Goal: Communication & Community: Share content

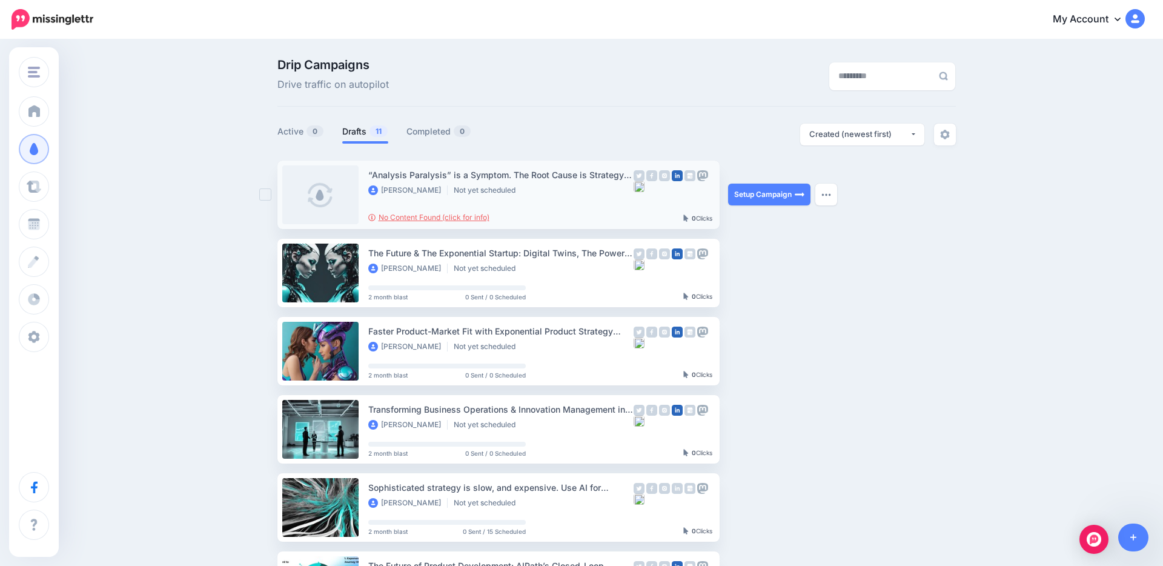
click at [466, 216] on link "No Content Found (click for info)" at bounding box center [428, 217] width 121 height 9
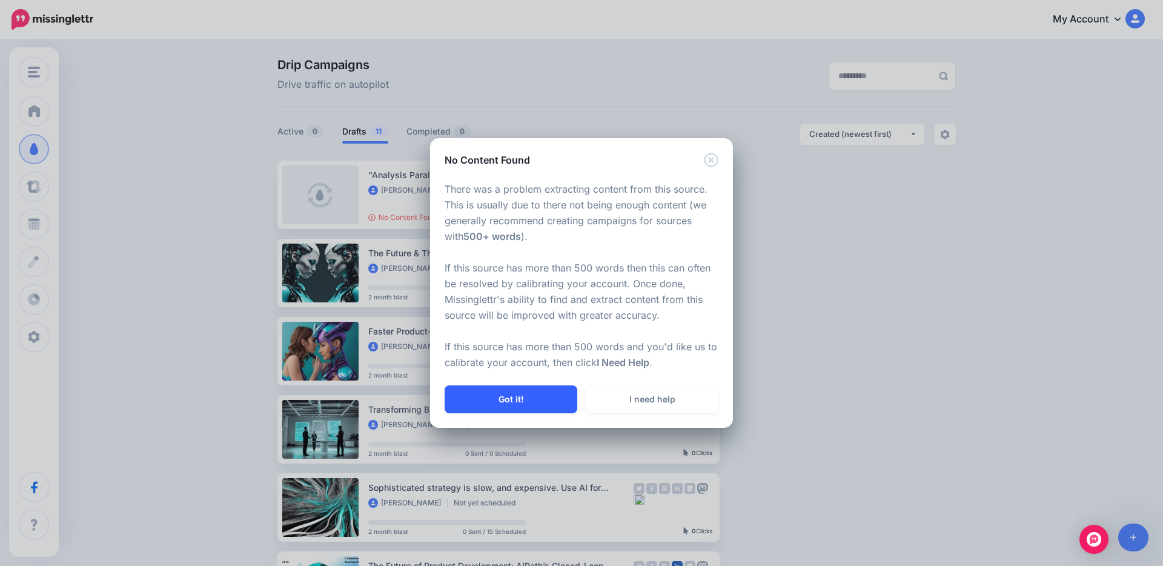
click at [533, 396] on button "Got it!" at bounding box center [511, 399] width 133 height 28
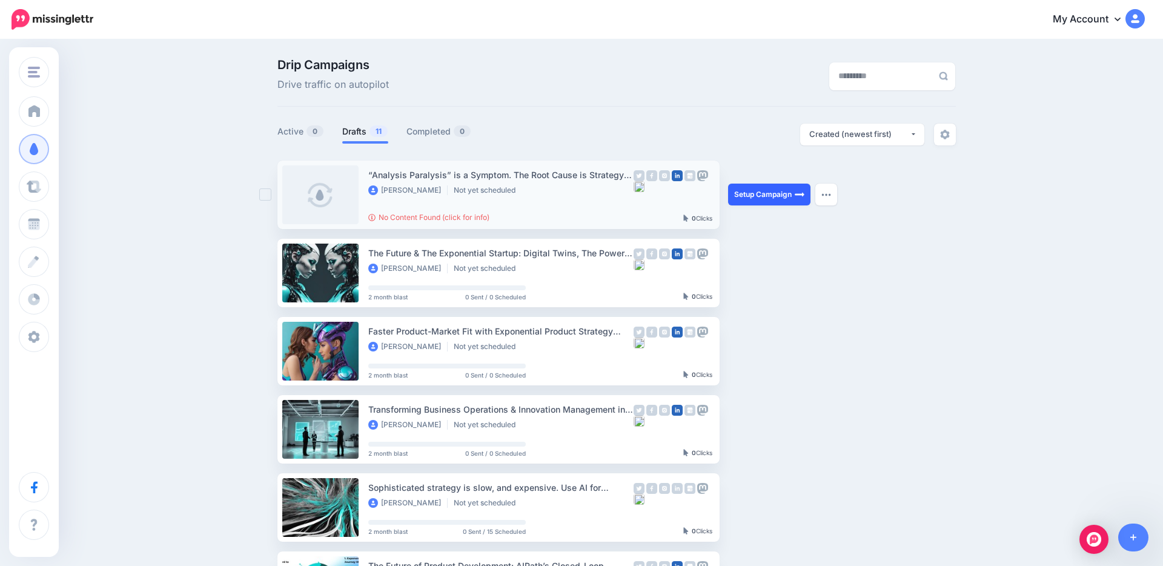
click at [782, 197] on link "Setup Campaign" at bounding box center [769, 195] width 82 height 22
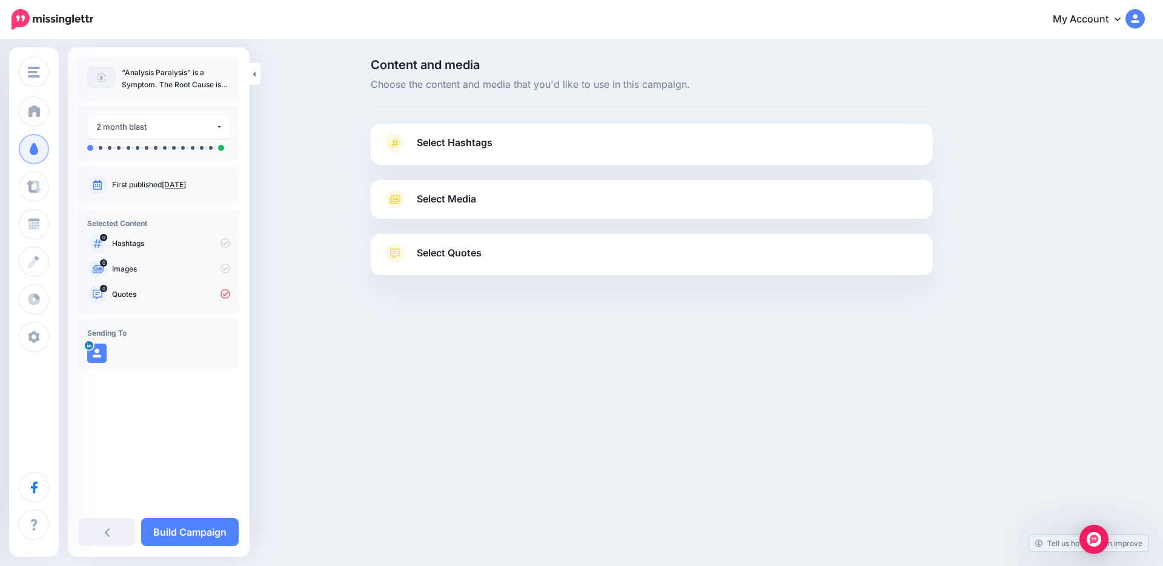
click at [453, 254] on span "Select Quotes" at bounding box center [449, 253] width 65 height 16
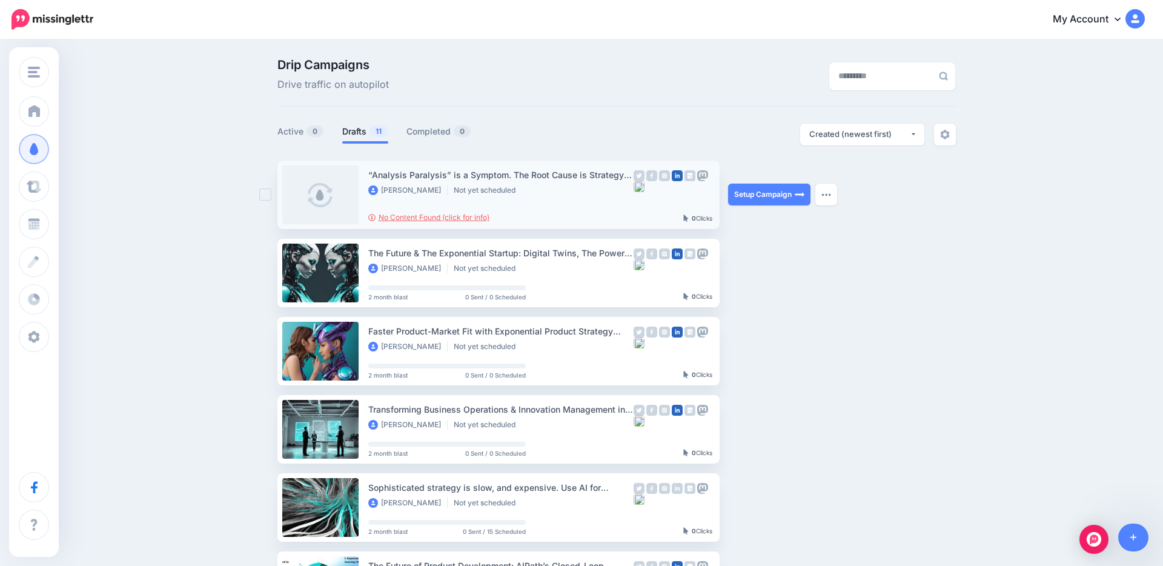
click at [451, 216] on link "No Content Found (click for info)" at bounding box center [428, 217] width 121 height 9
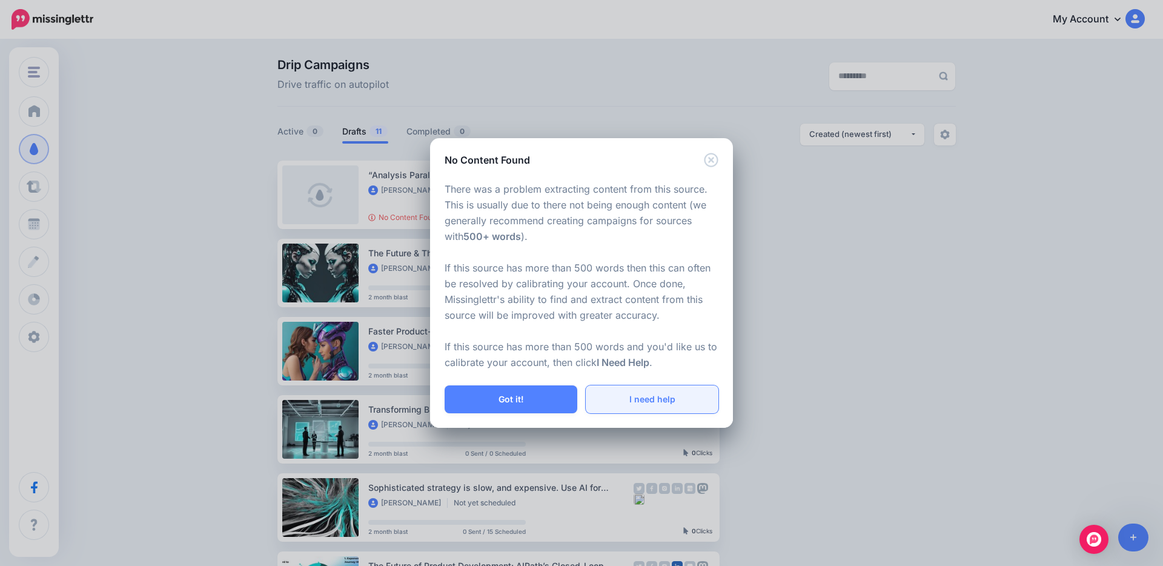
click at [651, 402] on link "I need help" at bounding box center [652, 399] width 133 height 28
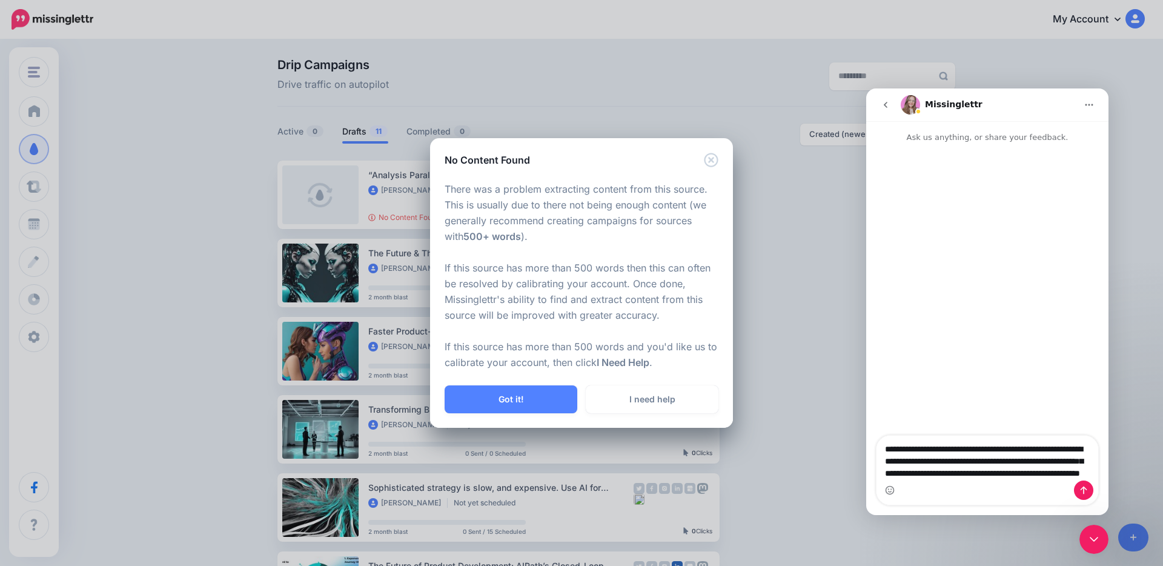
type textarea "**********"
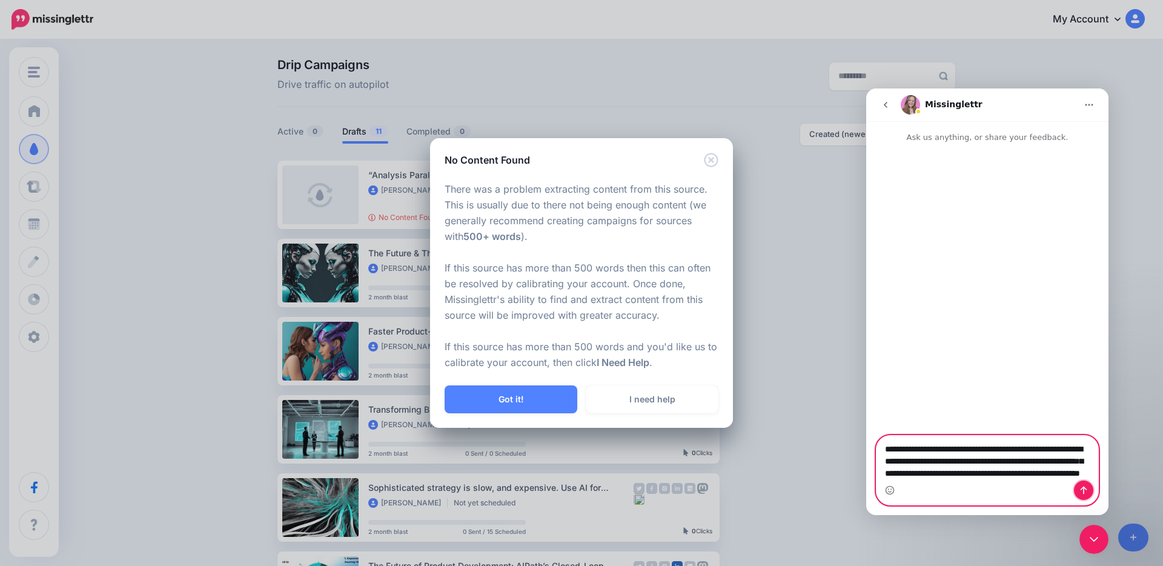
click at [1081, 494] on icon "Send a message…" at bounding box center [1084, 490] width 10 height 10
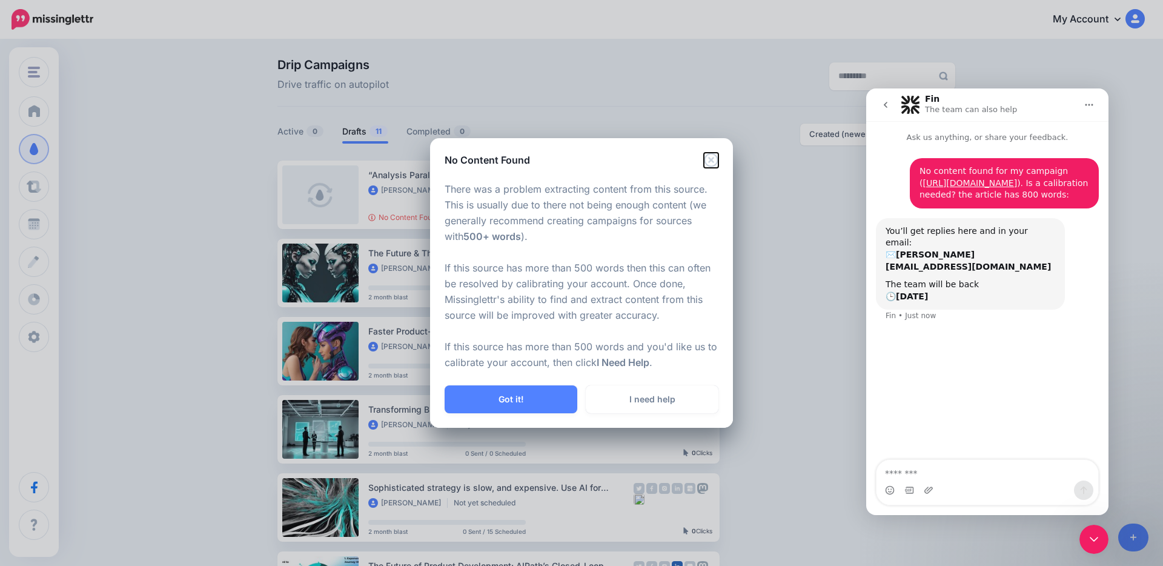
click at [711, 160] on icon "Close" at bounding box center [711, 160] width 14 height 14
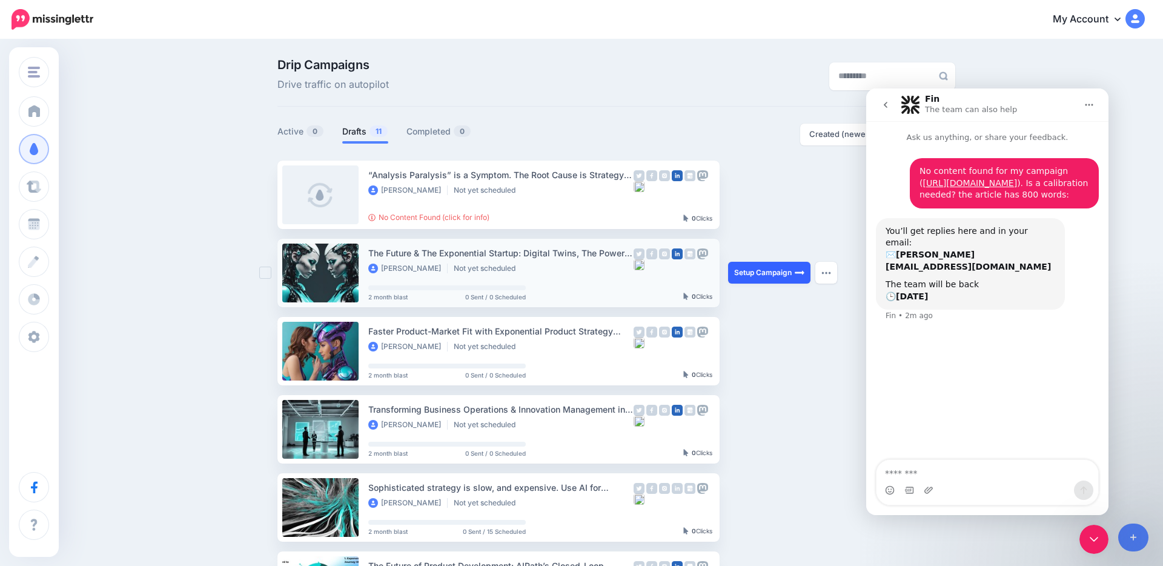
click at [748, 271] on link "Setup Campaign" at bounding box center [769, 273] width 82 height 22
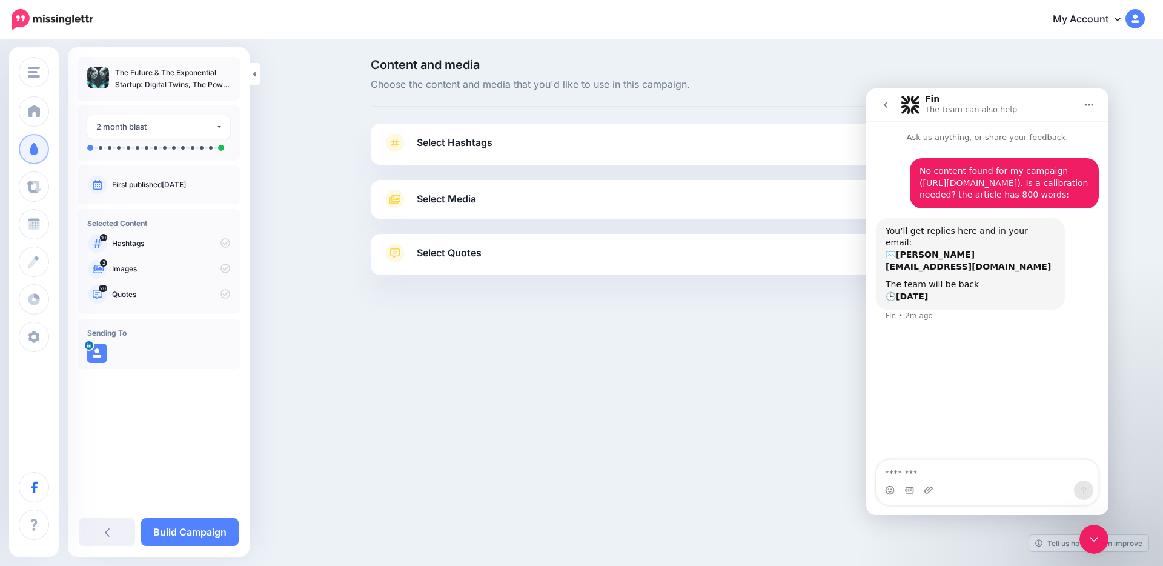
click at [1098, 543] on icon "Close Intercom Messenger" at bounding box center [1094, 539] width 15 height 15
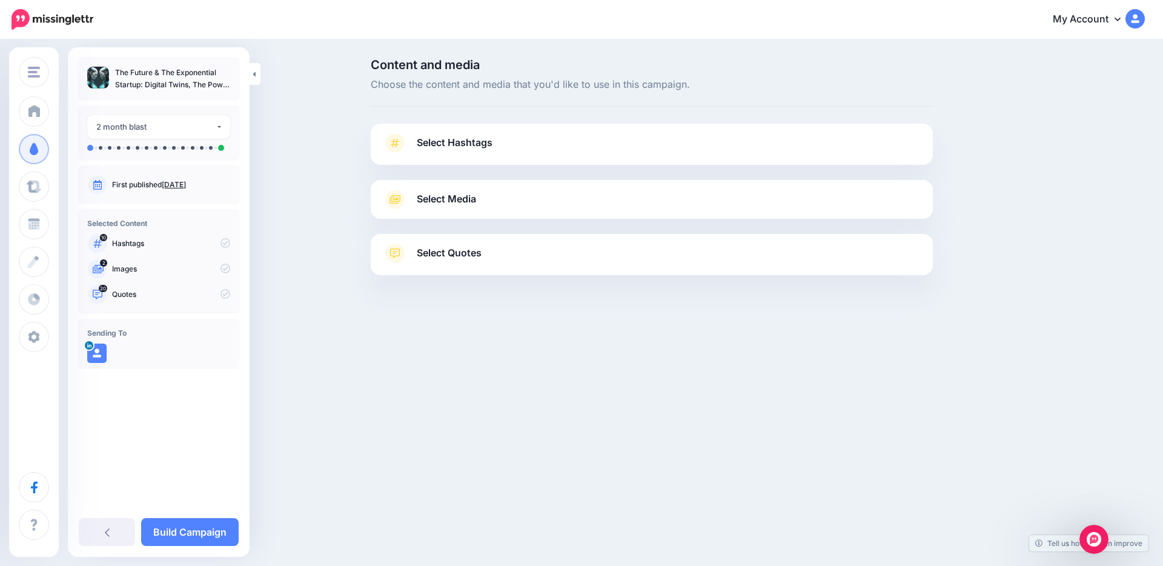
click at [446, 143] on span "Select Hashtags" at bounding box center [455, 142] width 76 height 16
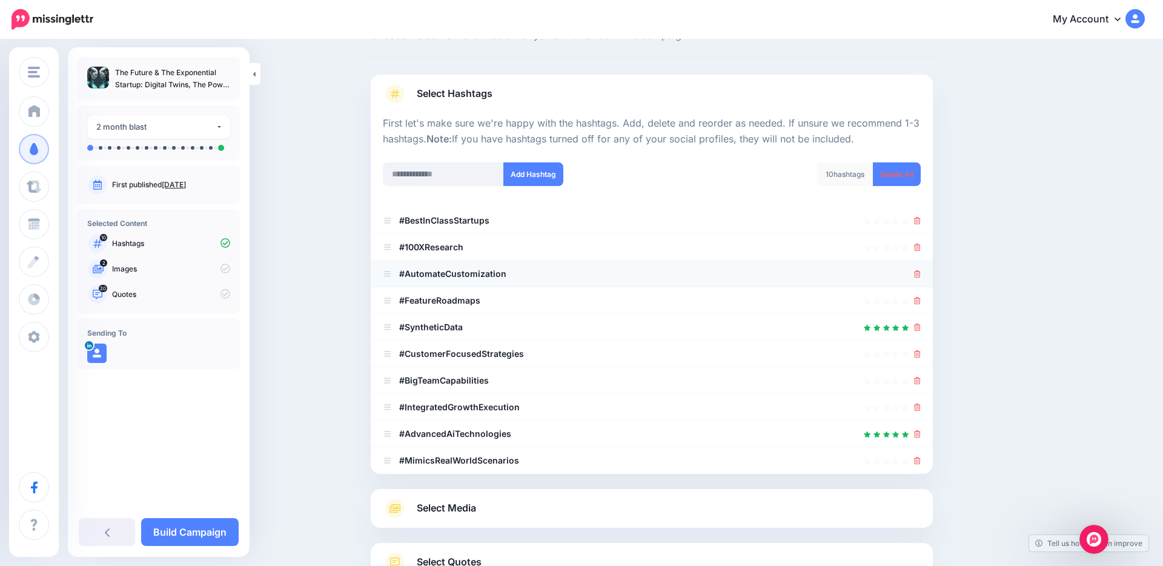
scroll to position [48, 0]
click at [462, 192] on div "Add Hashtag" at bounding box center [513, 182] width 278 height 39
click at [917, 224] on icon at bounding box center [917, 220] width 7 height 7
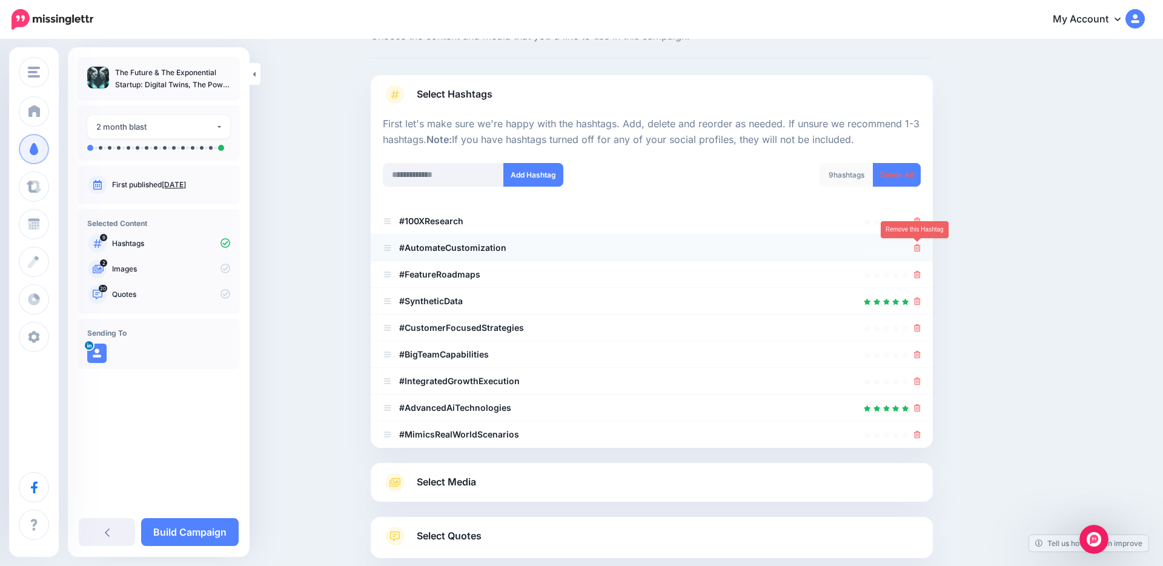
click at [917, 248] on icon at bounding box center [917, 247] width 7 height 7
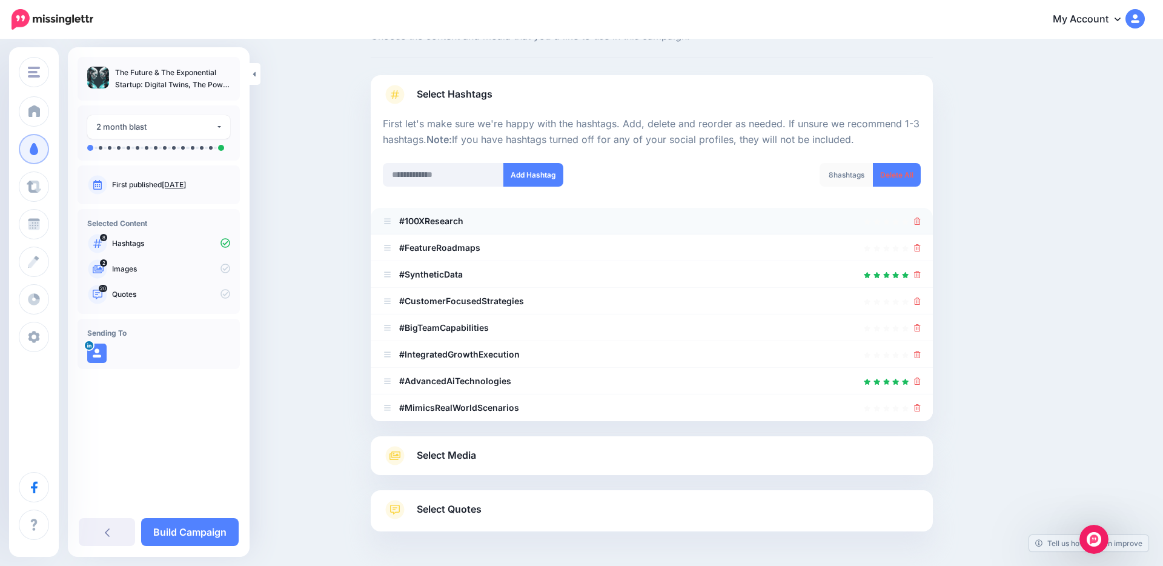
click at [916, 223] on icon at bounding box center [917, 220] width 7 height 7
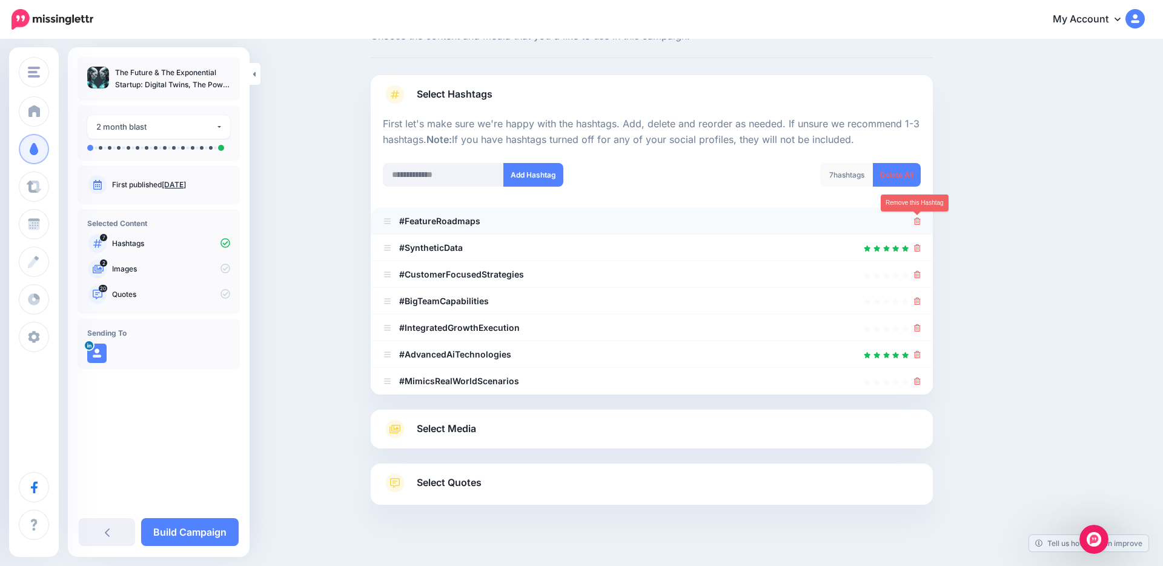
click at [915, 221] on icon at bounding box center [917, 220] width 7 height 7
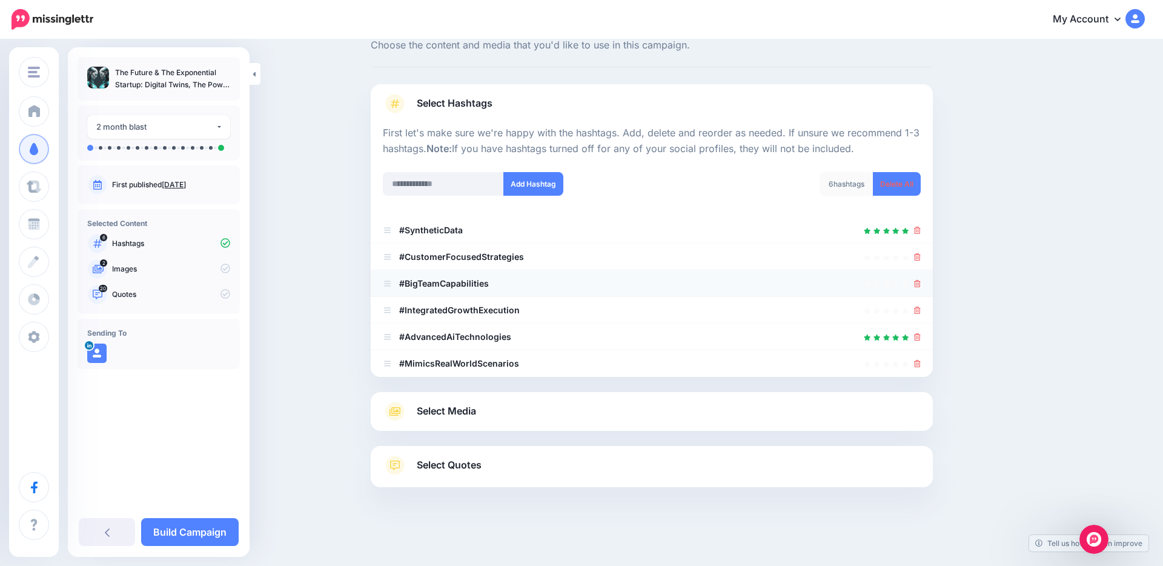
scroll to position [39, 0]
click at [915, 259] on icon at bounding box center [917, 256] width 7 height 7
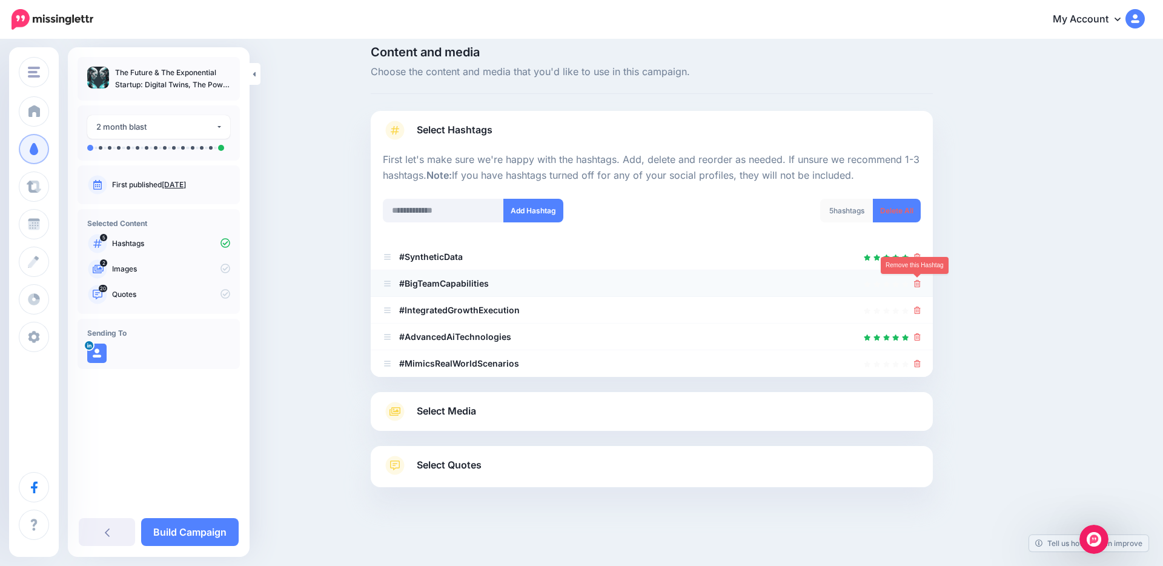
click at [918, 285] on icon at bounding box center [917, 283] width 7 height 7
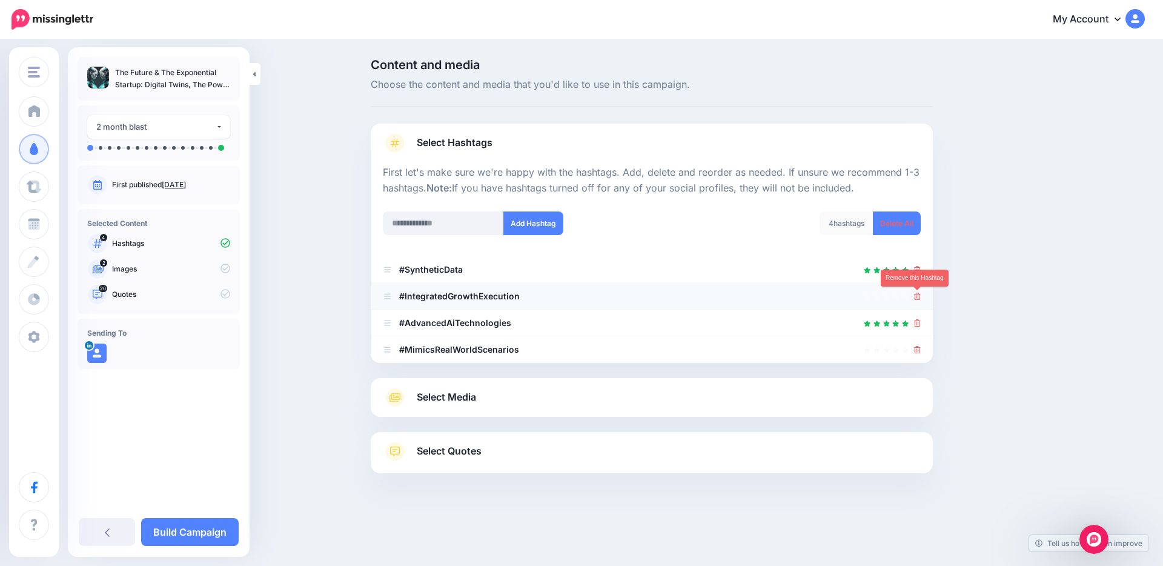
click at [918, 300] on link at bounding box center [917, 296] width 7 height 10
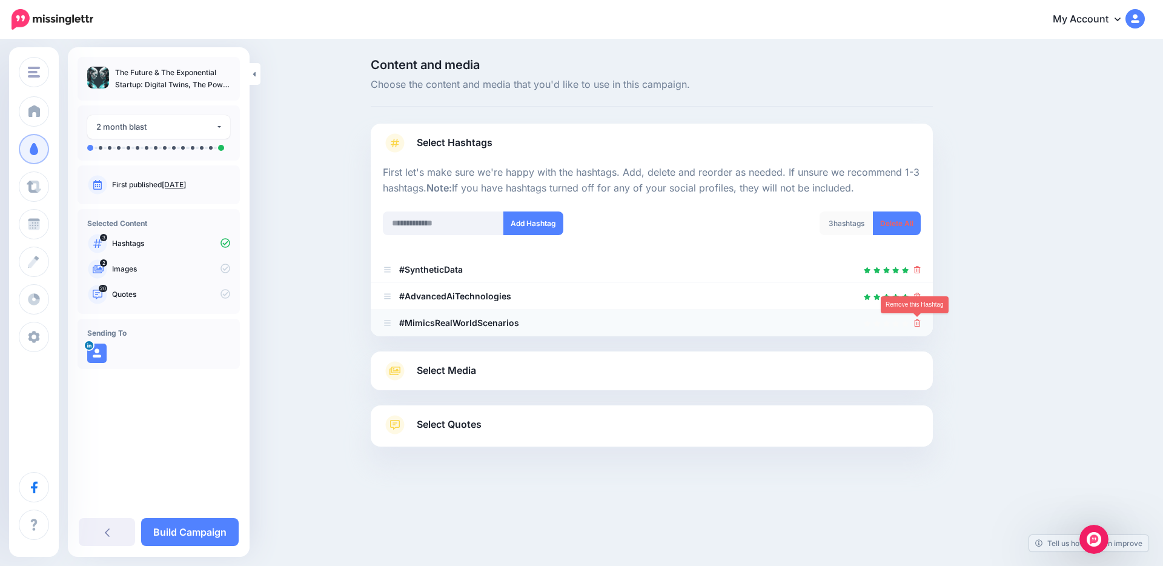
click at [917, 321] on icon at bounding box center [917, 322] width 7 height 7
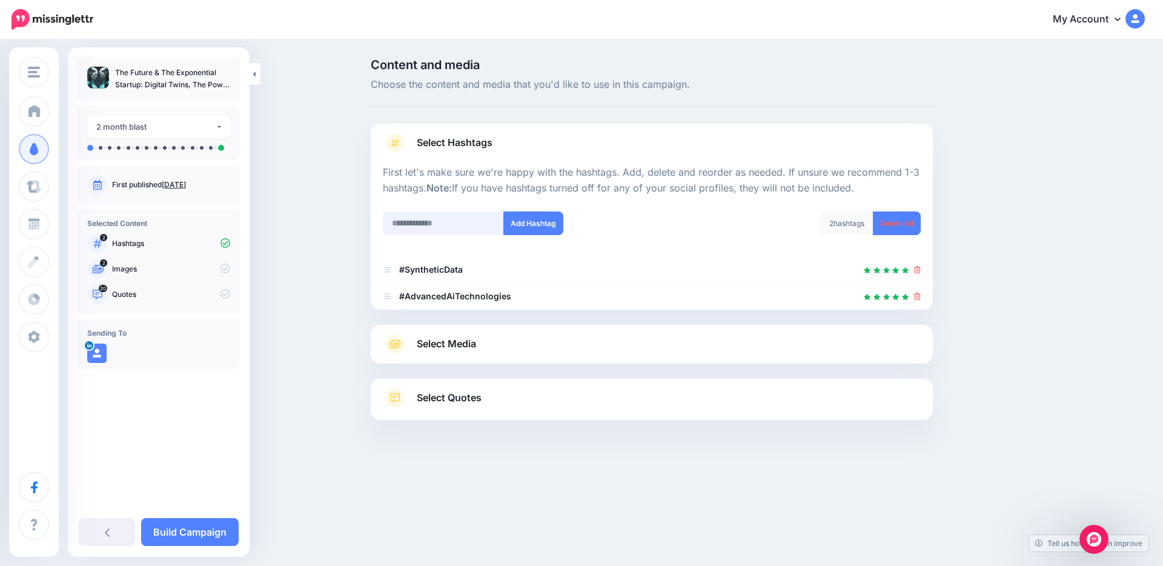
click at [449, 227] on input "text" at bounding box center [443, 223] width 121 height 24
type input "**********"
click at [544, 223] on button "Add Hashtag" at bounding box center [533, 223] width 60 height 24
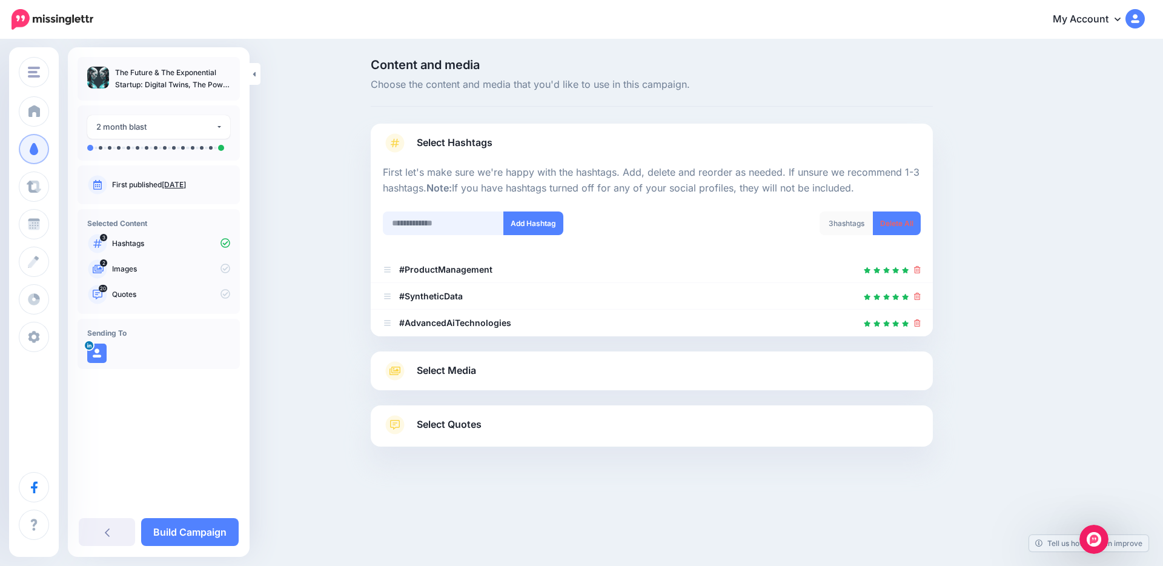
click at [456, 224] on input "text" at bounding box center [443, 223] width 121 height 24
type input "**********"
click at [539, 226] on button "Add Hashtag" at bounding box center [533, 223] width 60 height 24
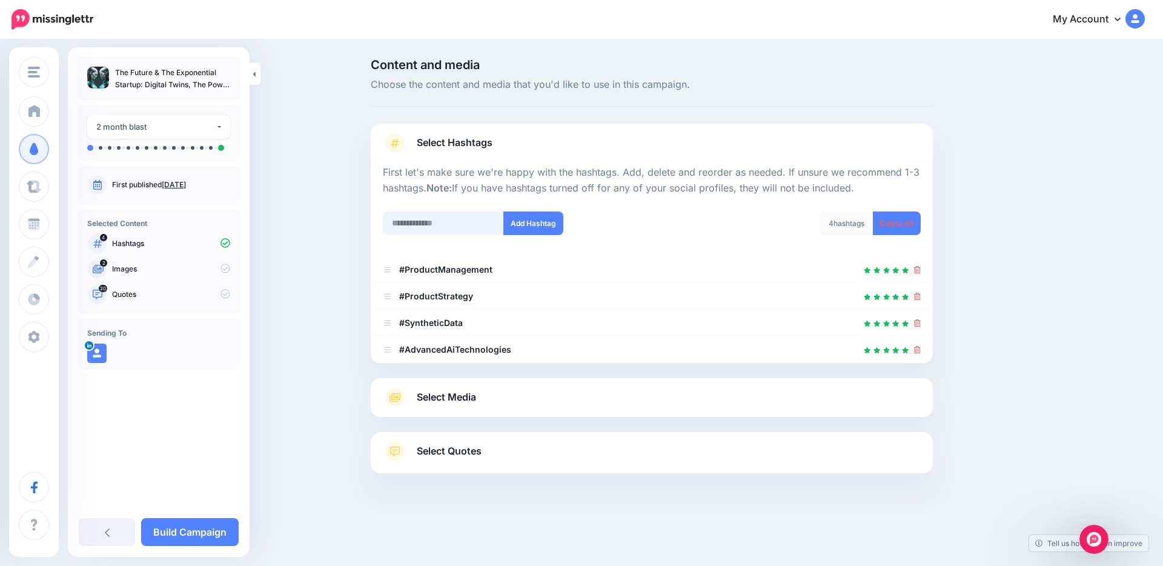
click at [442, 224] on input "text" at bounding box center [443, 223] width 121 height 24
type input "**********"
click at [527, 228] on button "Add Hashtag" at bounding box center [533, 223] width 60 height 24
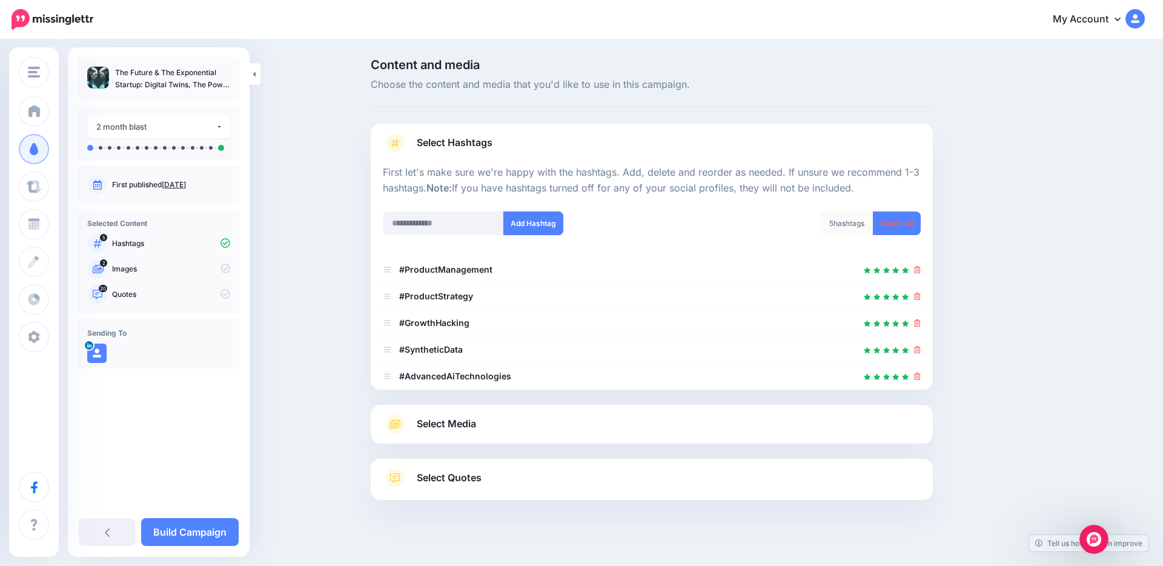
scroll to position [13, 0]
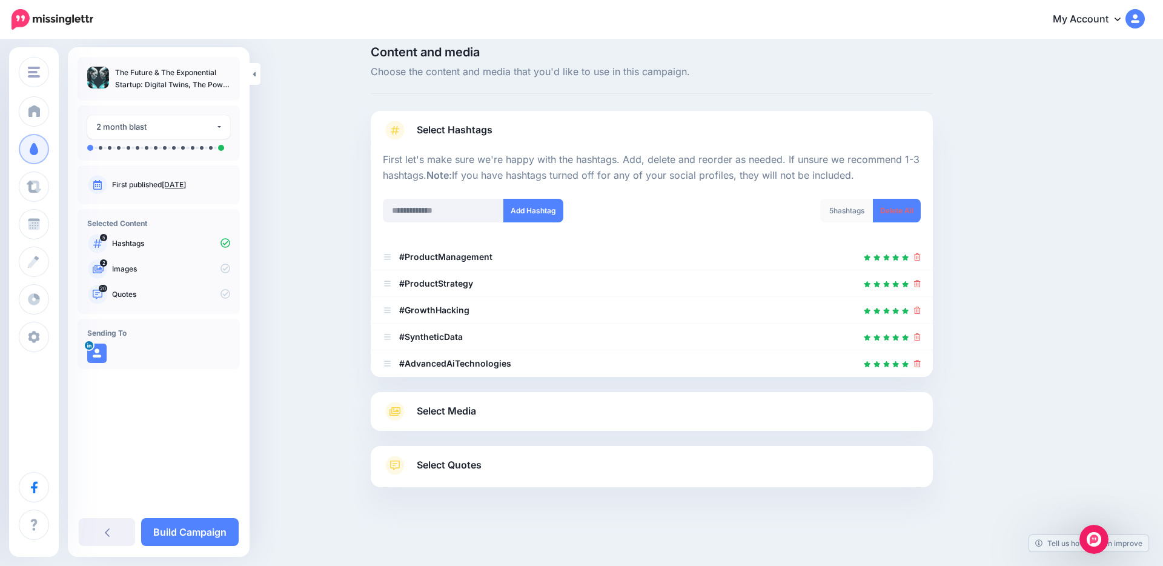
click at [622, 417] on link "Select Media" at bounding box center [652, 411] width 538 height 19
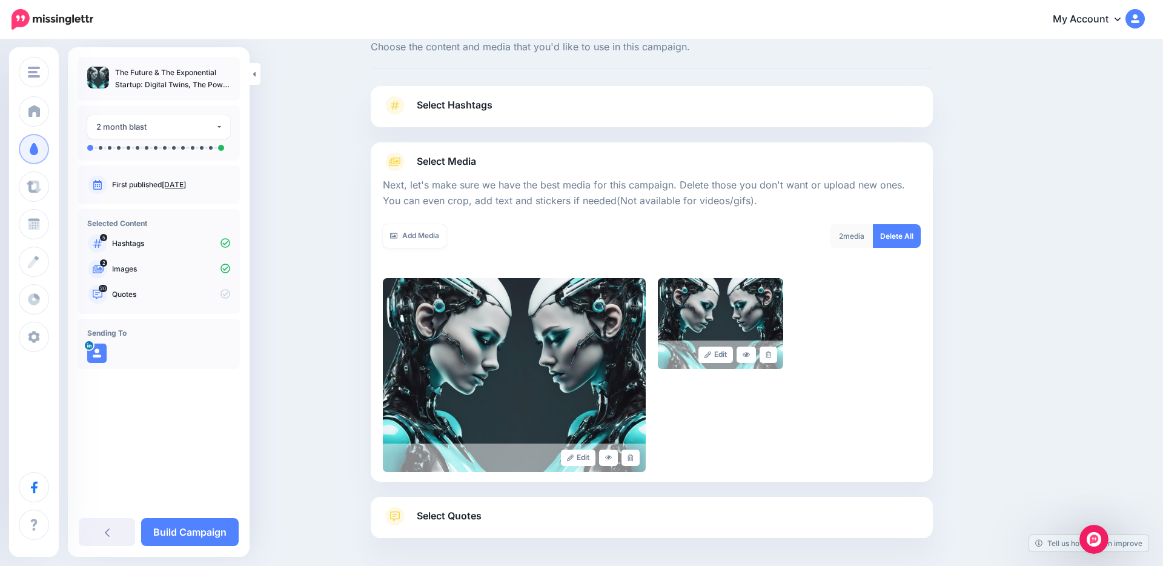
scroll to position [88, 0]
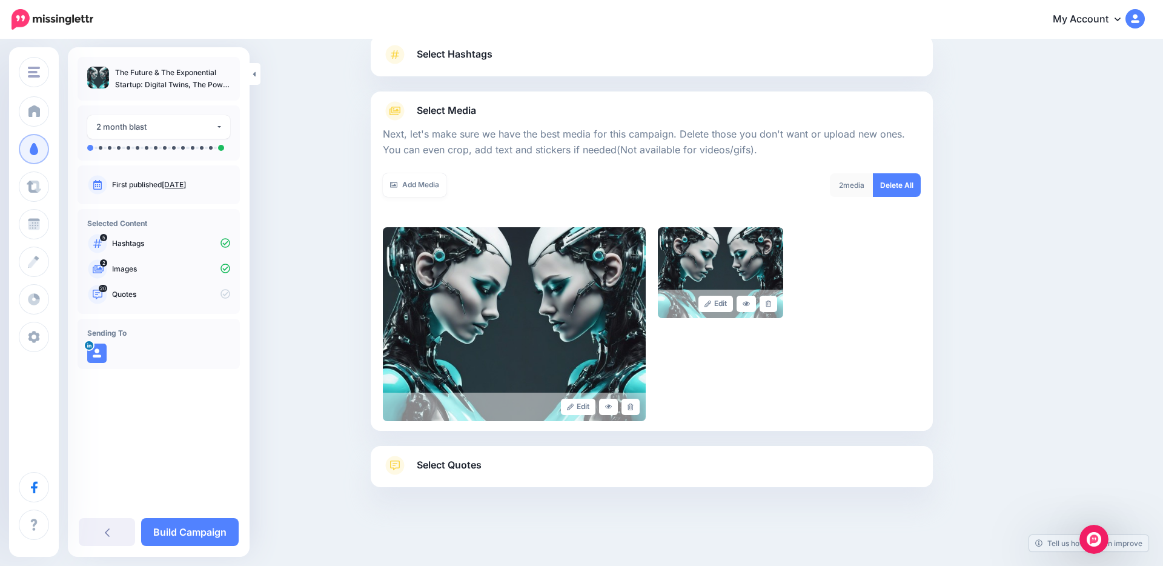
click at [457, 463] on span "Select Quotes" at bounding box center [449, 465] width 65 height 16
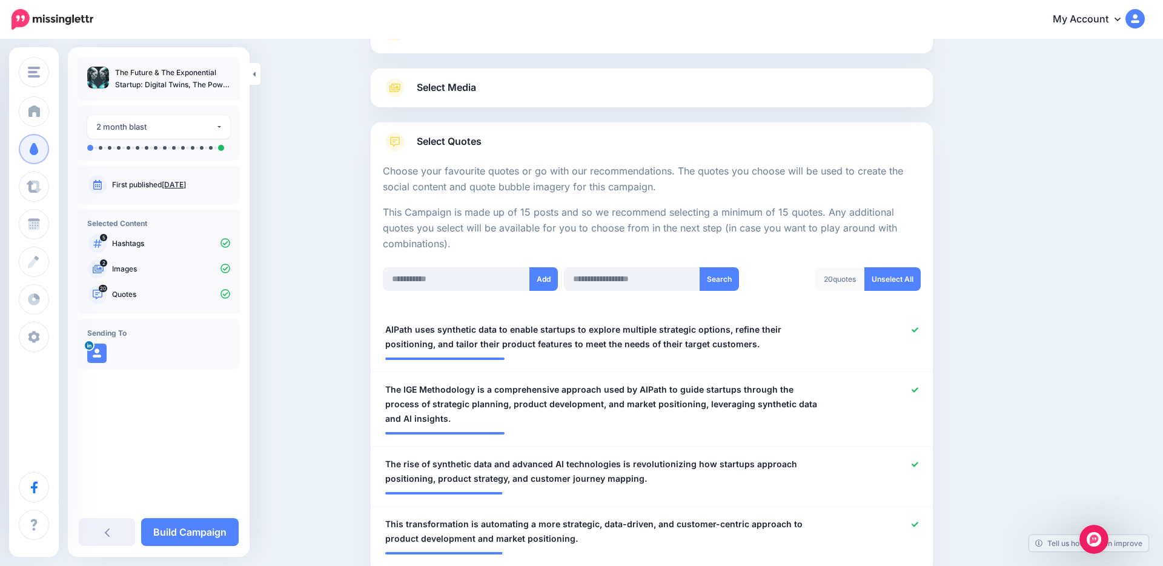
scroll to position [0, 0]
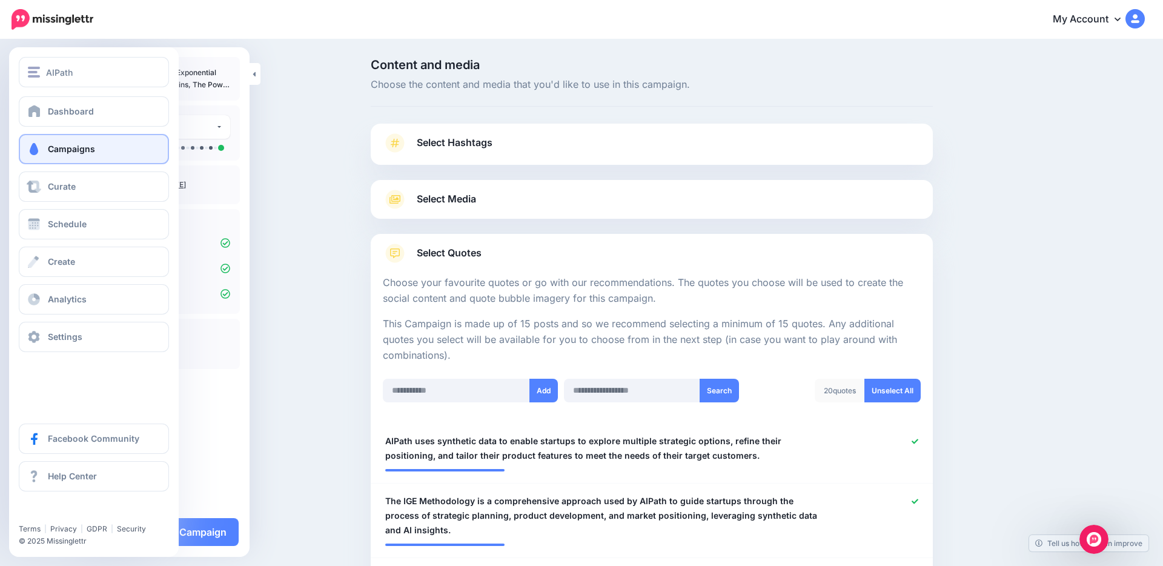
click at [37, 150] on span at bounding box center [34, 149] width 16 height 12
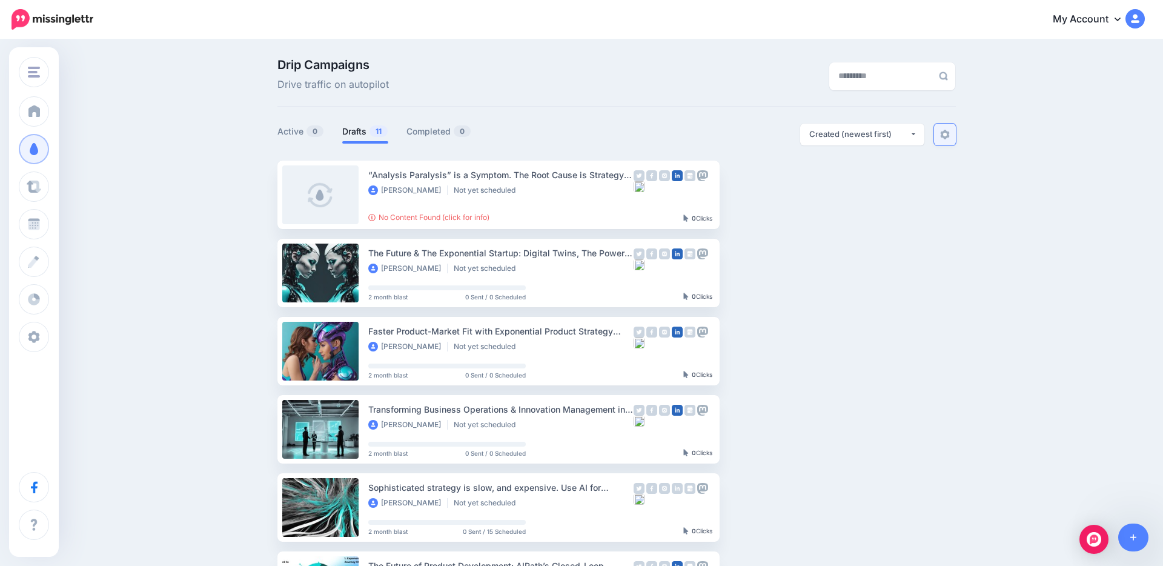
click at [950, 134] on link at bounding box center [945, 135] width 22 height 22
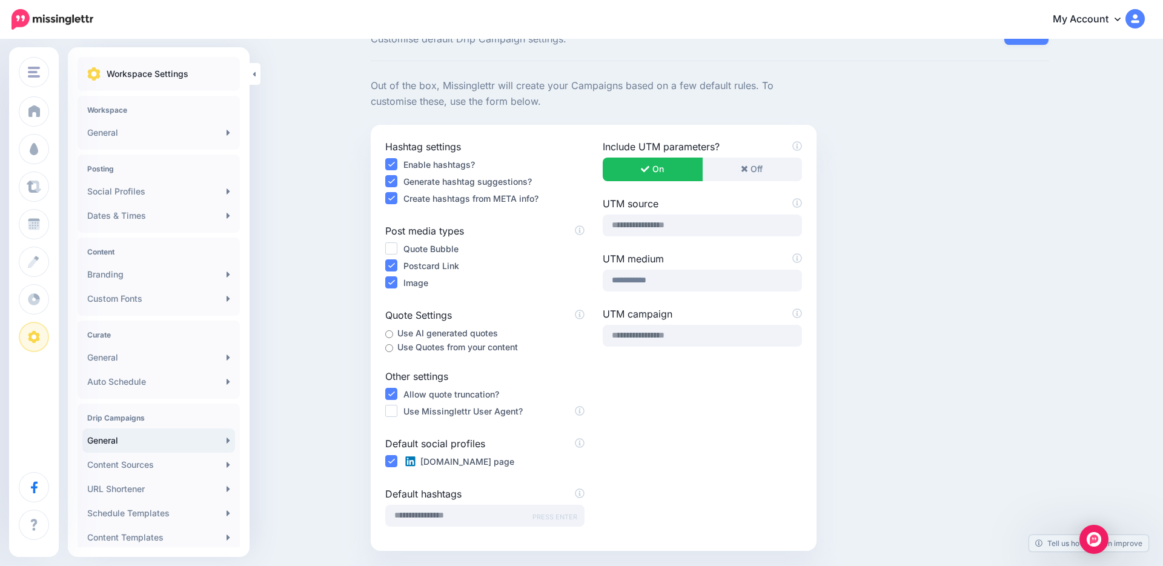
scroll to position [47, 0]
click at [390, 244] on ins at bounding box center [391, 247] width 12 height 12
click at [390, 287] on ins at bounding box center [391, 281] width 12 height 12
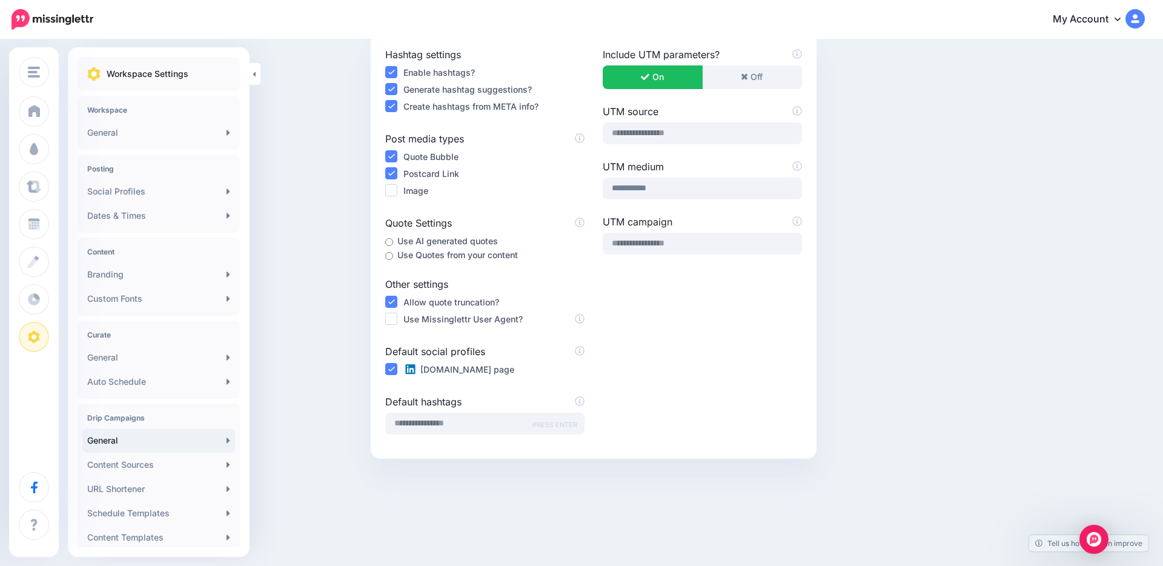
scroll to position [139, 0]
click at [396, 311] on ins at bounding box center [391, 317] width 12 height 12
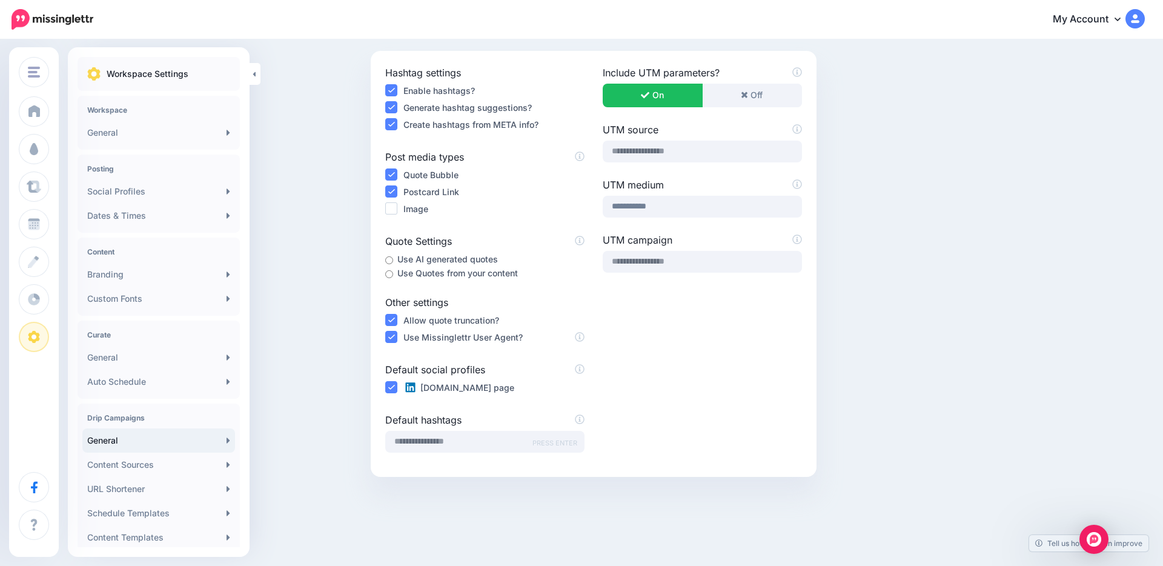
scroll to position [116, 0]
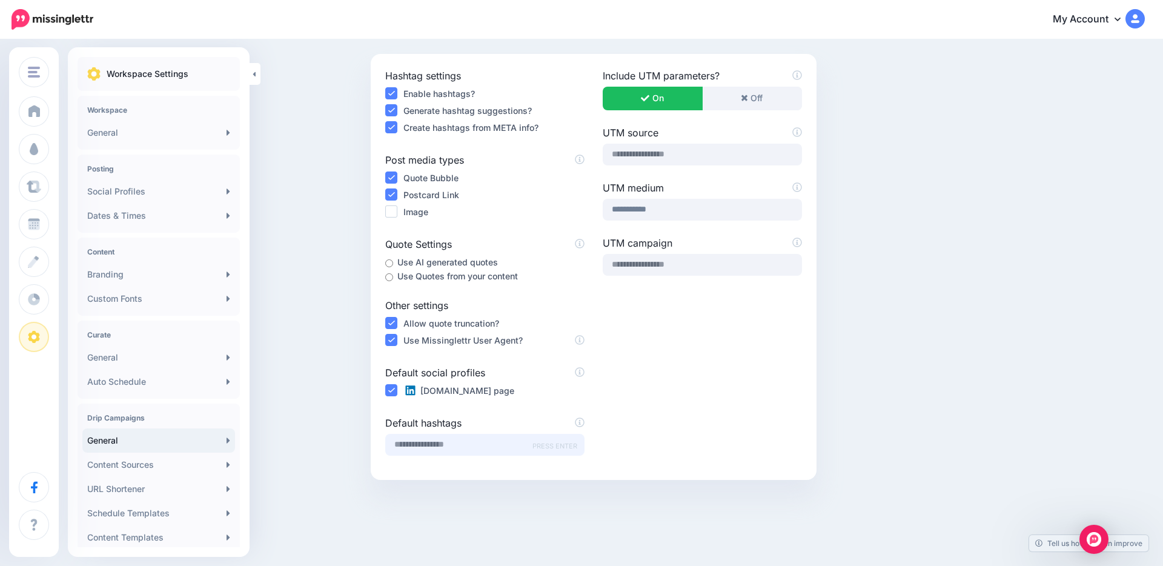
click at [459, 442] on input "text" at bounding box center [484, 445] width 199 height 22
type input "**********"
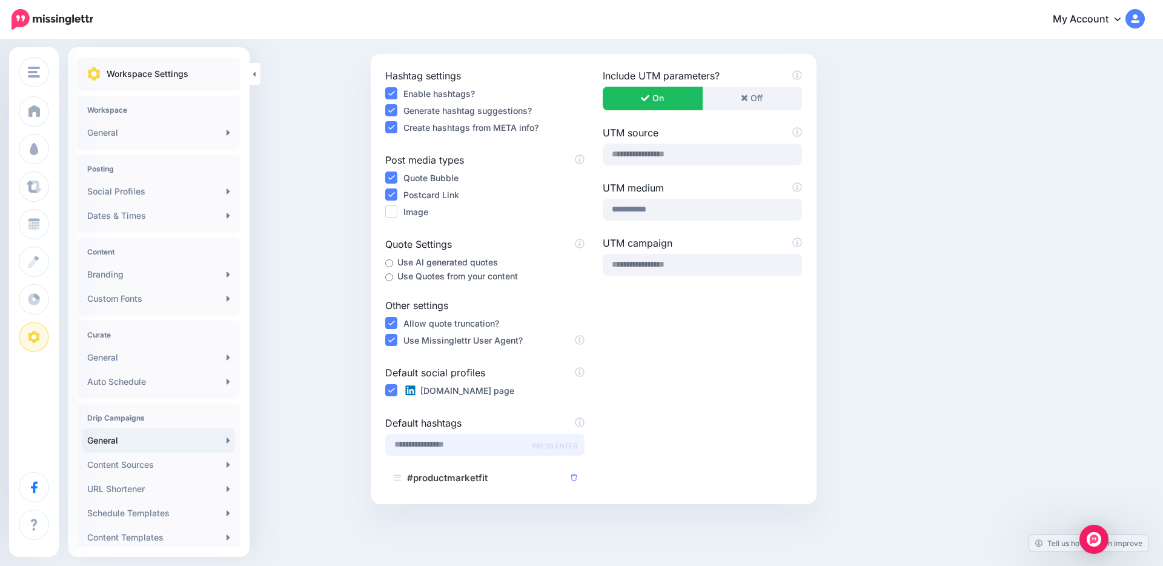
click at [457, 445] on input "text" at bounding box center [484, 445] width 199 height 22
type input "**********"
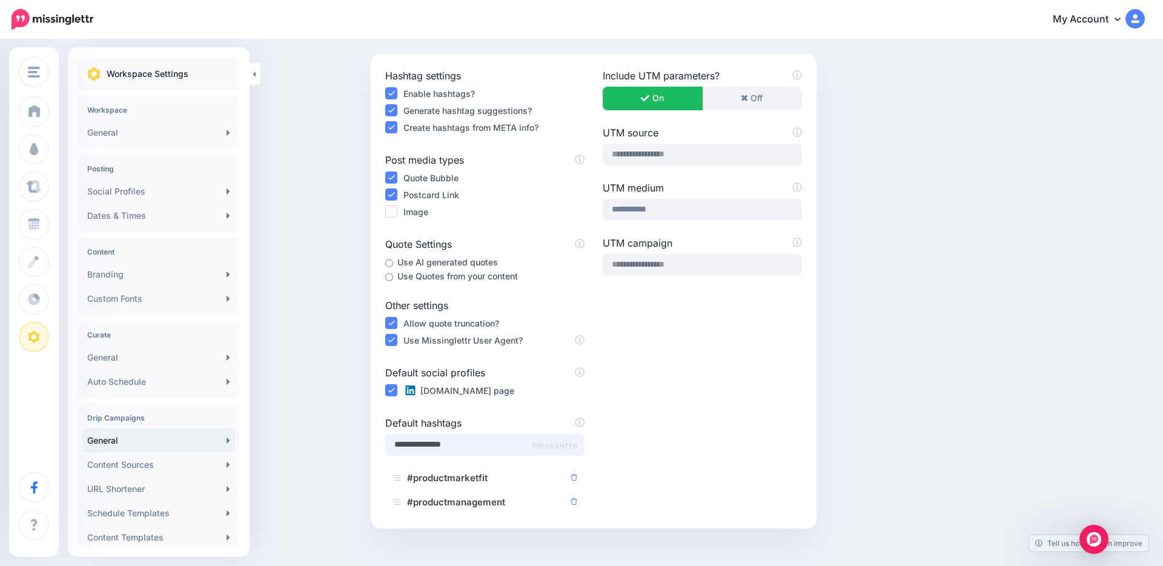
type input "**********"
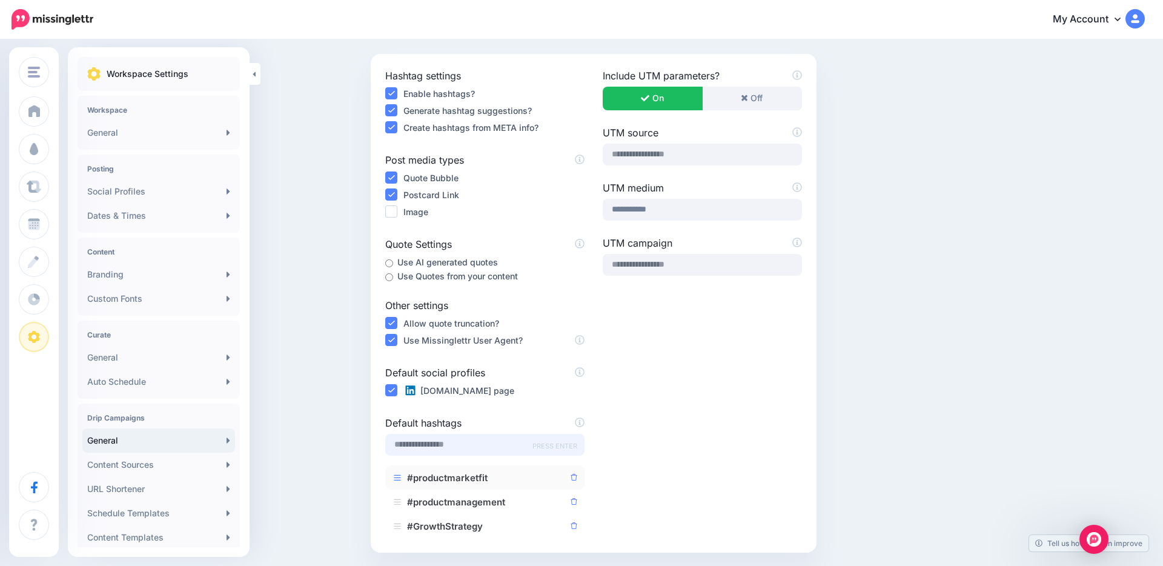
click at [517, 478] on span "#productmarketfit" at bounding box center [486, 477] width 158 height 15
drag, startPoint x: 517, startPoint y: 478, endPoint x: 445, endPoint y: 479, distance: 72.7
click at [574, 478] on icon at bounding box center [574, 478] width 7 height 7
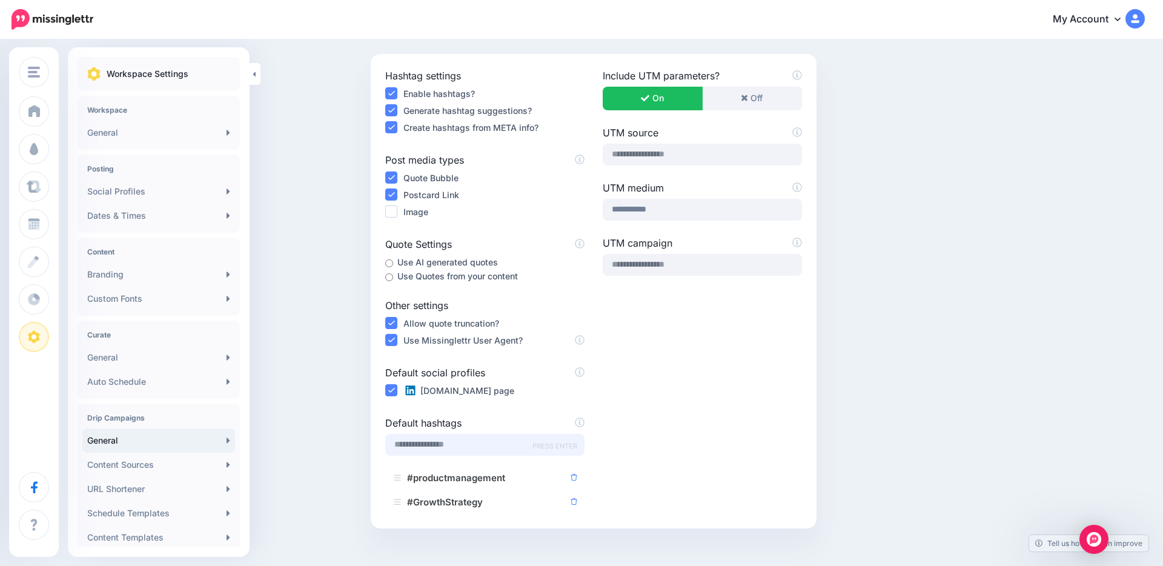
click at [448, 444] on input "text" at bounding box center [484, 445] width 199 height 22
type input "**********"
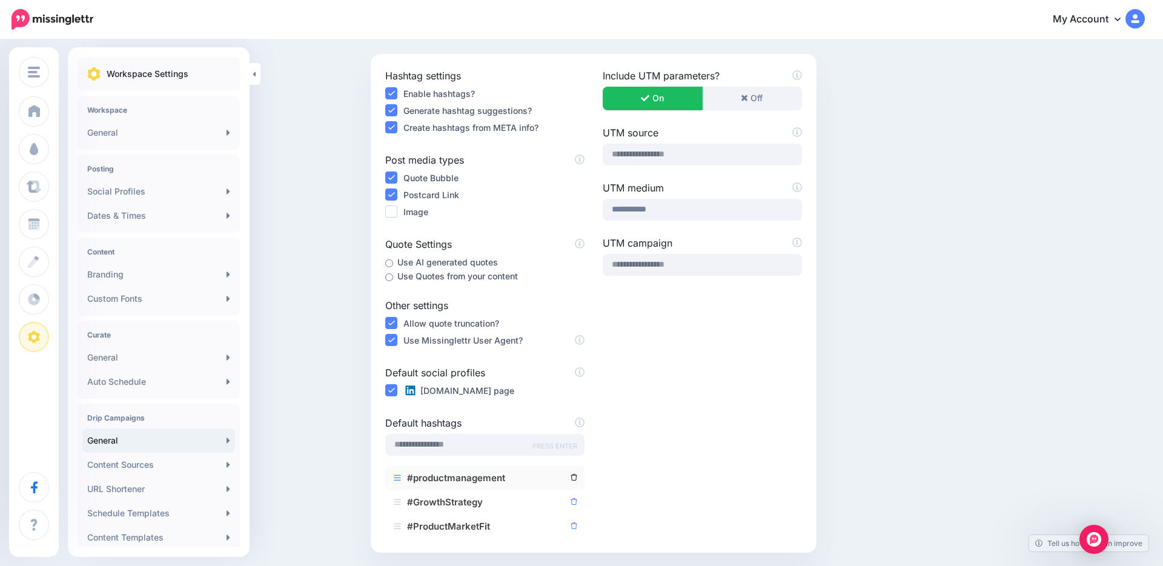
click at [572, 482] on link at bounding box center [574, 477] width 7 height 15
click at [422, 446] on input "text" at bounding box center [484, 445] width 199 height 22
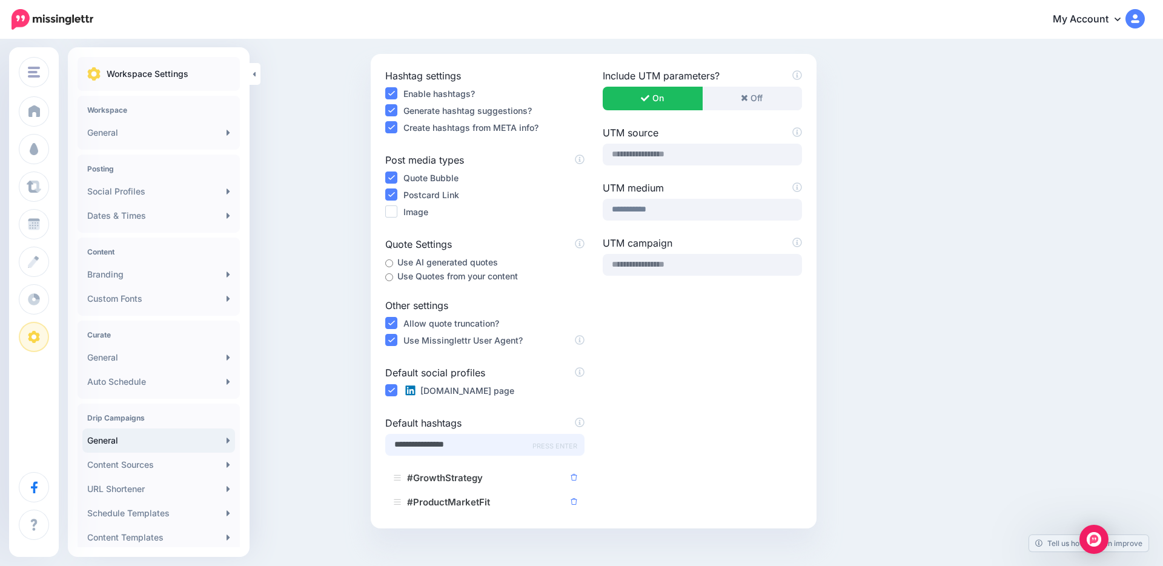
type input "**********"
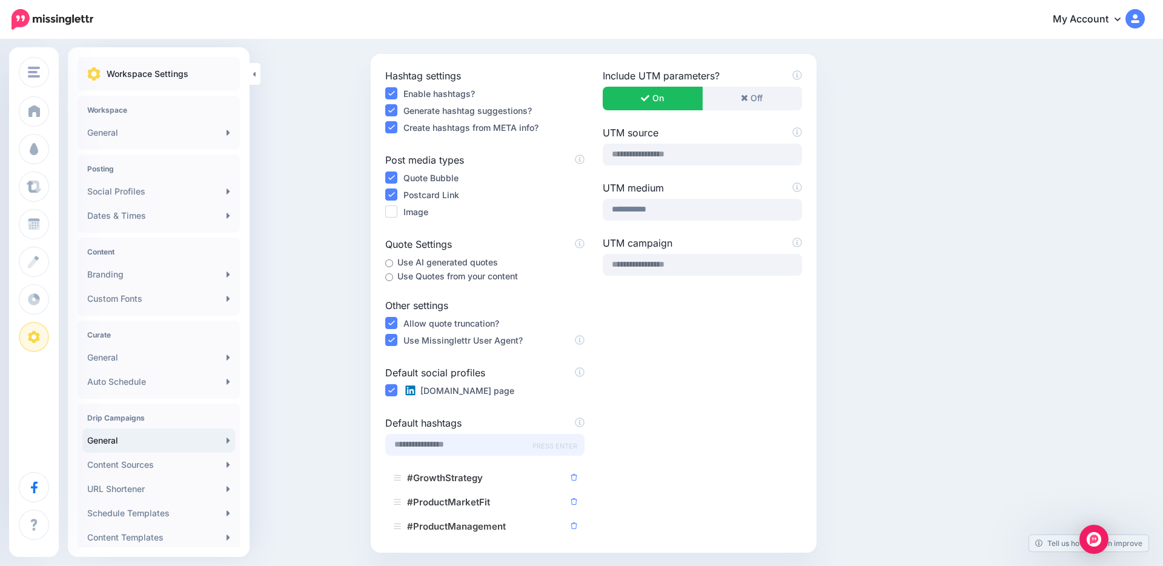
type input "*"
type input "**********"
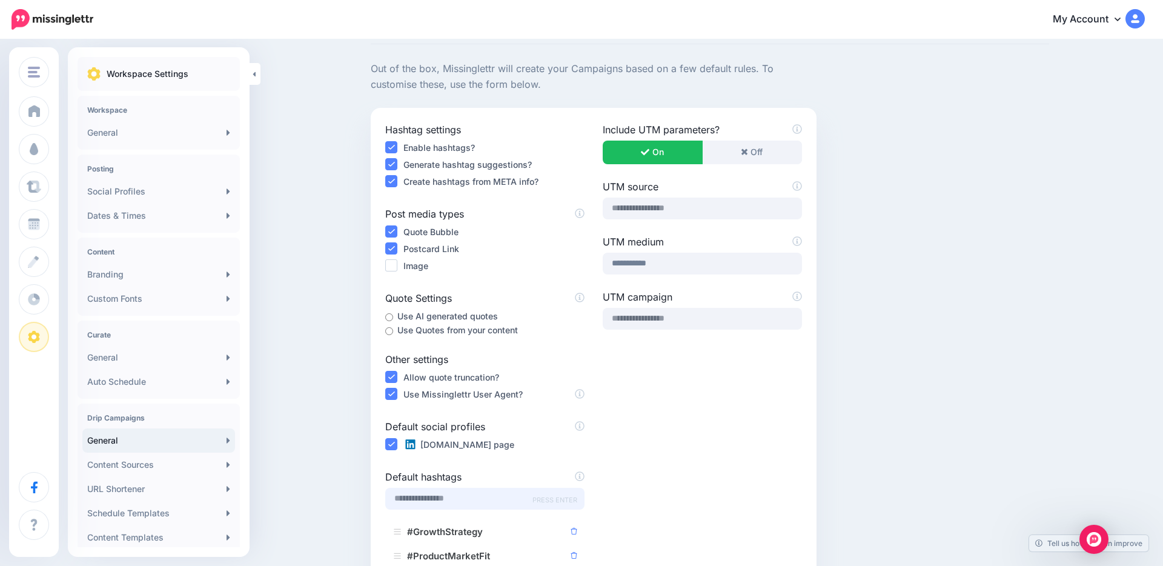
scroll to position [0, 0]
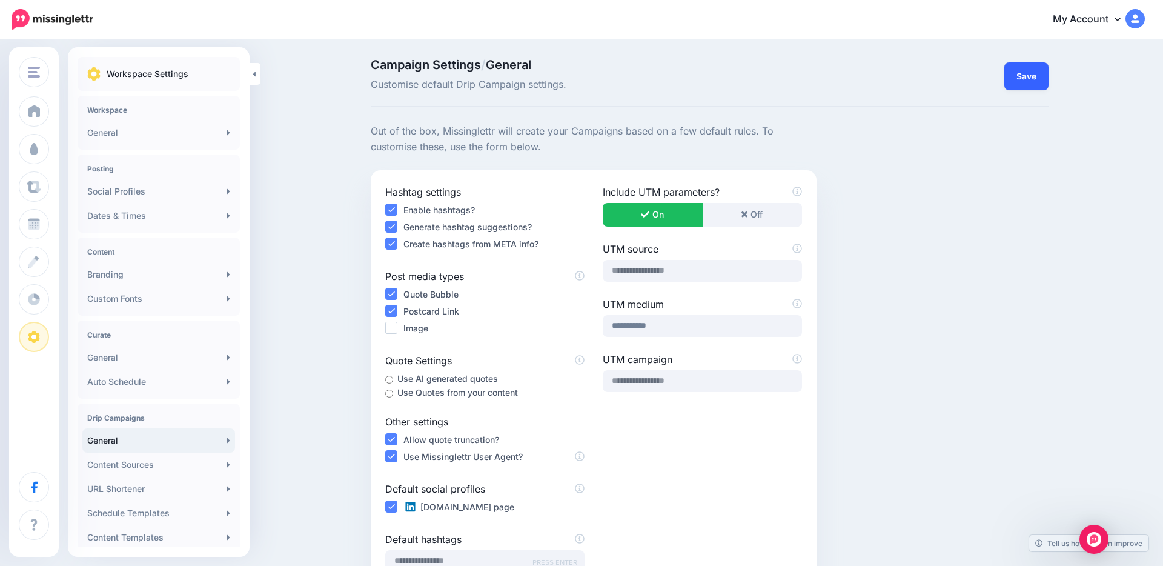
click at [1018, 77] on button "Save" at bounding box center [1026, 76] width 44 height 28
click at [165, 197] on link "Social Profiles" at bounding box center [158, 191] width 153 height 24
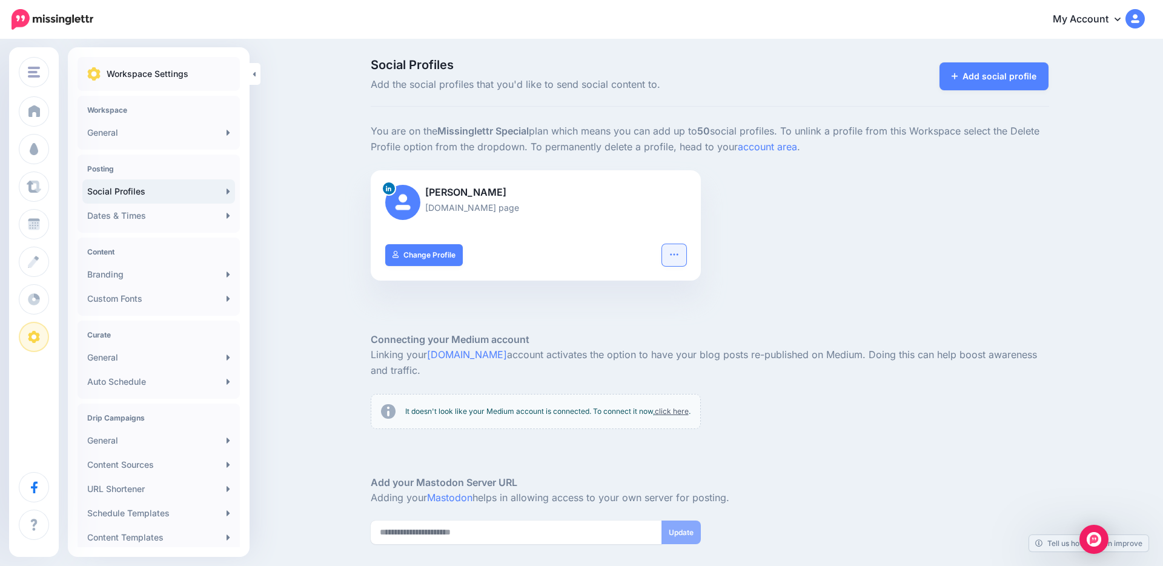
click at [669, 254] on icon "button" at bounding box center [674, 255] width 10 height 10
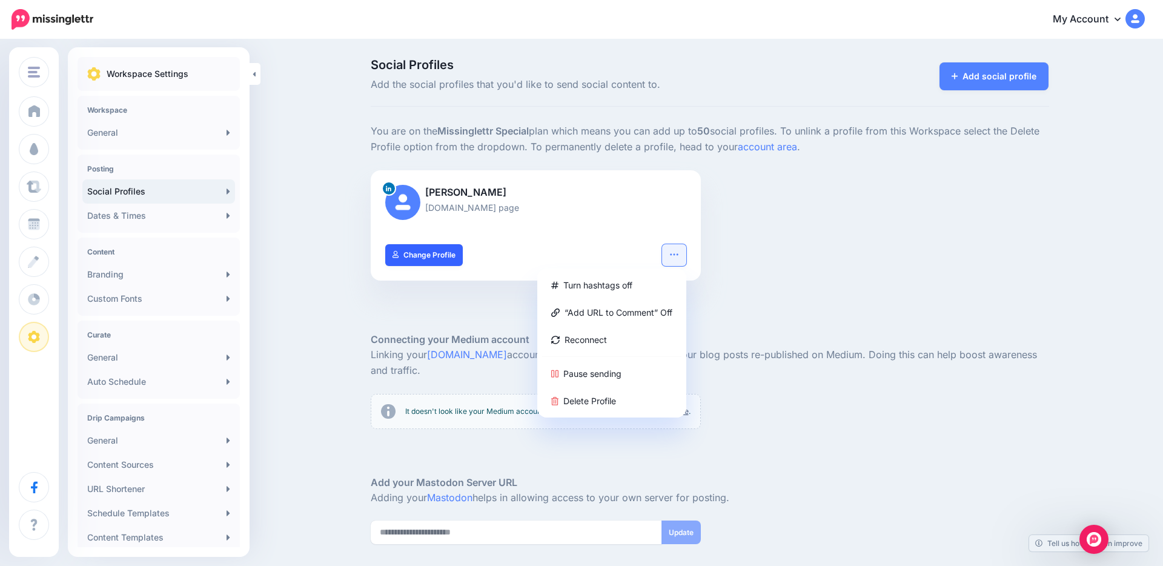
click at [443, 261] on link "Change Profile" at bounding box center [424, 255] width 78 height 22
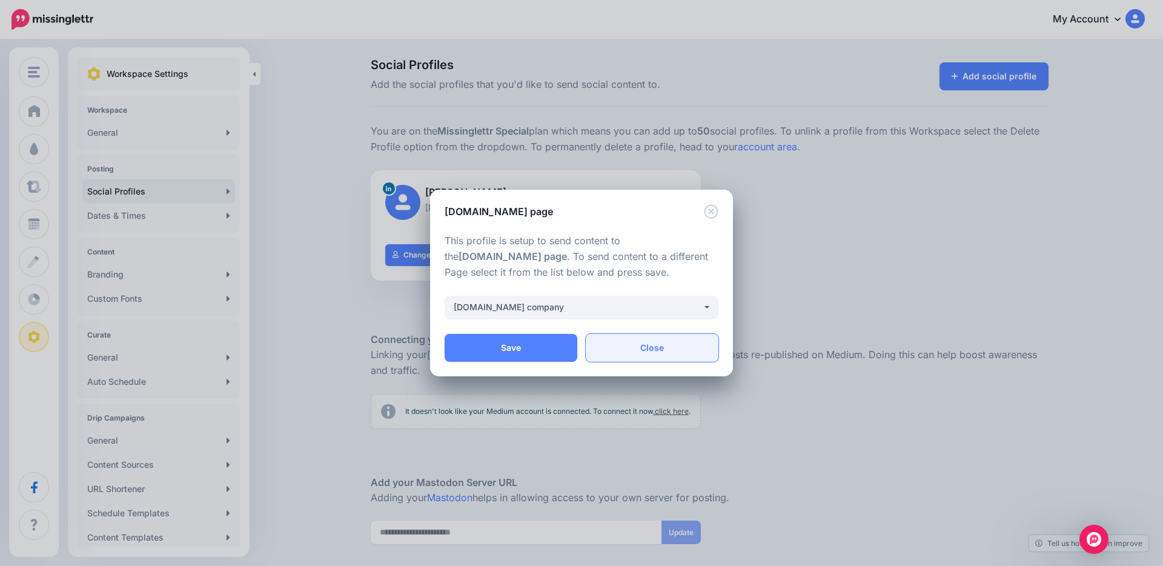
click at [649, 355] on link "Close" at bounding box center [652, 348] width 133 height 28
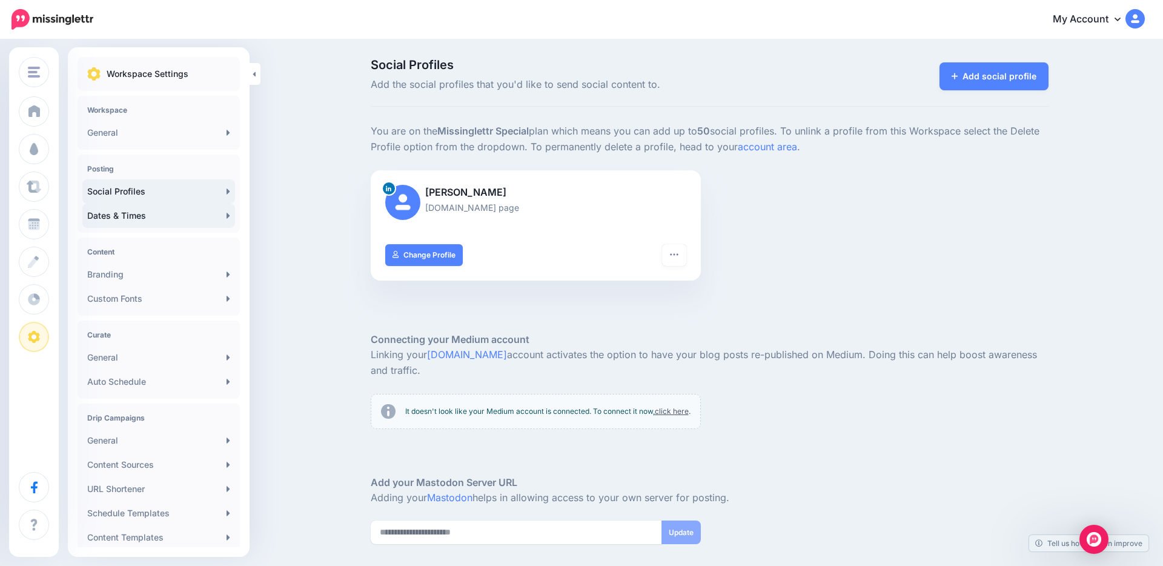
click at [173, 212] on link "Dates & Times" at bounding box center [158, 216] width 153 height 24
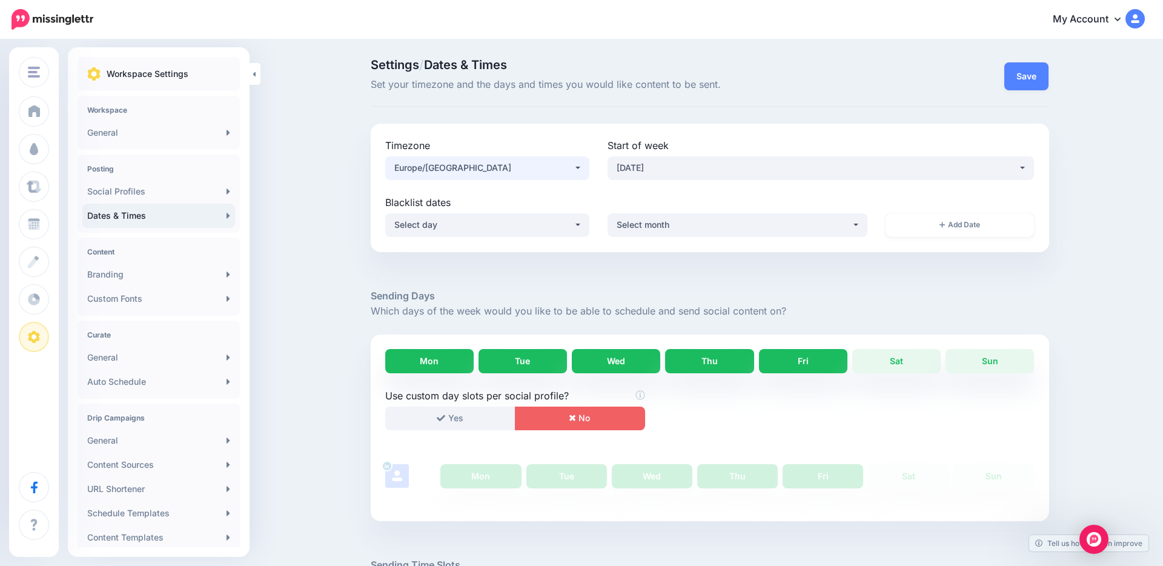
click at [513, 168] on div "Europe/[GEOGRAPHIC_DATA]" at bounding box center [483, 168] width 179 height 15
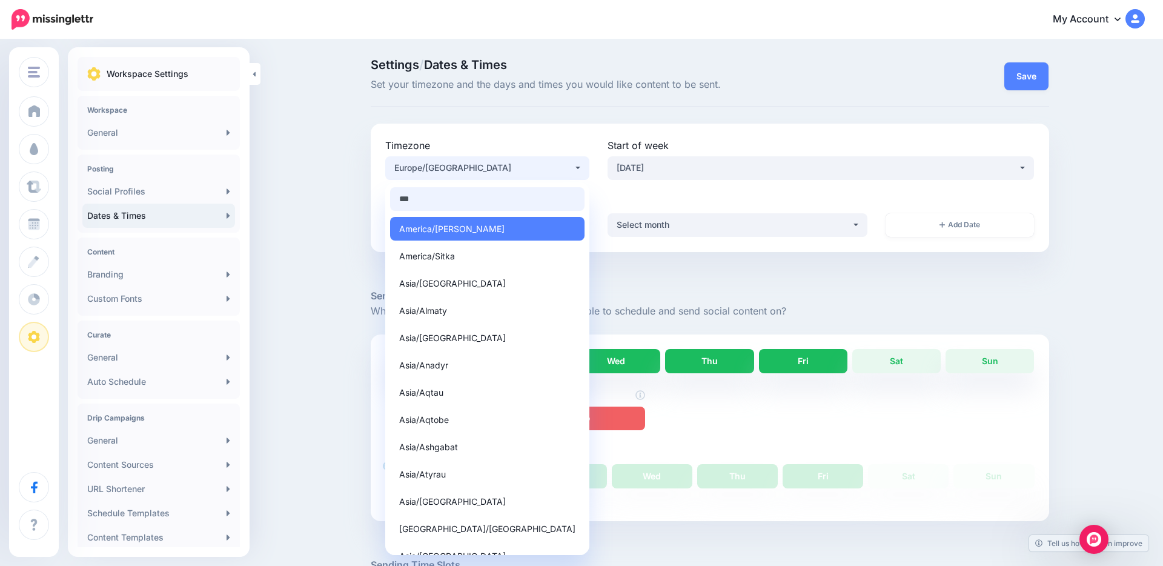
type input "****"
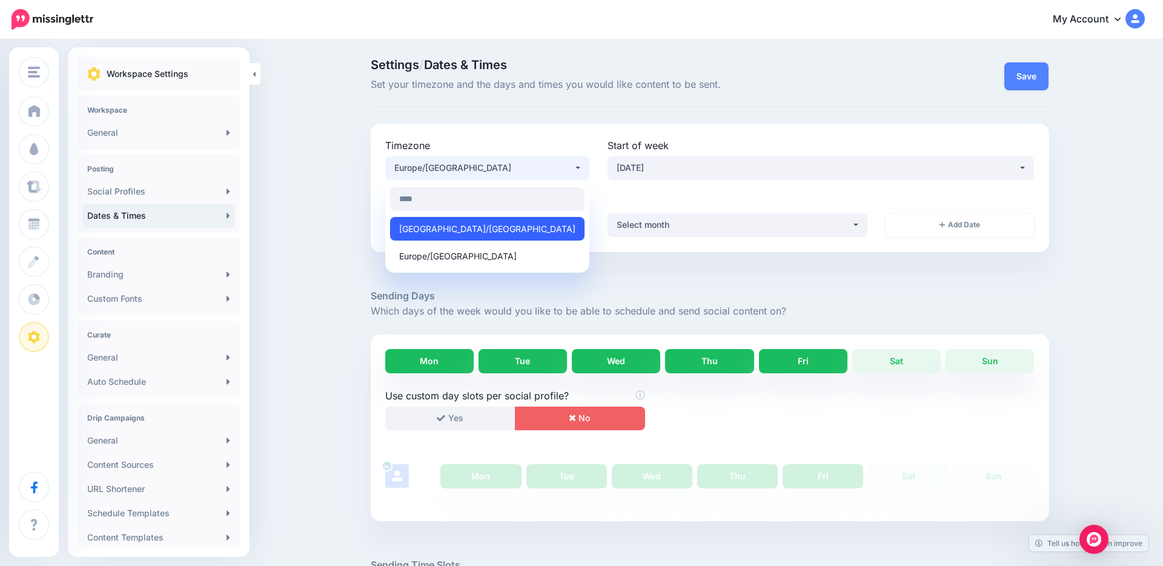
click at [460, 235] on link "Asia/Singapore" at bounding box center [487, 229] width 194 height 24
select select "**********"
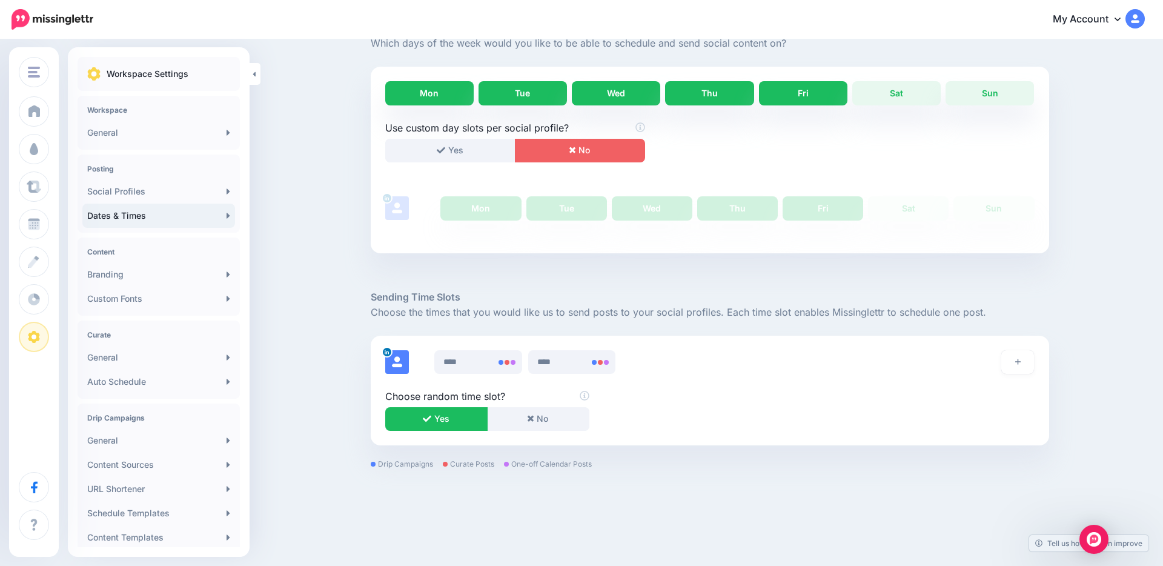
scroll to position [279, 0]
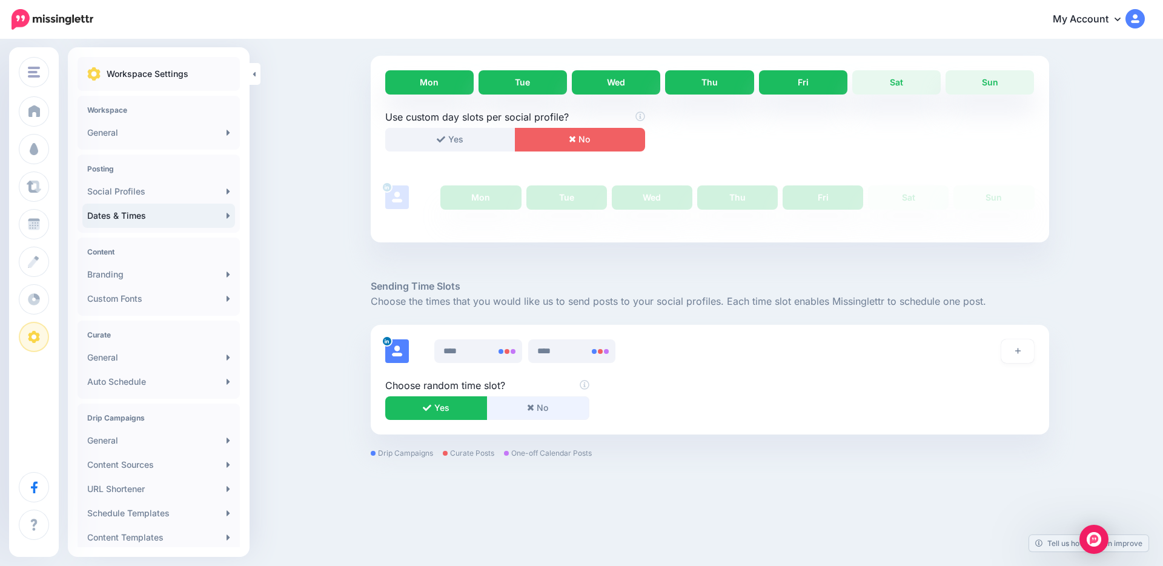
click at [536, 401] on button "No" at bounding box center [538, 408] width 102 height 24
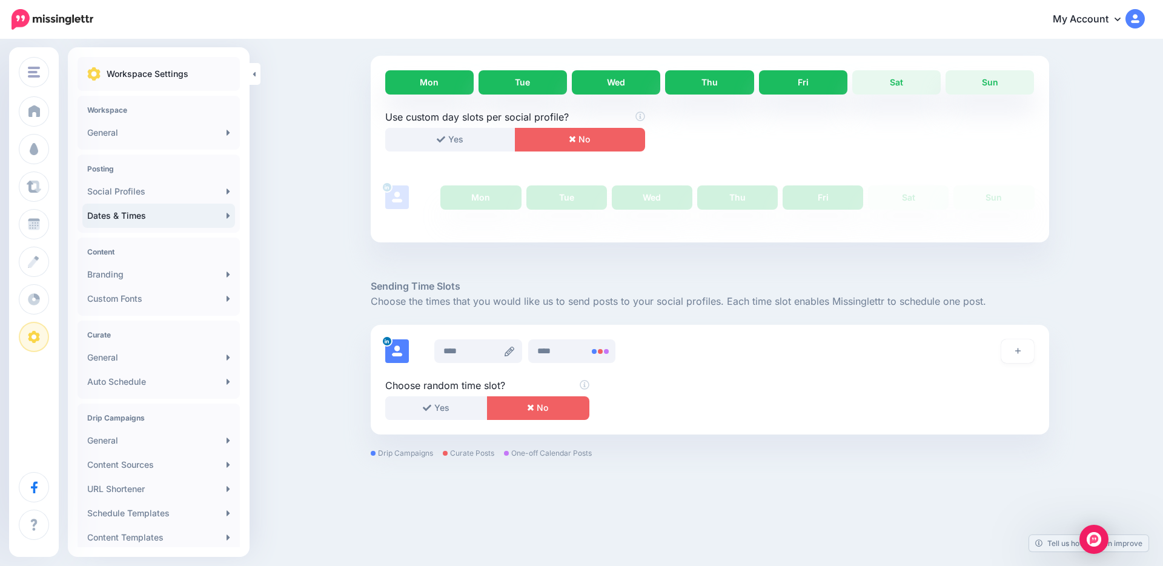
click at [510, 353] on icon at bounding box center [510, 352] width 10 height 10
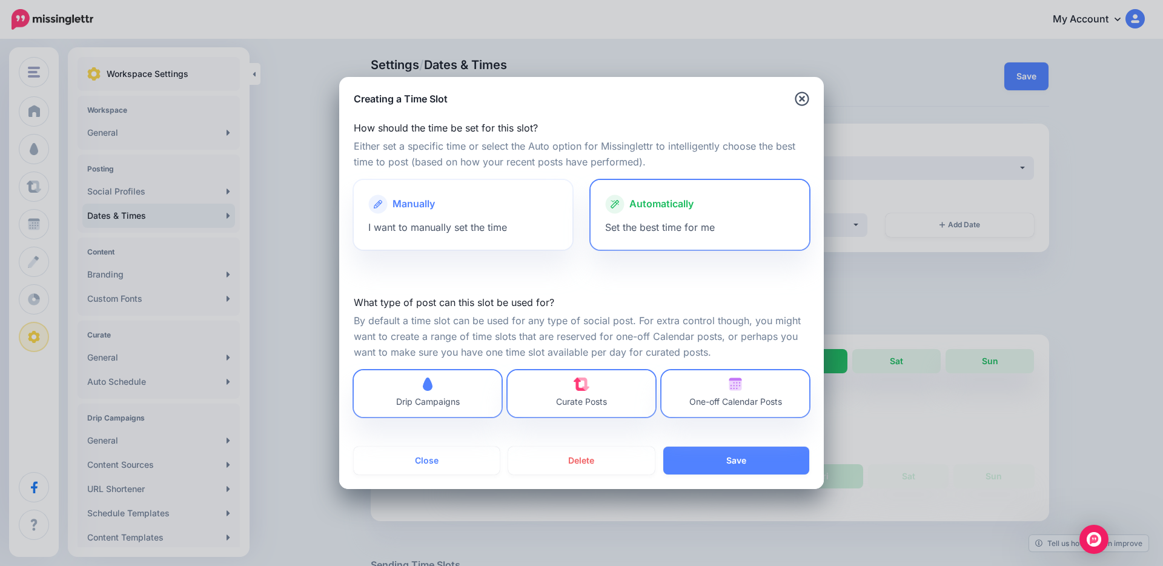
click at [505, 215] on div at bounding box center [463, 217] width 190 height 6
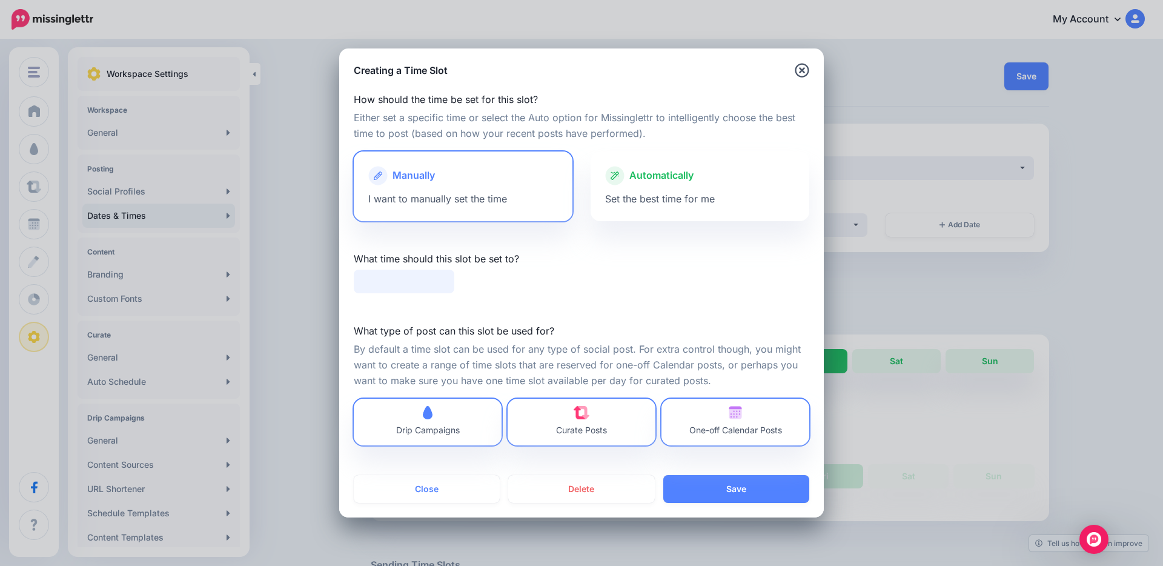
click at [388, 282] on input "text" at bounding box center [404, 282] width 101 height 24
click at [400, 282] on input "*****" at bounding box center [404, 282] width 101 height 24
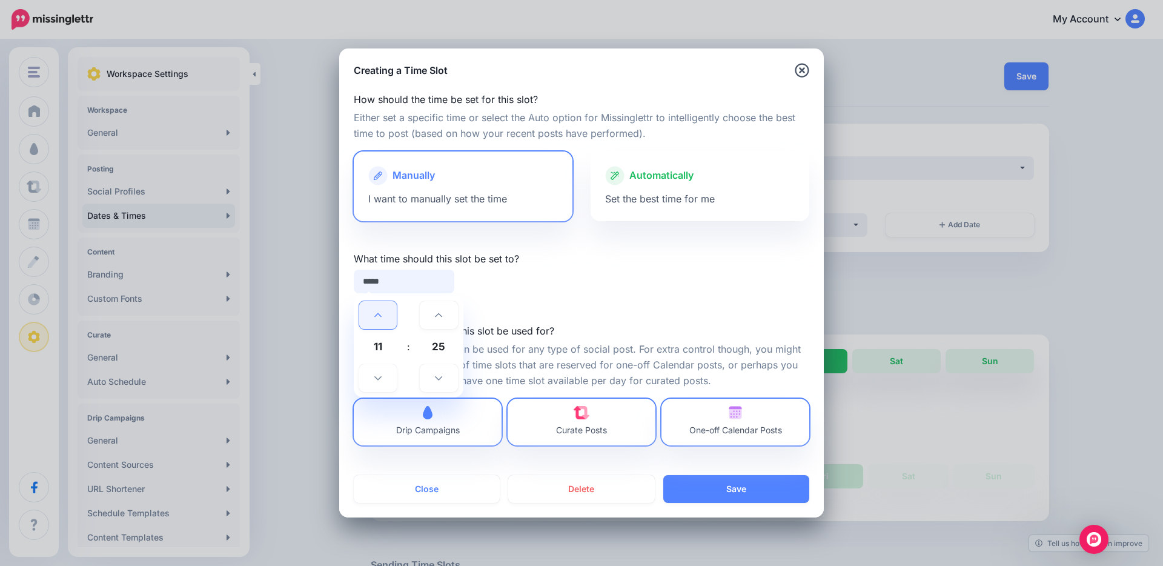
click at [379, 321] on link at bounding box center [378, 315] width 38 height 28
click at [373, 375] on link at bounding box center [378, 378] width 38 height 28
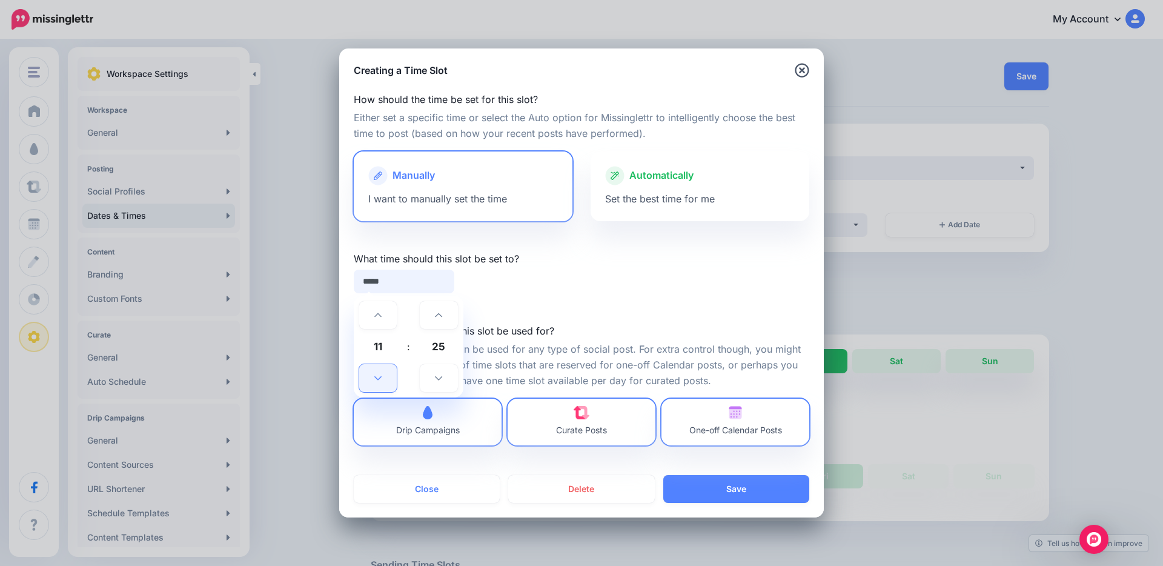
click at [373, 375] on link at bounding box center [378, 378] width 38 height 28
click at [435, 373] on link at bounding box center [439, 378] width 38 height 28
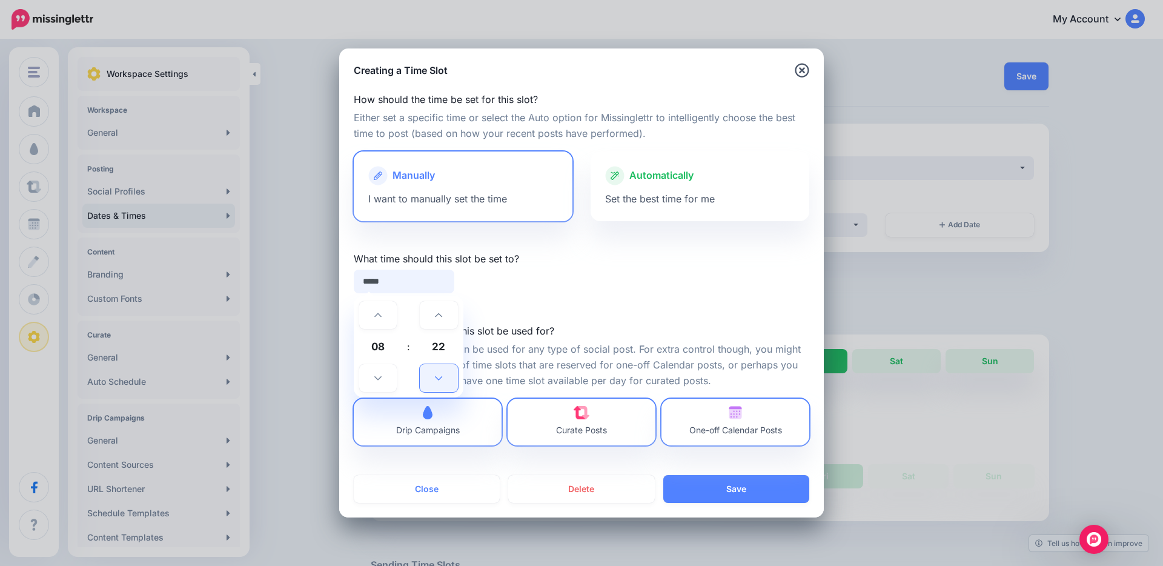
click at [435, 373] on link at bounding box center [439, 378] width 38 height 28
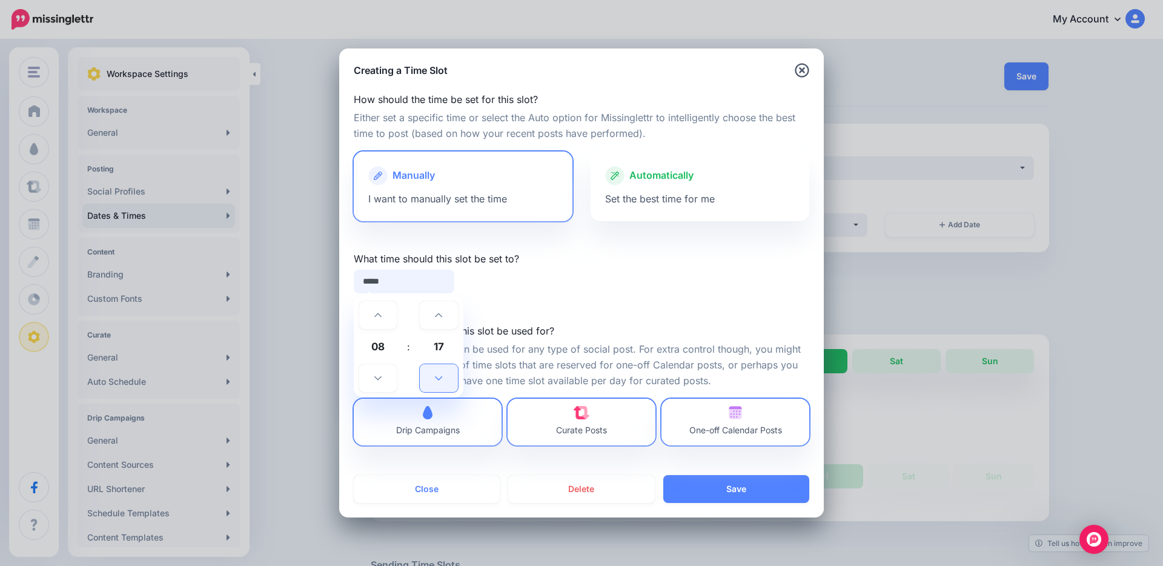
click at [435, 373] on link at bounding box center [439, 378] width 38 height 28
type input "*****"
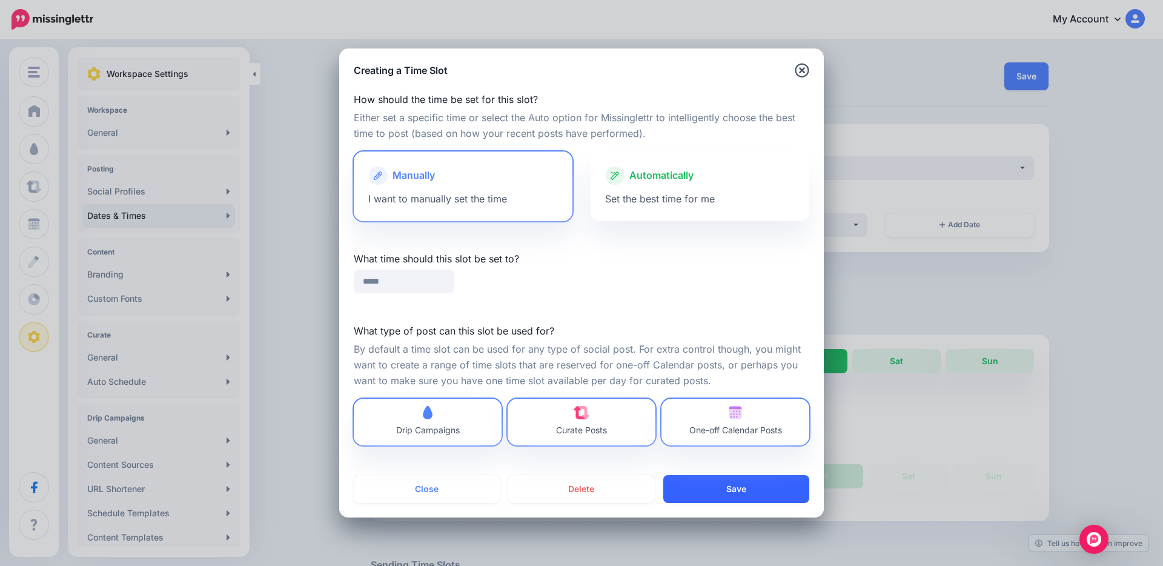
click at [700, 494] on button "Save" at bounding box center [736, 489] width 146 height 28
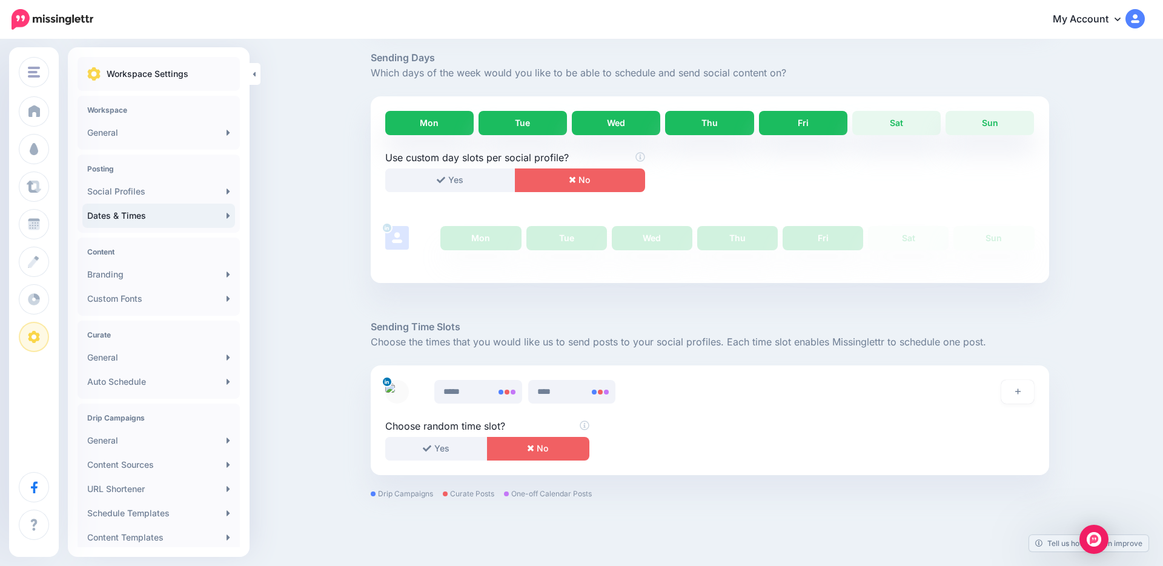
scroll to position [279, 0]
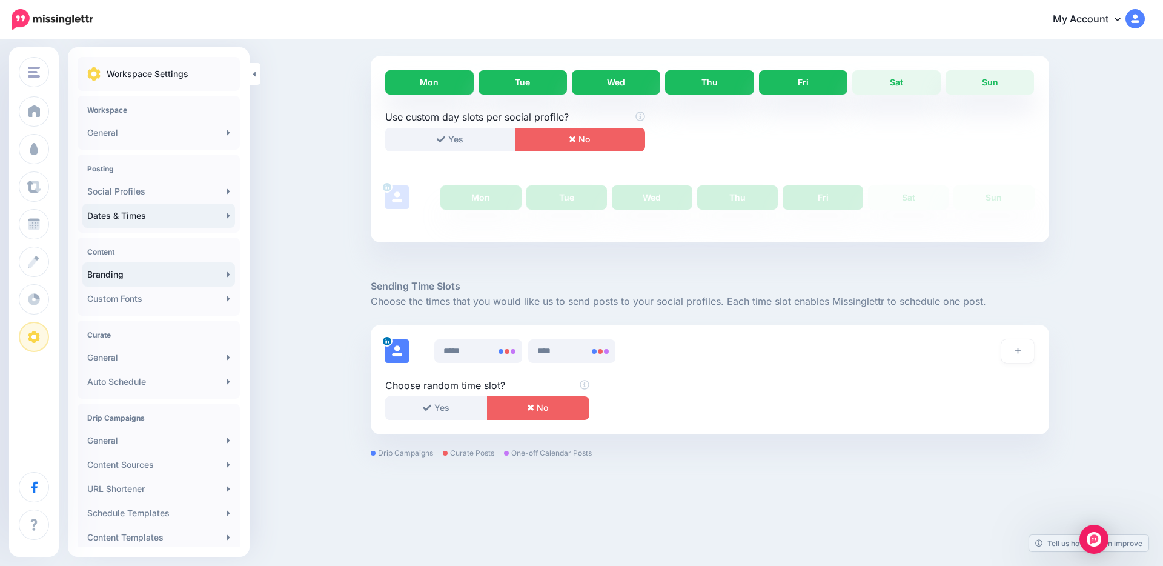
click at [203, 276] on link "Branding" at bounding box center [158, 274] width 153 height 24
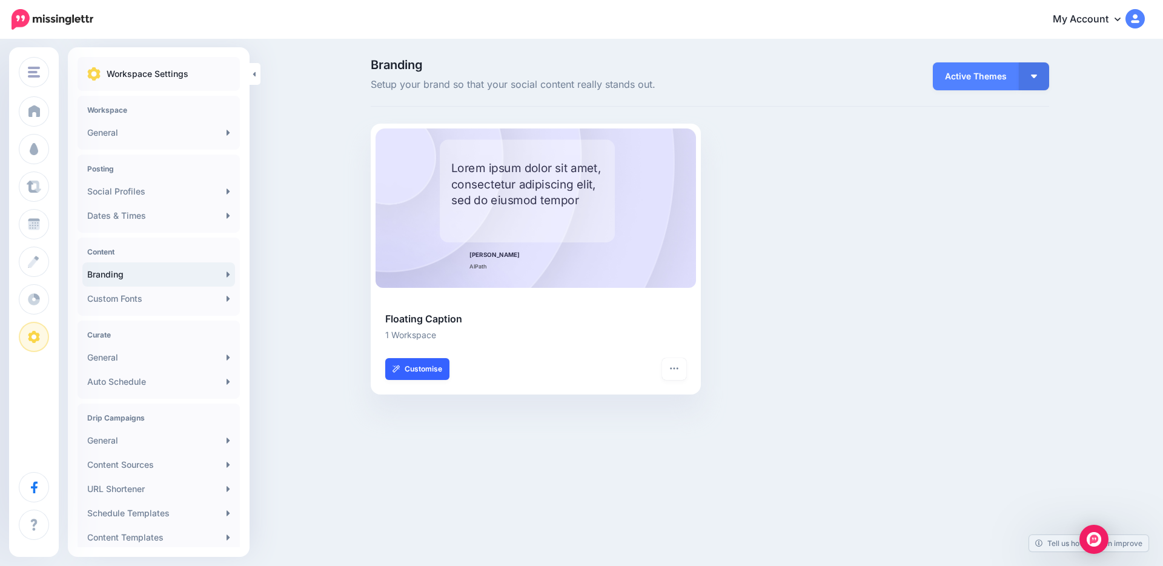
click at [422, 372] on link "Customise" at bounding box center [417, 369] width 64 height 22
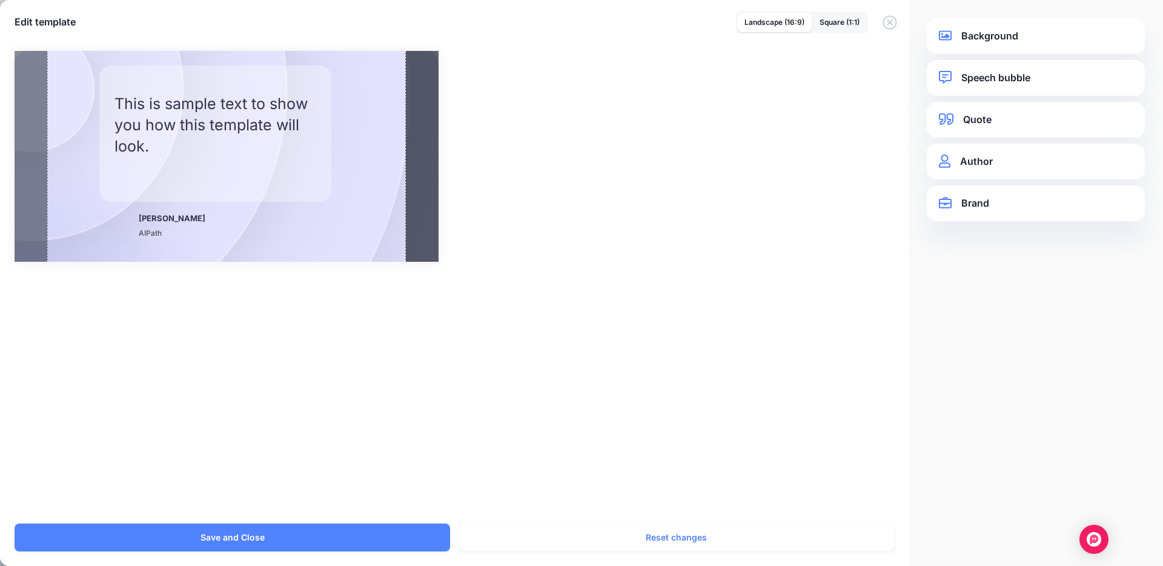
click at [966, 202] on link "Brand" at bounding box center [1036, 203] width 194 height 16
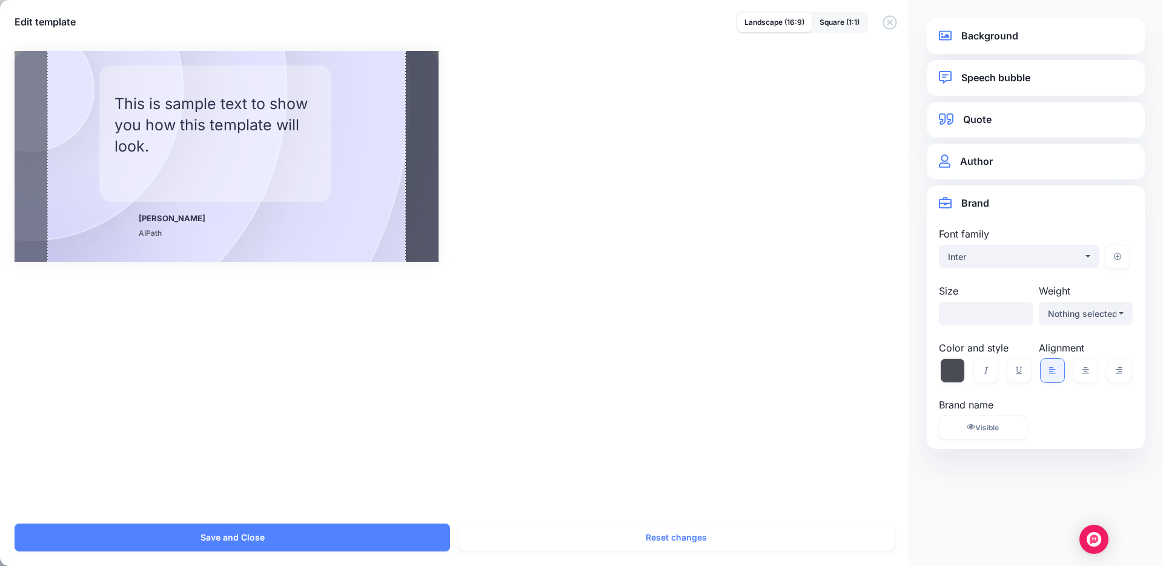
click at [977, 124] on link "Quote" at bounding box center [1036, 119] width 194 height 16
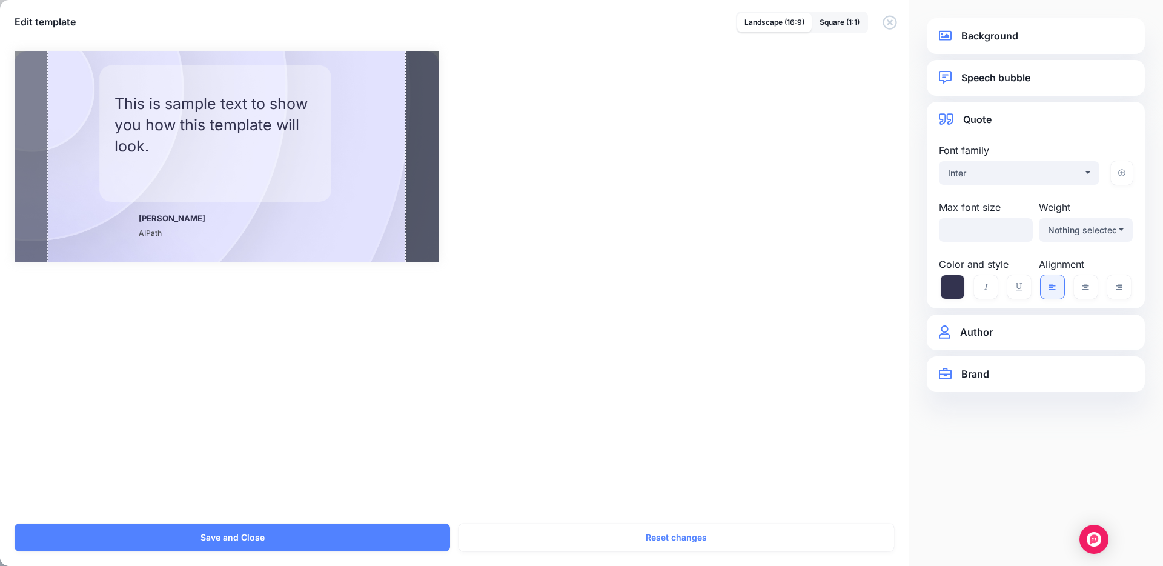
click at [986, 42] on link "Background" at bounding box center [1036, 36] width 194 height 16
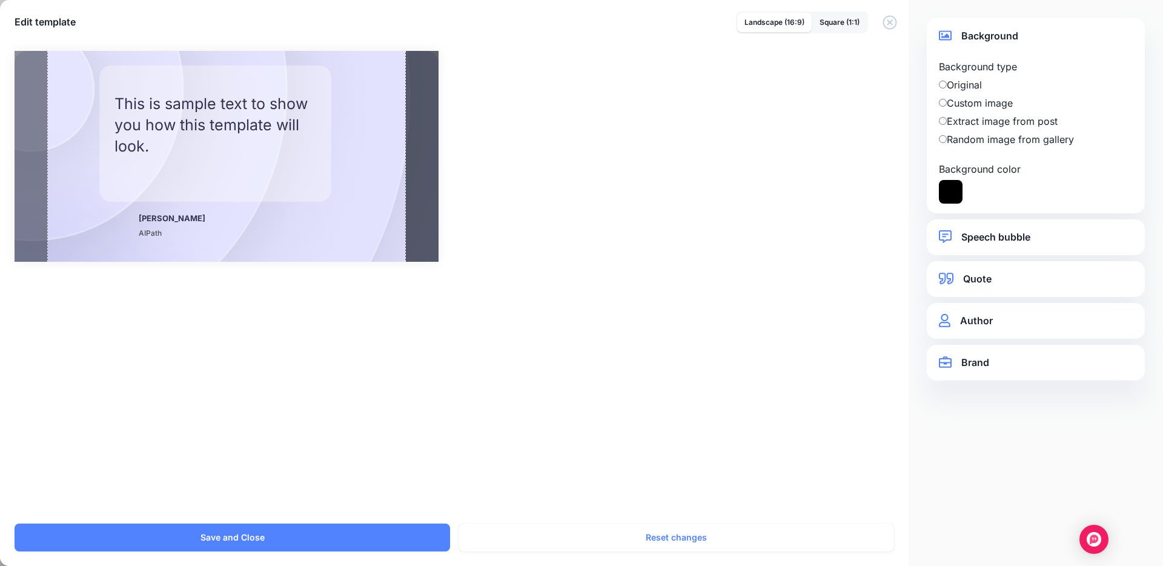
click at [1007, 235] on link "Speech bubble" at bounding box center [1036, 237] width 194 height 16
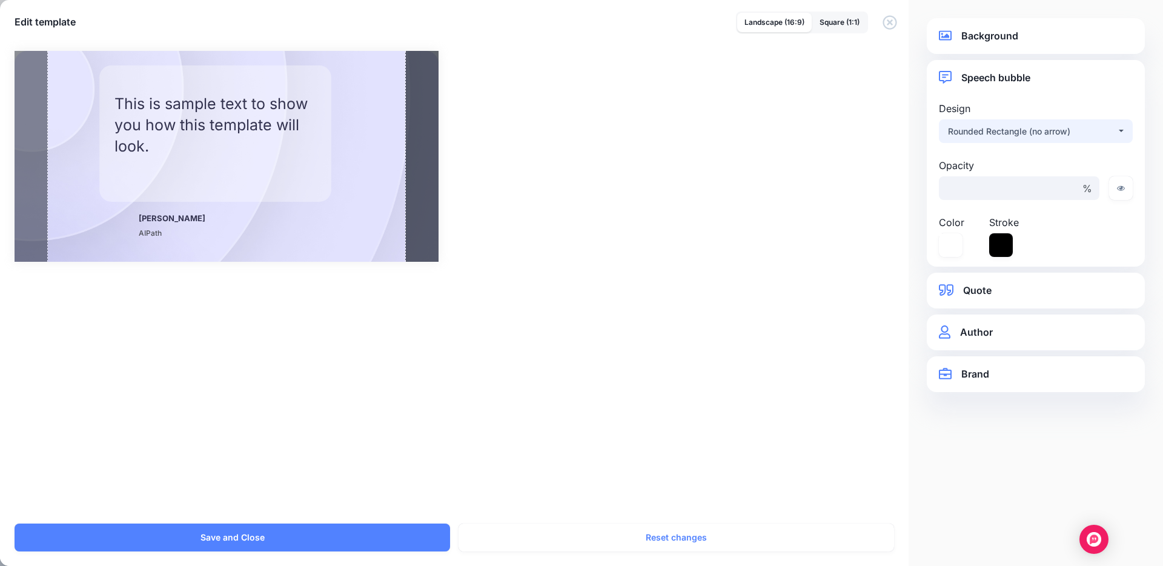
click at [1029, 131] on div "Rounded Rectangle (no arrow)" at bounding box center [1032, 131] width 168 height 15
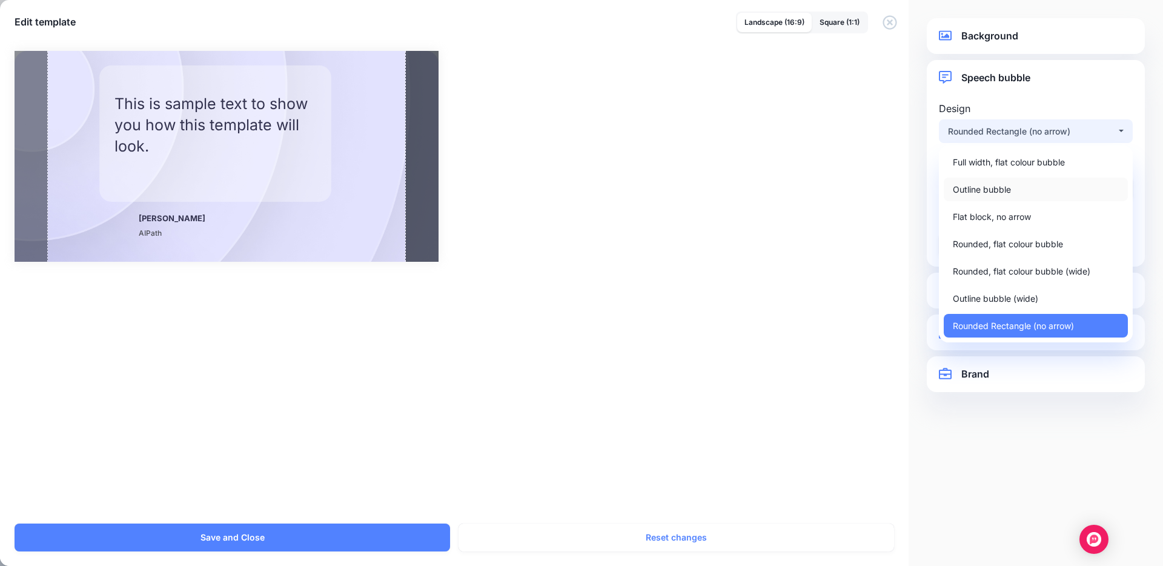
click at [994, 192] on span "Outline bubble" at bounding box center [982, 189] width 58 height 15
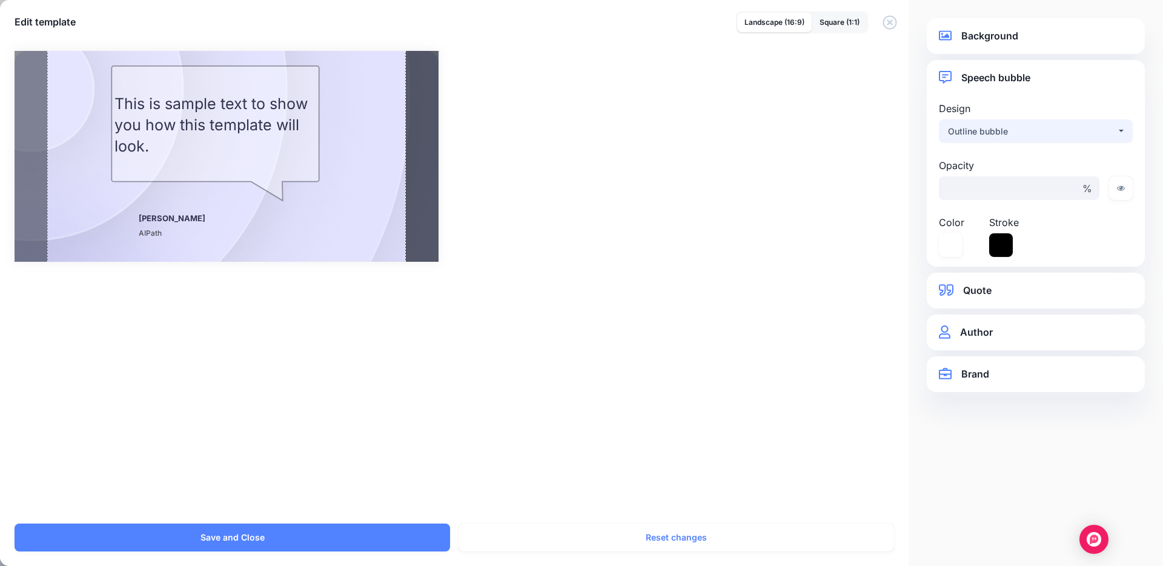
click at [1010, 125] on div "Outline bubble" at bounding box center [1032, 131] width 168 height 15
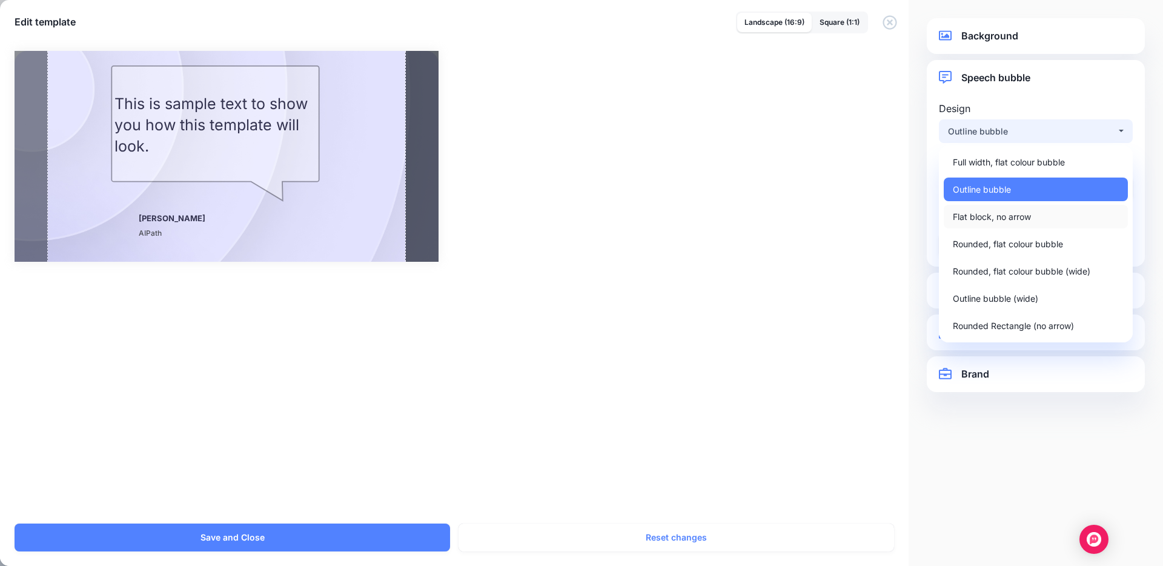
click at [1016, 220] on span "Flat block, no arrow" at bounding box center [992, 217] width 78 height 15
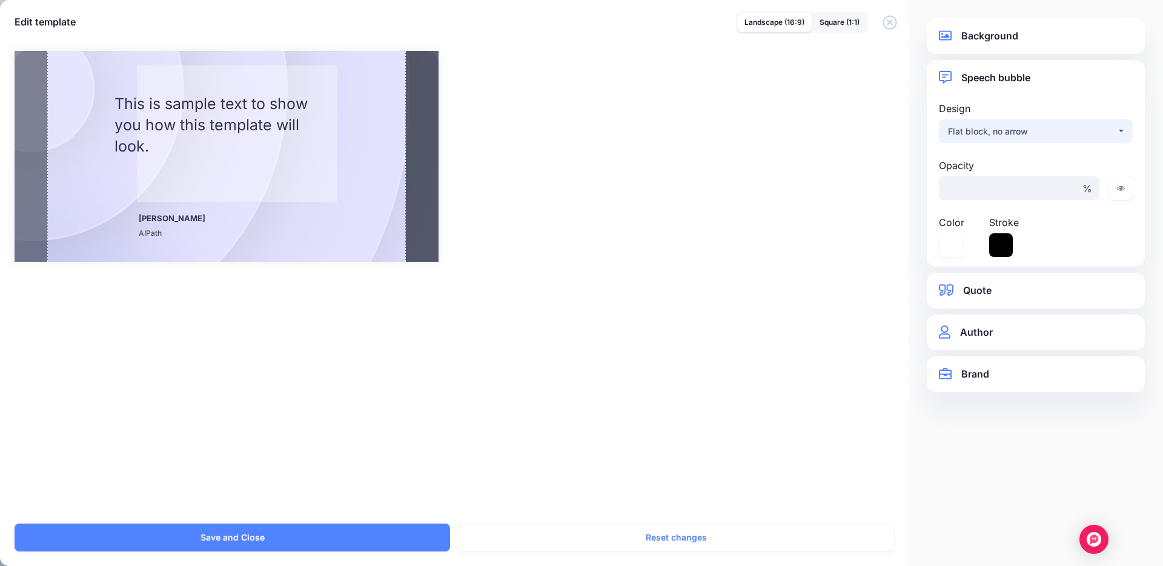
click at [1003, 128] on div "Flat block, no arrow" at bounding box center [1032, 131] width 168 height 15
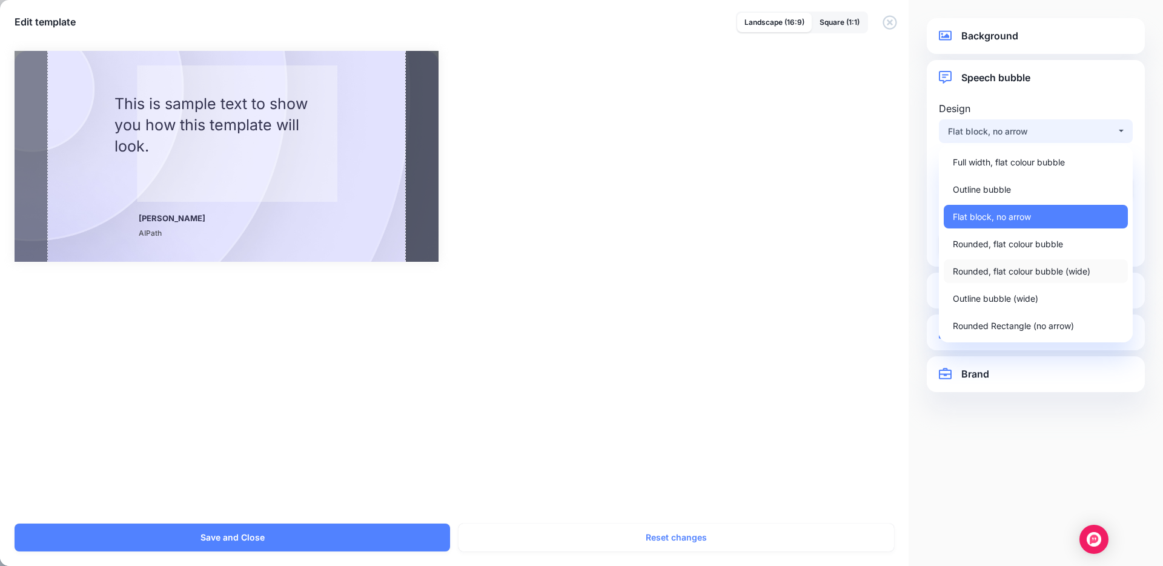
click at [999, 270] on span "Rounded, flat colour bubble (wide)" at bounding box center [1022, 271] width 138 height 15
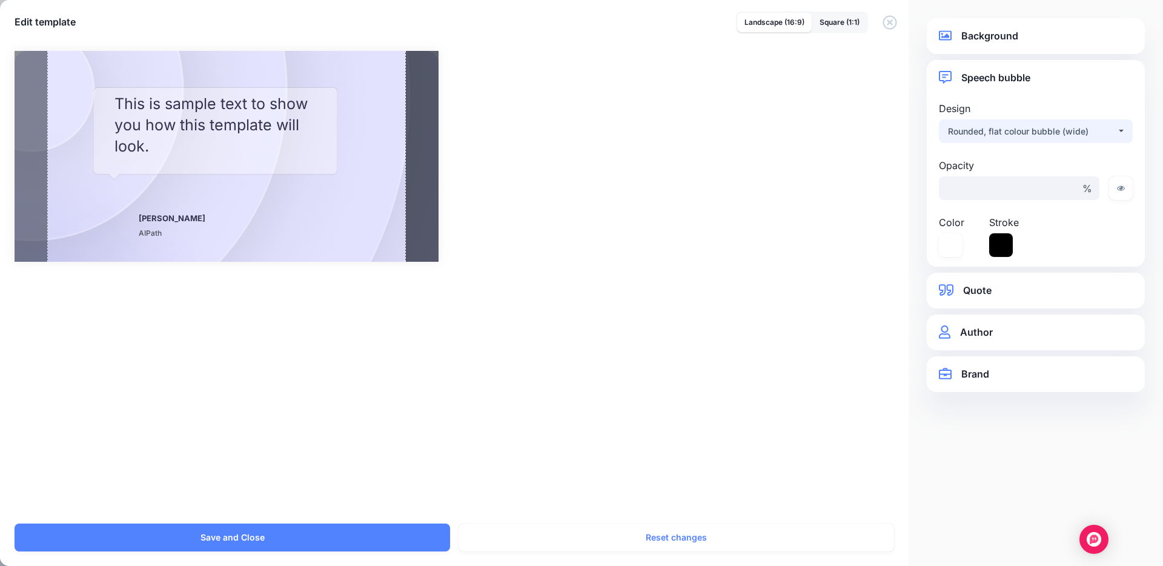
click at [997, 127] on div "Rounded, flat colour bubble (wide)" at bounding box center [1032, 131] width 168 height 15
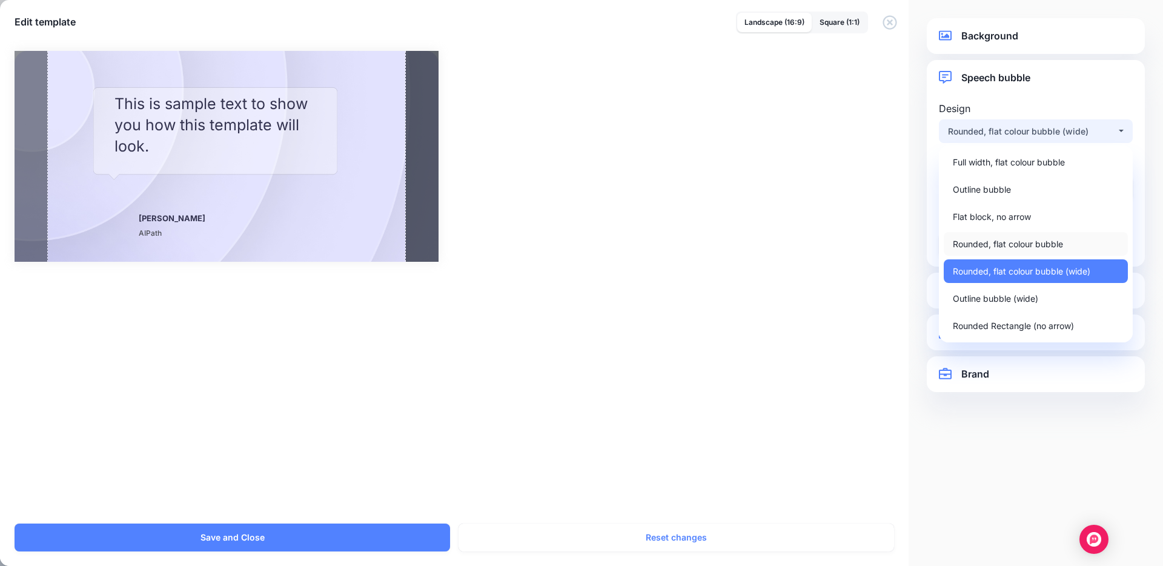
click at [1007, 241] on span "Rounded, flat colour bubble" at bounding box center [1008, 244] width 110 height 15
select select "*"
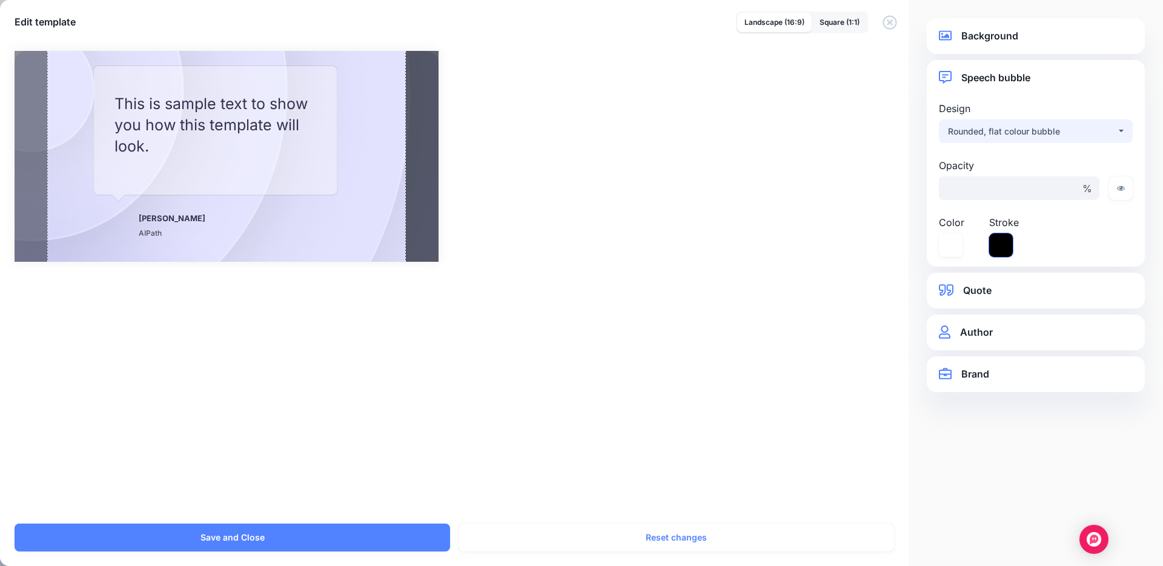
click at [1007, 242] on icon at bounding box center [1001, 245] width 24 height 24
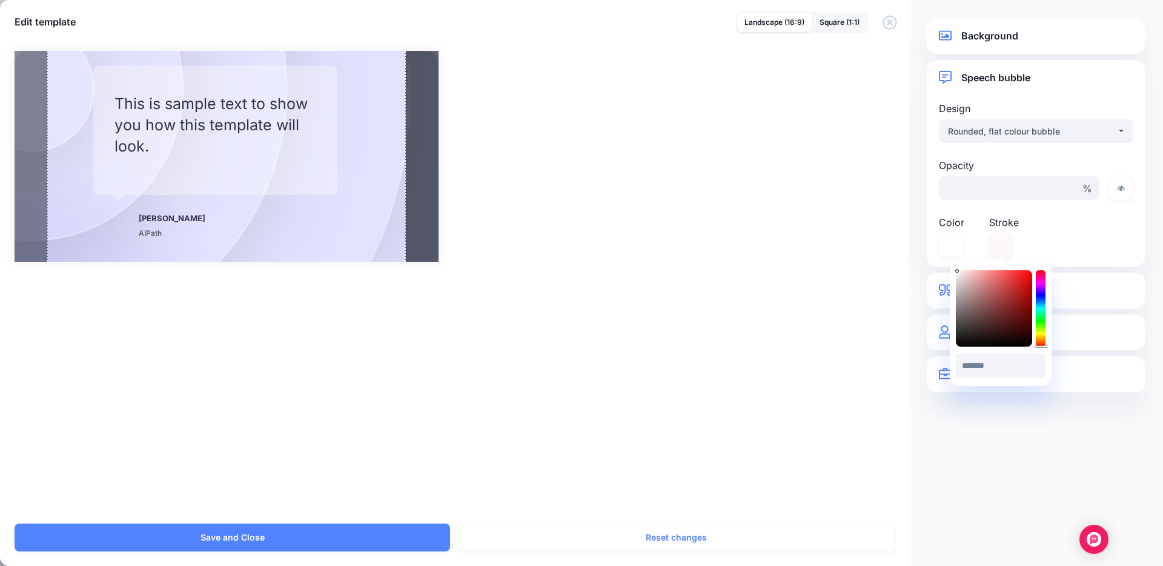
drag, startPoint x: 998, startPoint y: 313, endPoint x: 949, endPoint y: 267, distance: 67.3
click at [949, 267] on body "My Account Dashboard My Account Billing Logout" at bounding box center [581, 283] width 1163 height 566
type input "*******"
click at [957, 271] on icon at bounding box center [957, 271] width 4 height 4
click at [1050, 248] on div "Opacity ** % Color ******* #FFFFFF Stroke" at bounding box center [1036, 207] width 200 height 99
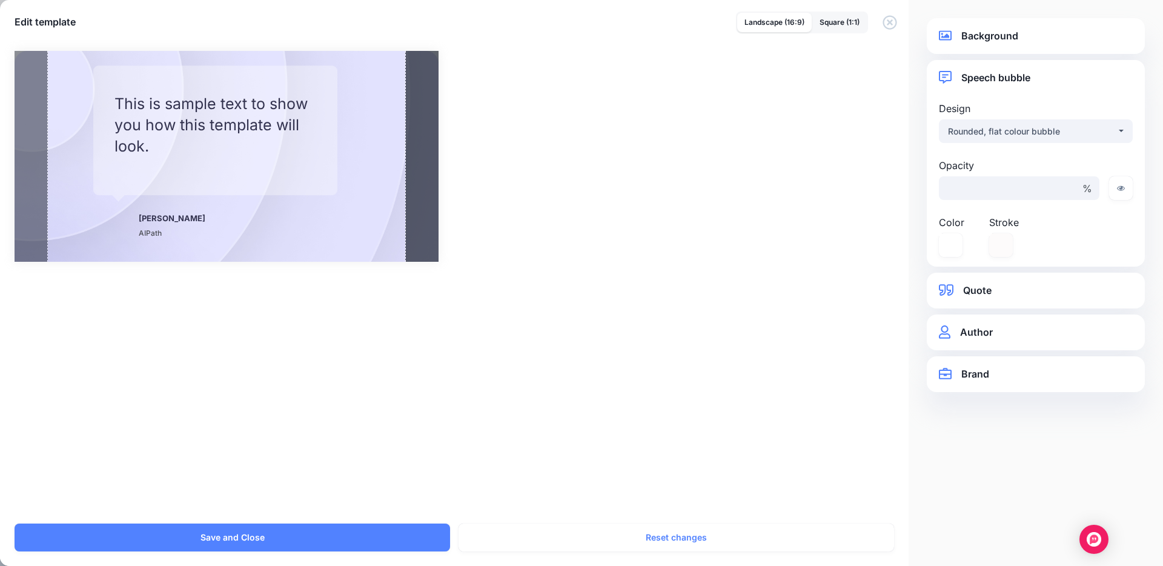
click at [971, 333] on link "Author" at bounding box center [1036, 332] width 194 height 16
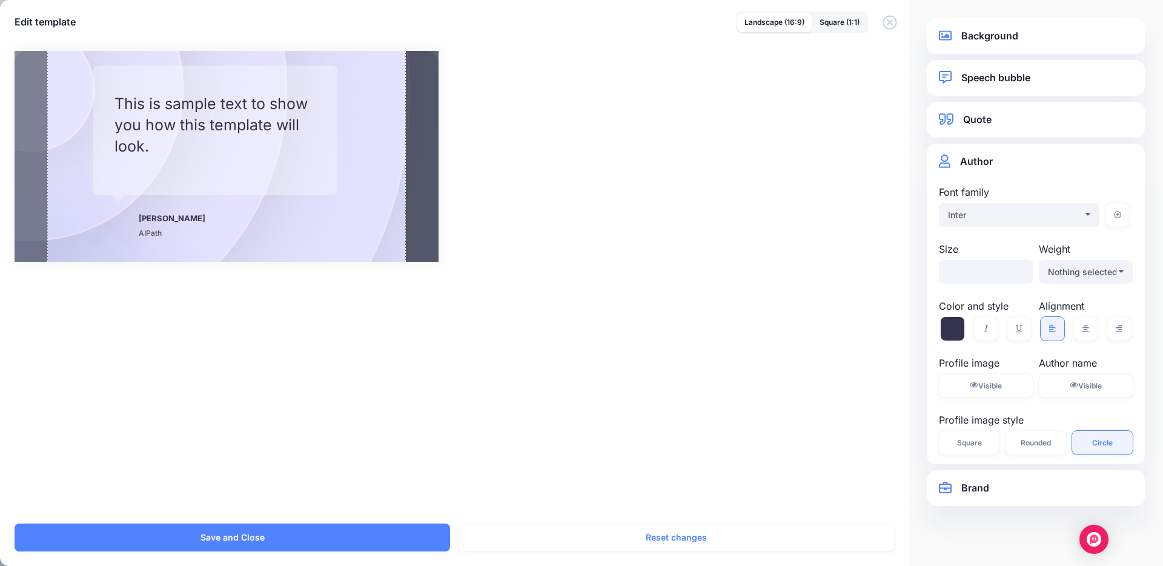
click at [997, 81] on link "Speech bubble" at bounding box center [1036, 78] width 194 height 16
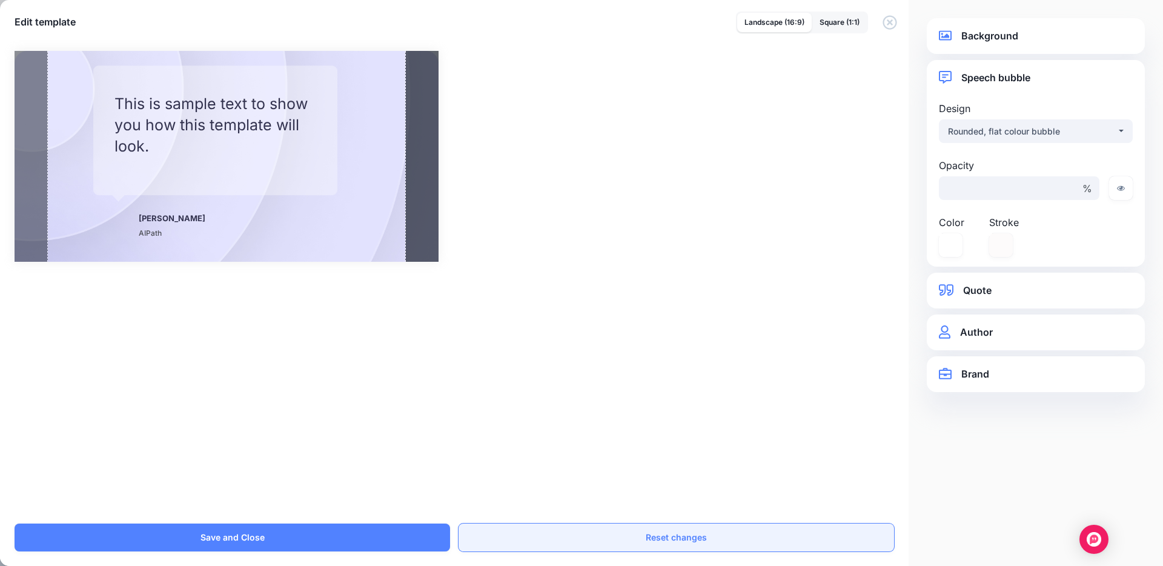
click at [664, 531] on button "Reset changes" at bounding box center [677, 537] width 436 height 28
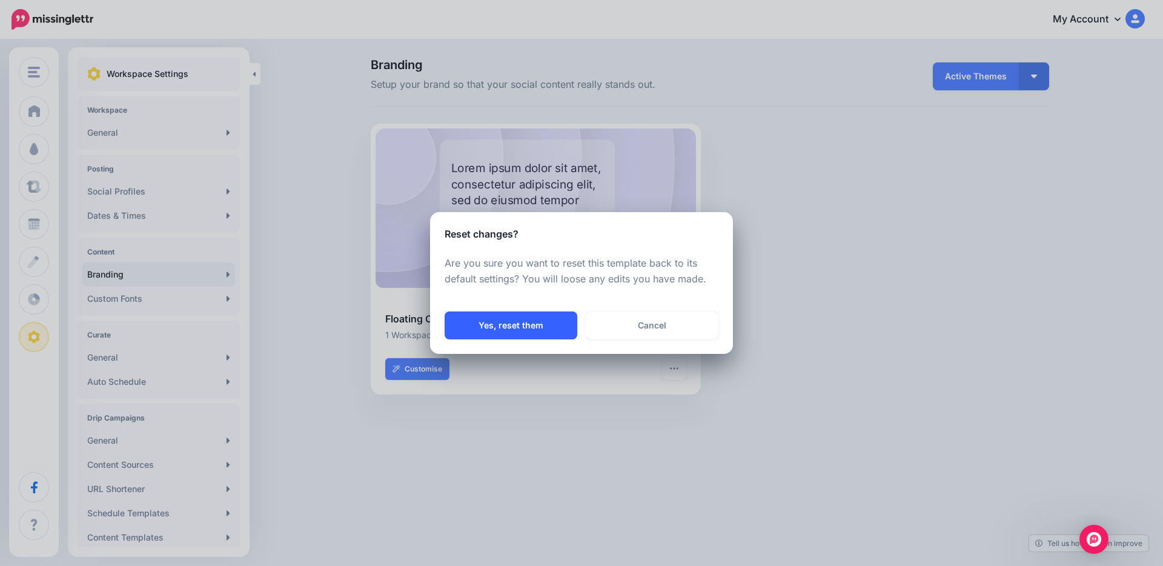
click at [541, 324] on button "Yes, reset them" at bounding box center [511, 325] width 133 height 28
select select "*"
type input "**"
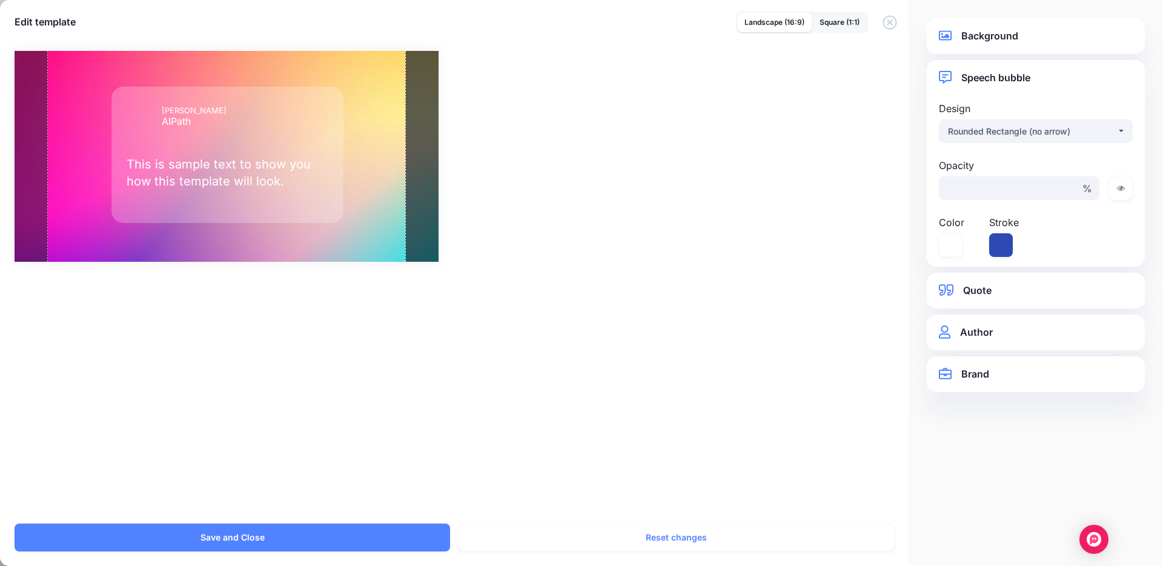
click at [1002, 39] on link "Background" at bounding box center [1036, 36] width 194 height 16
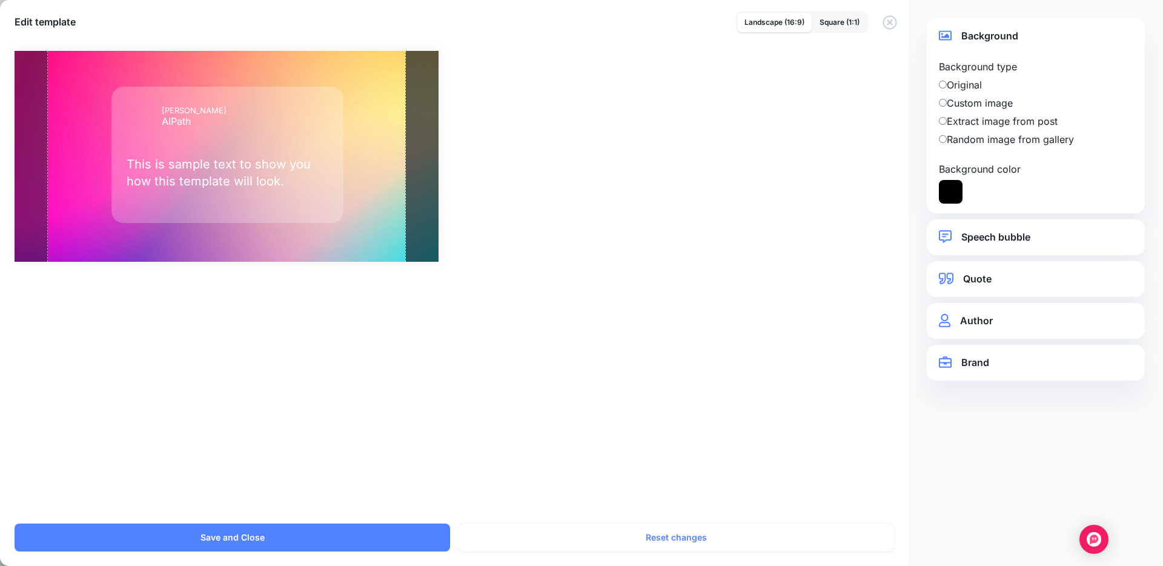
click at [975, 141] on label "Random image from gallery" at bounding box center [1036, 139] width 194 height 15
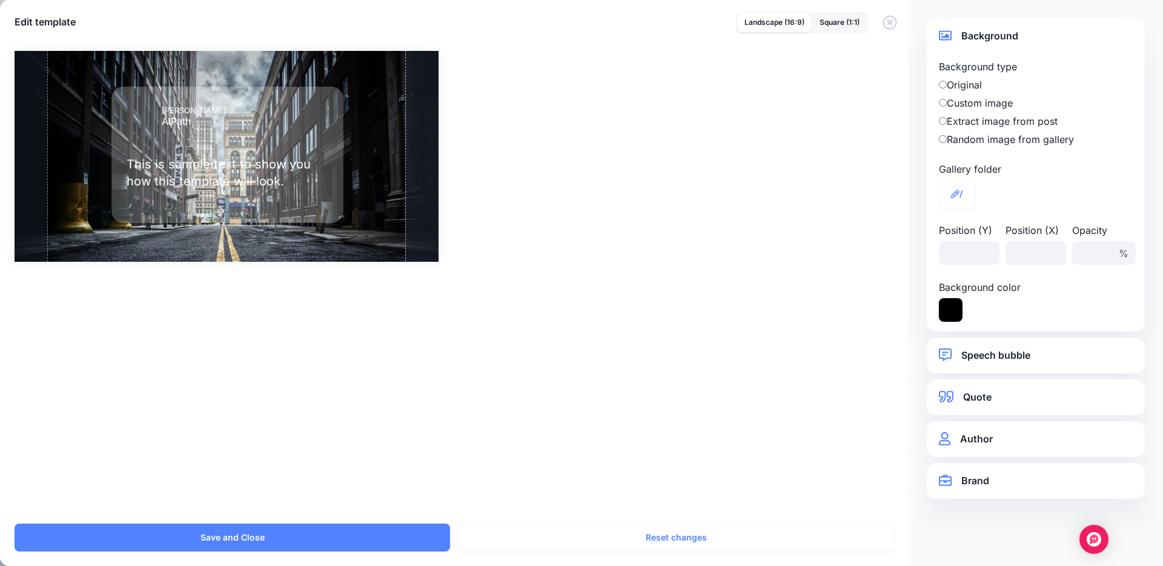
click at [969, 85] on label "Original" at bounding box center [1036, 85] width 194 height 15
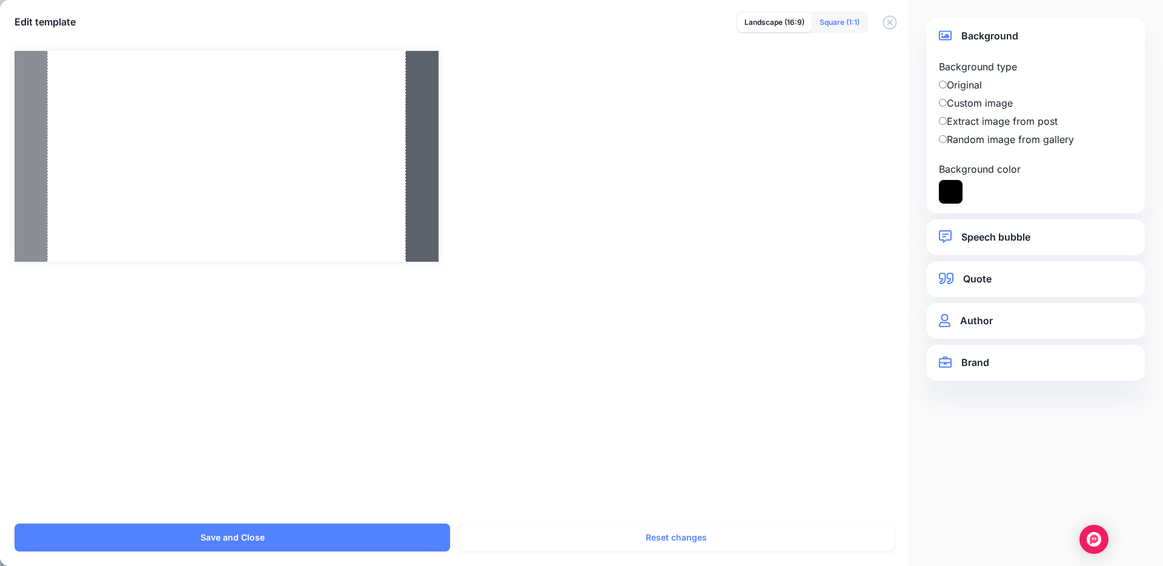
click at [837, 21] on link "Square (1:1)" at bounding box center [839, 22] width 55 height 19
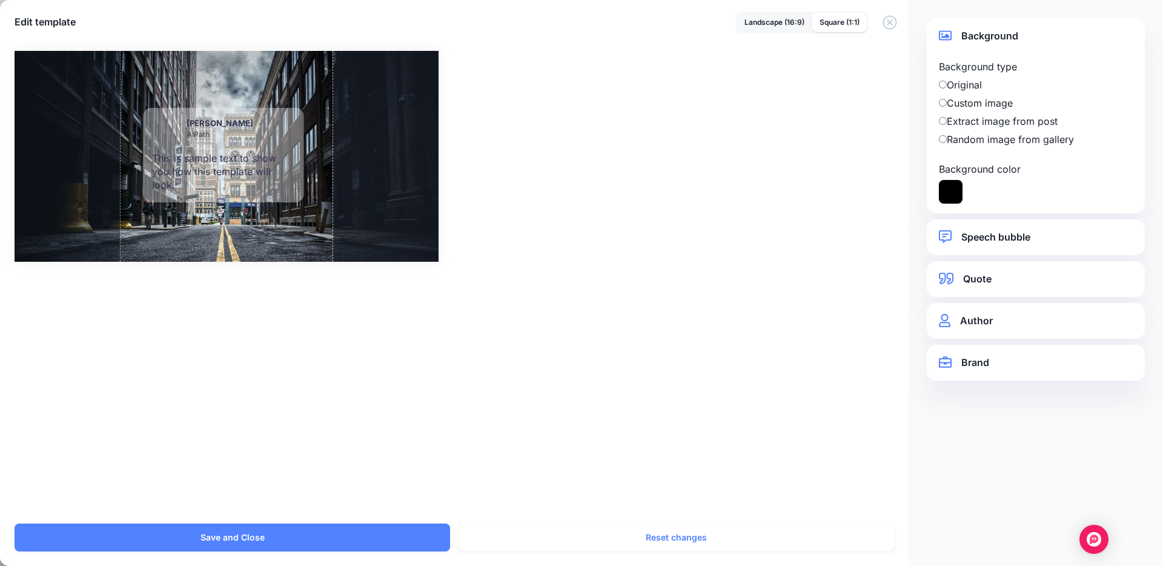
click at [972, 99] on label "Custom image" at bounding box center [1036, 103] width 194 height 15
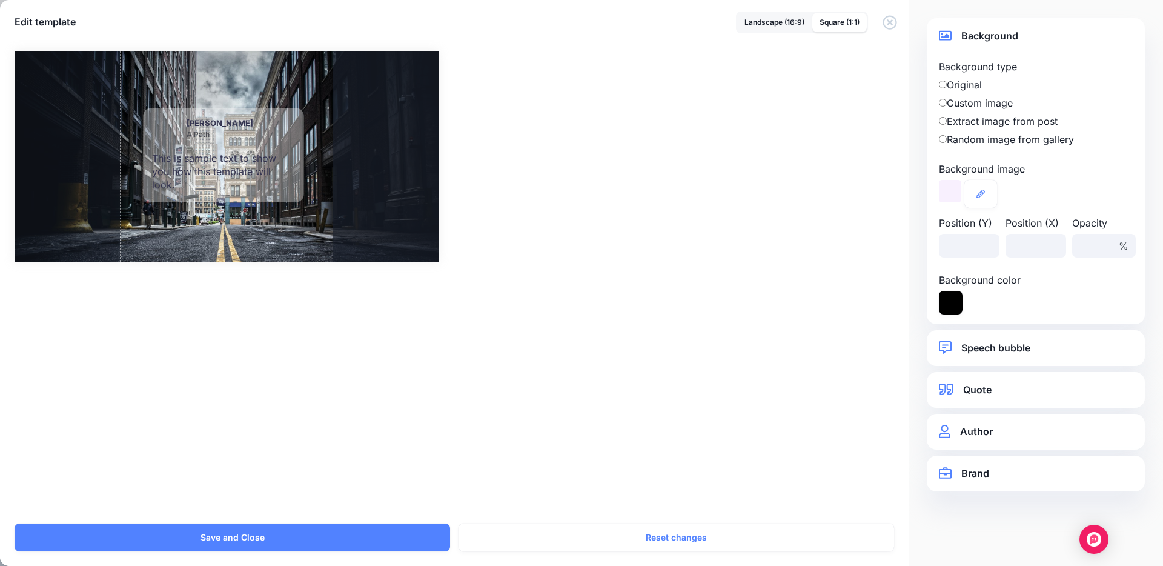
click at [967, 76] on div "Background type Original Custom image" at bounding box center [1036, 102] width 194 height 87
click at [964, 85] on label "Original" at bounding box center [1036, 85] width 194 height 15
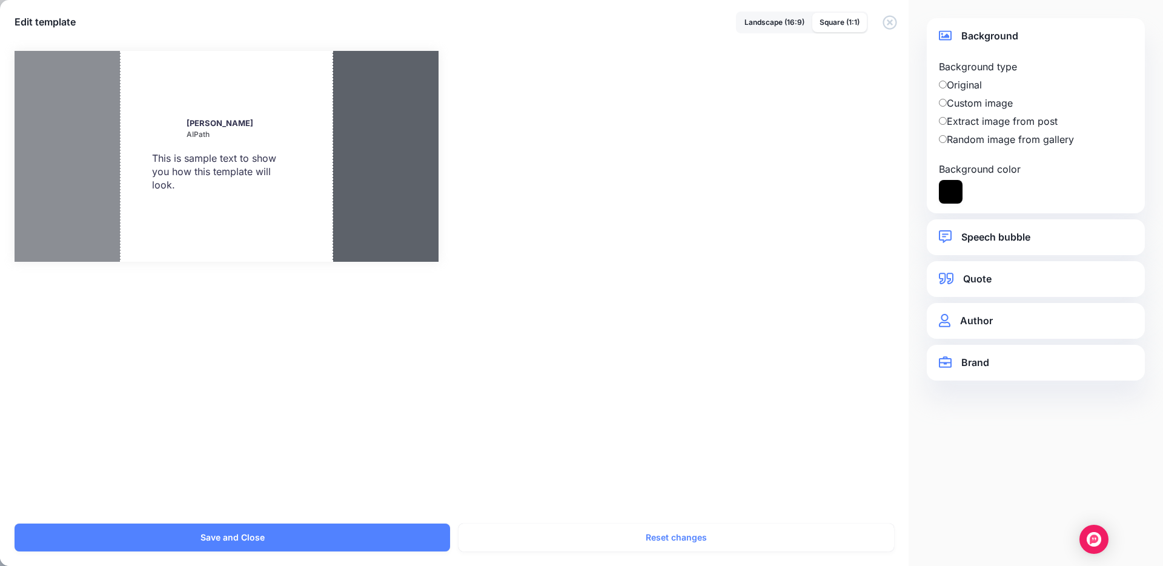
click at [980, 141] on label "Random image from gallery" at bounding box center [1036, 139] width 194 height 15
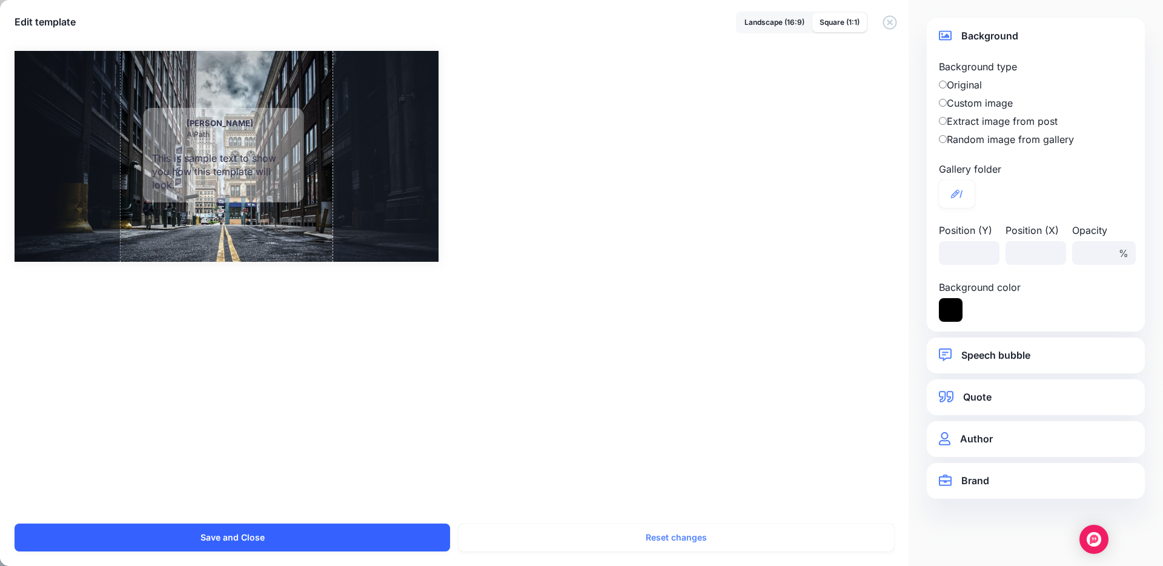
click at [301, 532] on button "Save and Close" at bounding box center [233, 537] width 436 height 28
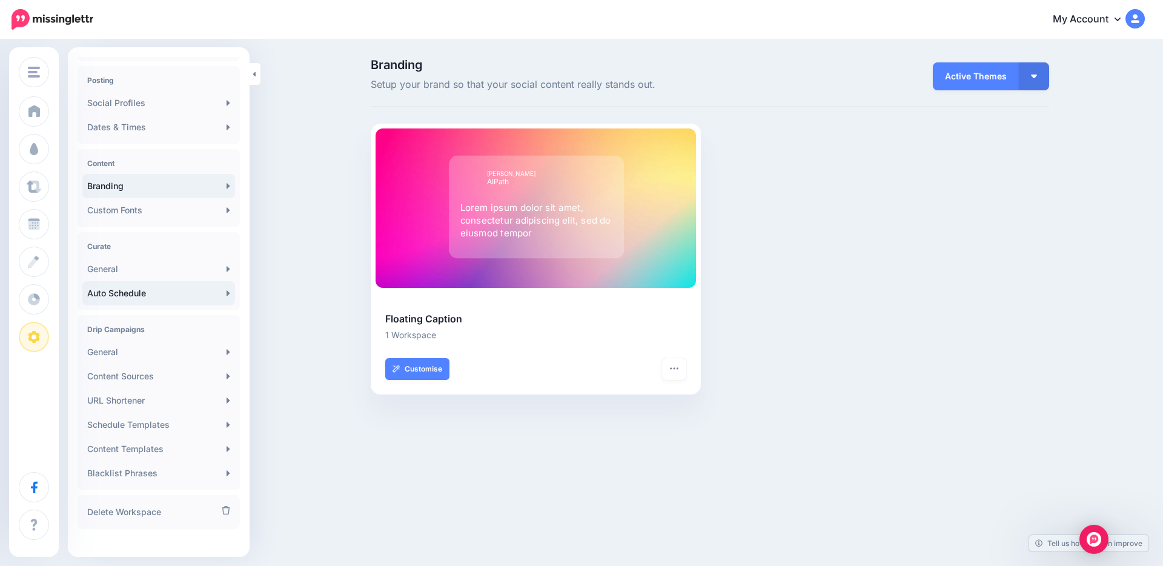
scroll to position [100, 0]
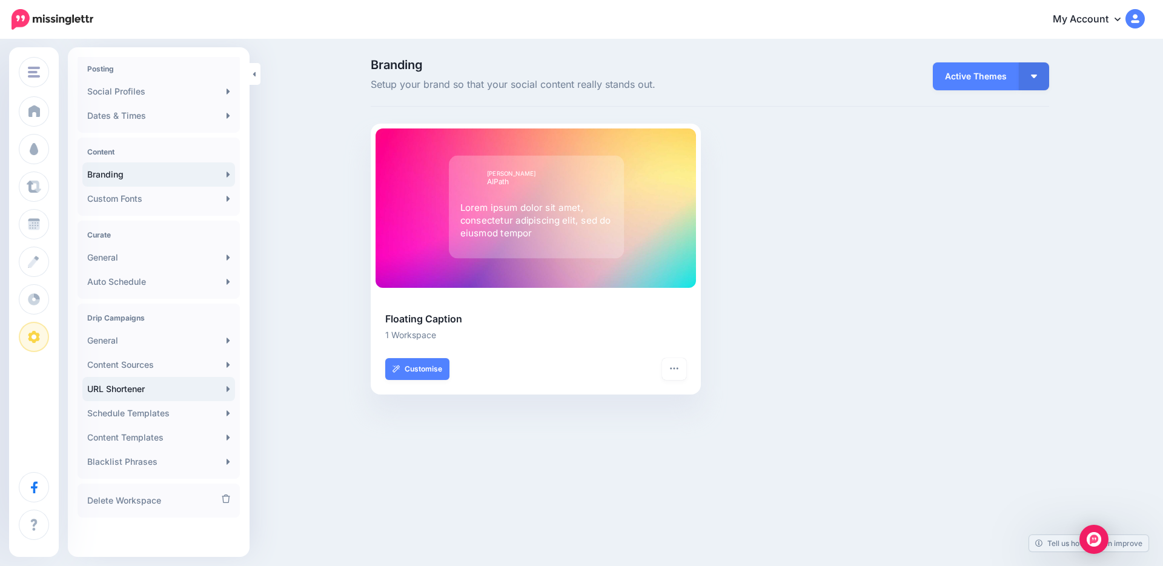
click at [212, 385] on link "URL Shortener" at bounding box center [158, 389] width 153 height 24
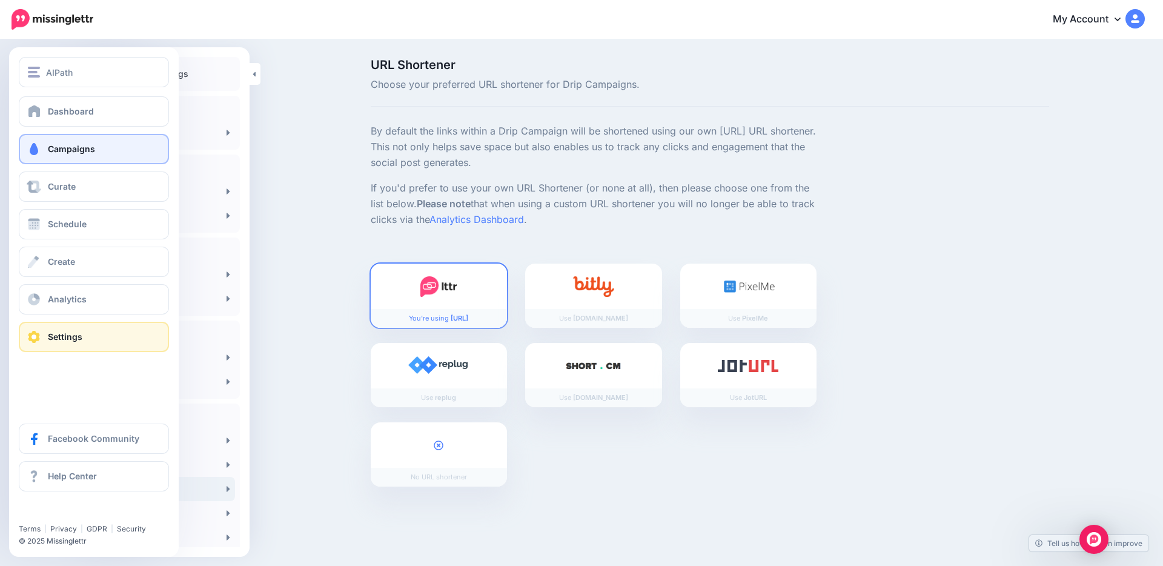
click at [39, 144] on span at bounding box center [34, 149] width 16 height 12
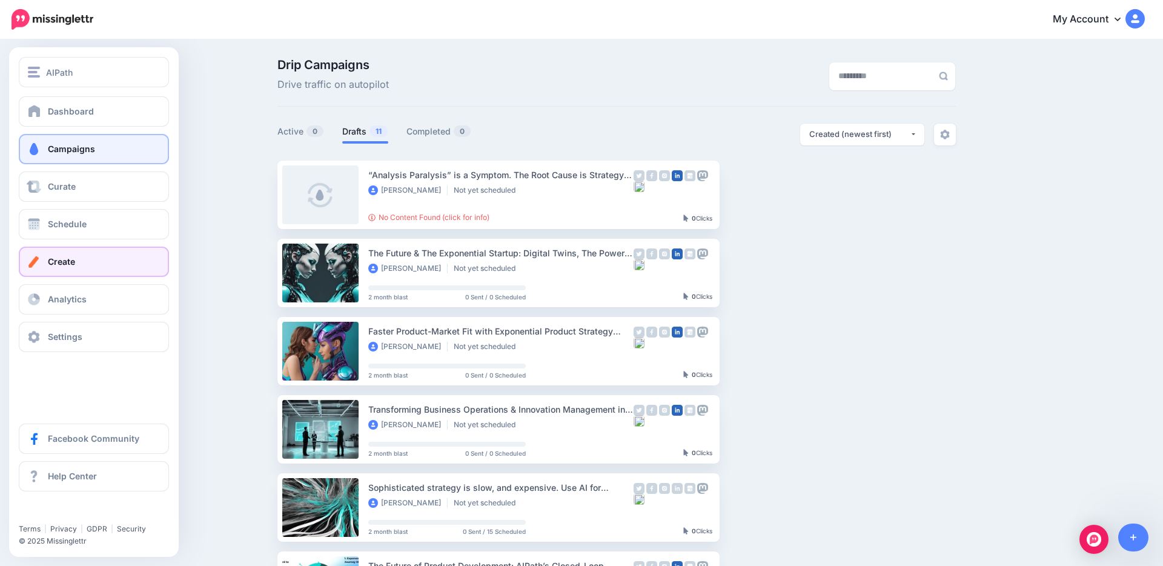
click at [39, 265] on span at bounding box center [34, 262] width 16 height 12
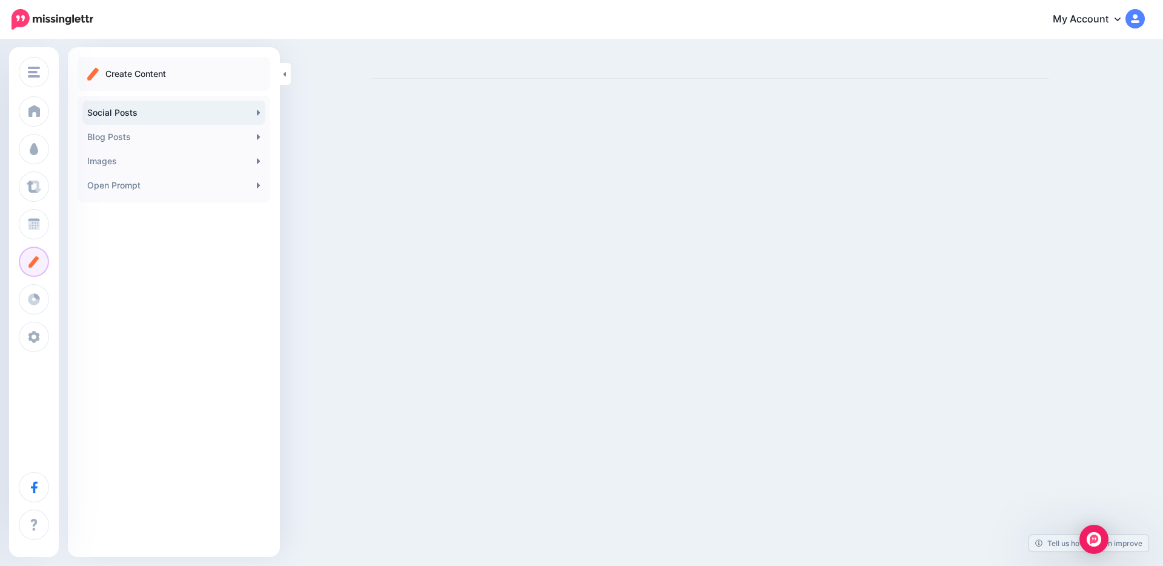
click at [228, 118] on link "Social Posts" at bounding box center [173, 113] width 183 height 24
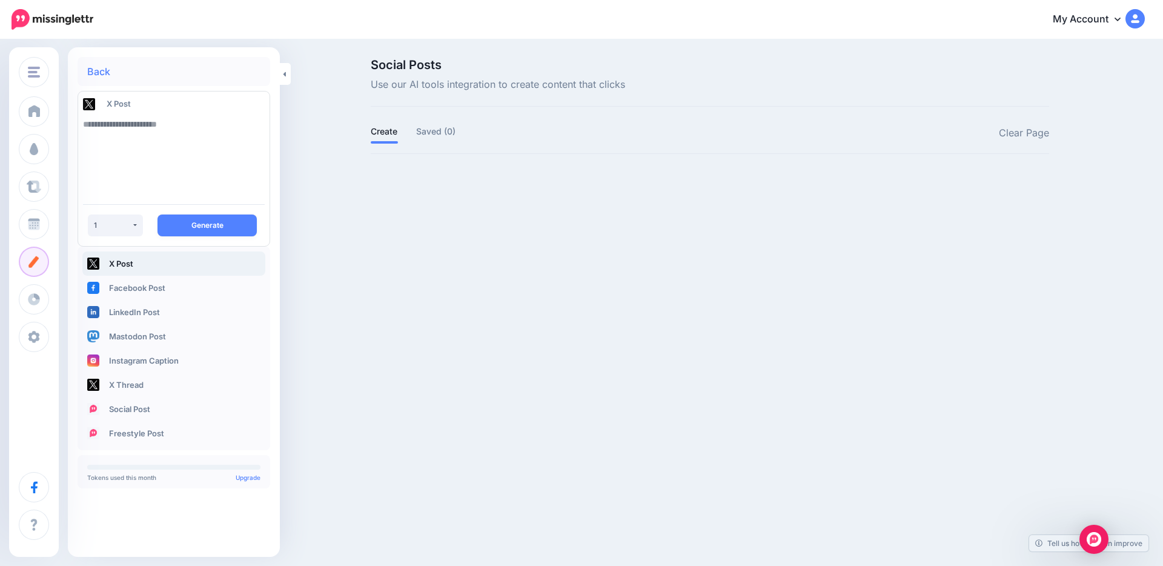
click at [113, 134] on textarea at bounding box center [174, 153] width 182 height 82
paste textarea "**********"
type textarea "**********"
click at [213, 225] on button "Generate" at bounding box center [207, 225] width 99 height 22
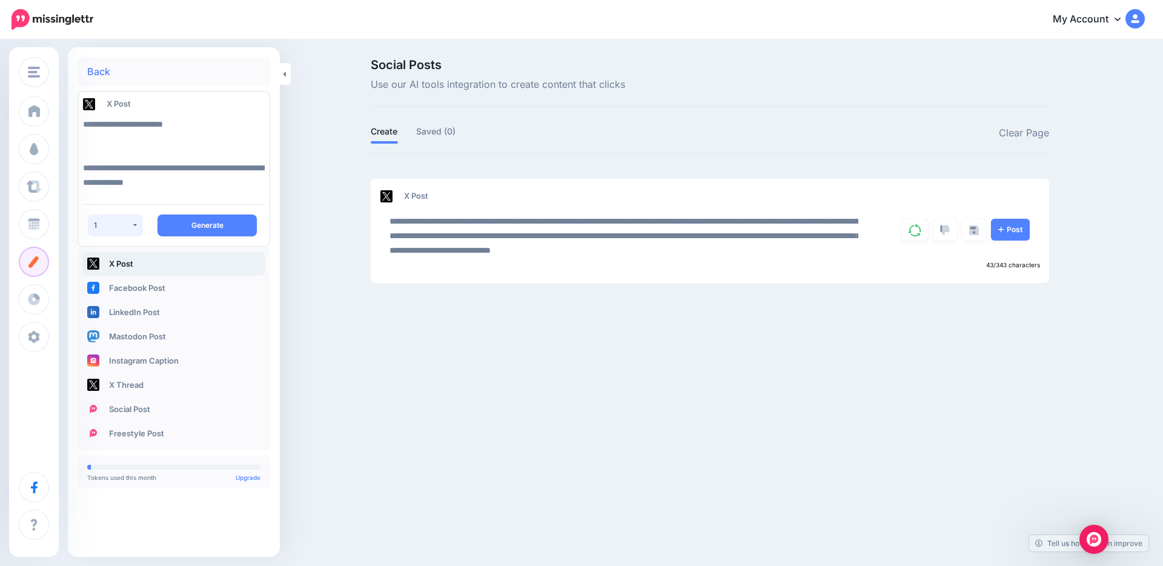
click at [121, 227] on div "1" at bounding box center [113, 225] width 38 height 9
click at [107, 367] on link "5" at bounding box center [105, 365] width 24 height 24
select select "*"
click at [210, 224] on button "Generate" at bounding box center [207, 225] width 99 height 22
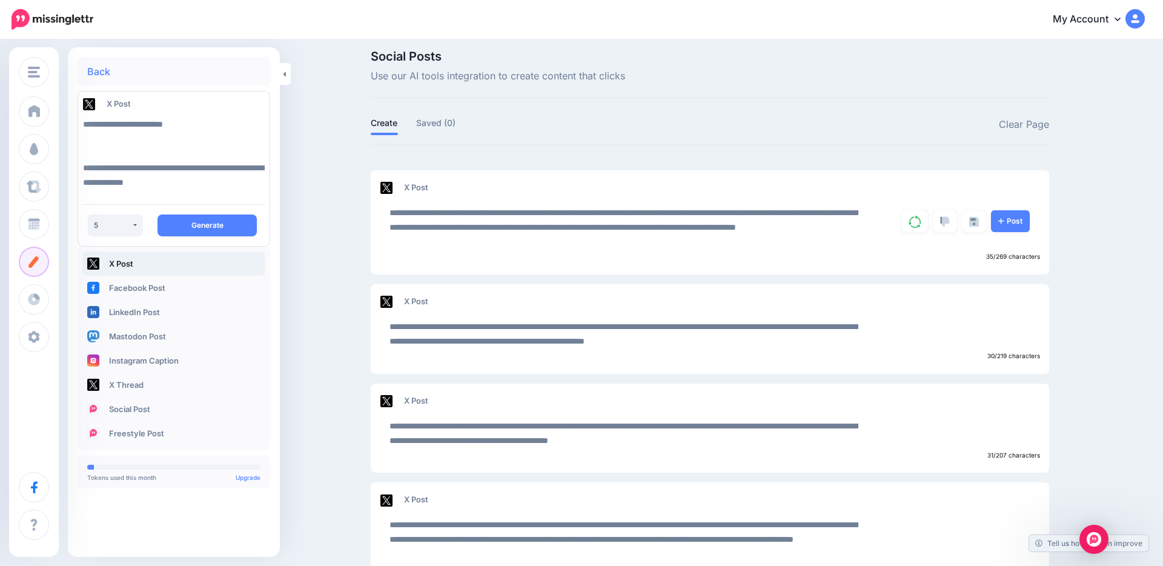
scroll to position [0, 0]
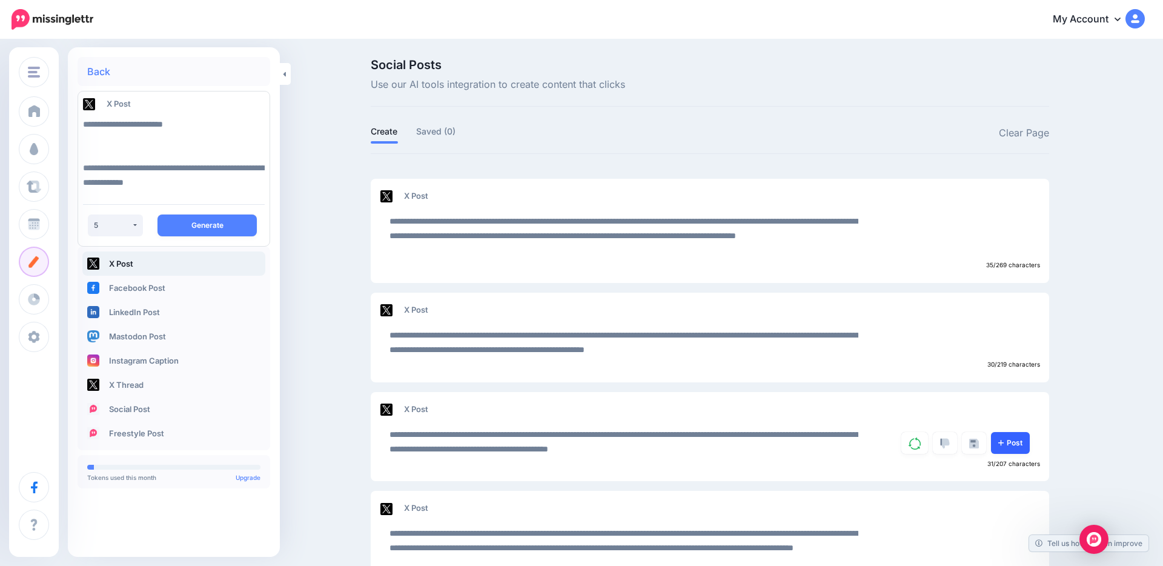
click at [1010, 446] on link "Post" at bounding box center [1010, 443] width 39 height 22
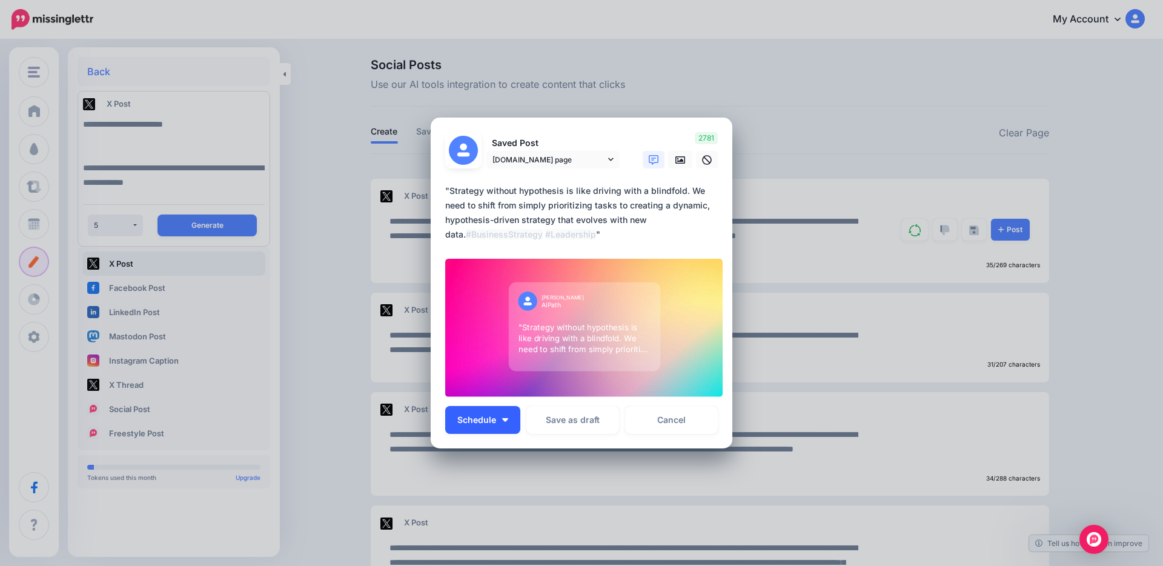
click at [493, 419] on span "Schedule" at bounding box center [476, 420] width 39 height 8
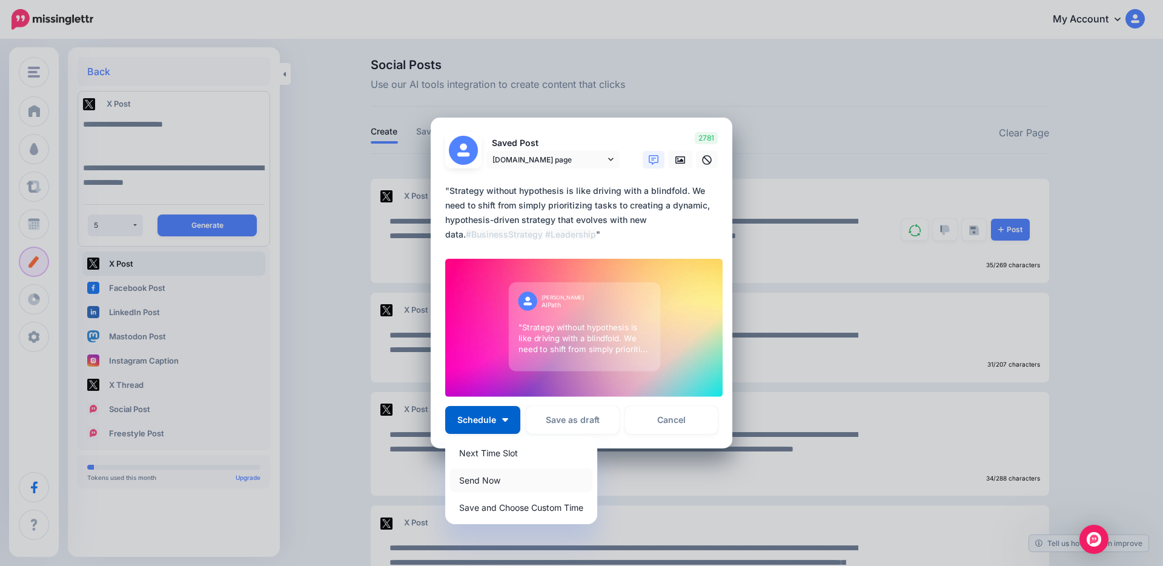
click at [494, 479] on link "Send Now" at bounding box center [521, 480] width 142 height 24
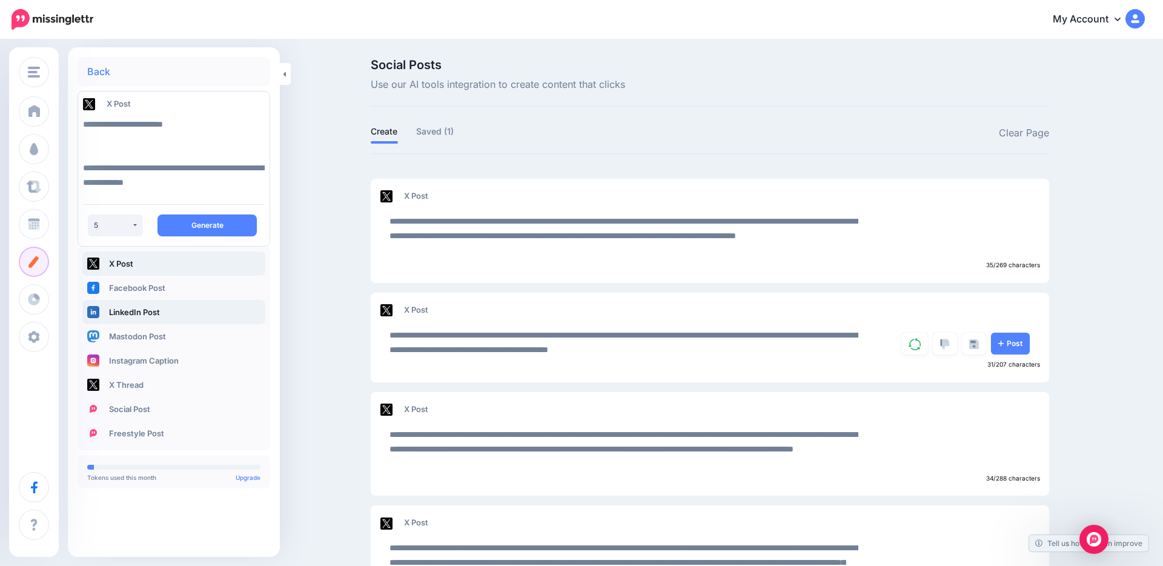
click at [119, 310] on link "LinkedIn Post" at bounding box center [173, 312] width 183 height 24
click at [202, 225] on button "Generate" at bounding box center [207, 225] width 99 height 22
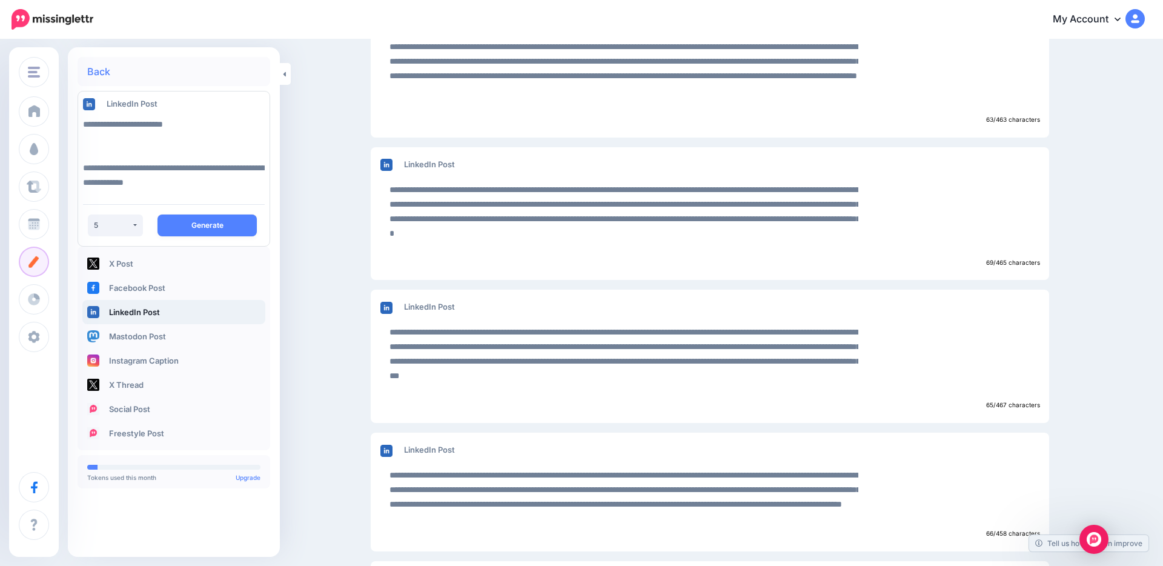
scroll to position [686, 0]
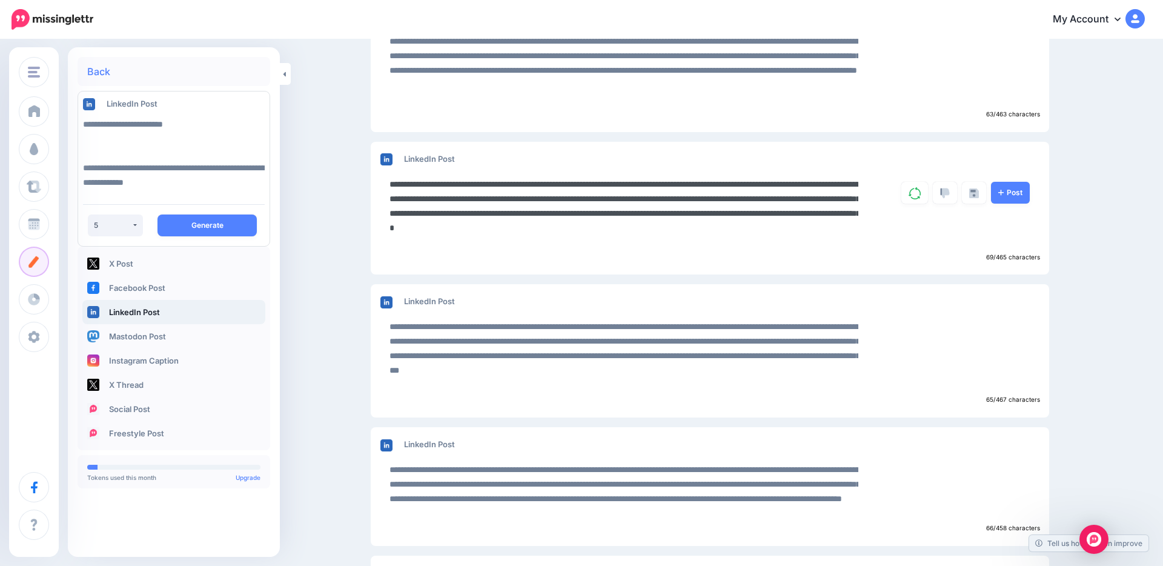
click at [570, 202] on textarea "**********" at bounding box center [624, 213] width 469 height 73
click at [775, 184] on textarea "**********" at bounding box center [624, 213] width 469 height 73
click at [683, 199] on textarea "**********" at bounding box center [624, 213] width 469 height 73
click at [620, 214] on textarea "**********" at bounding box center [624, 213] width 469 height 73
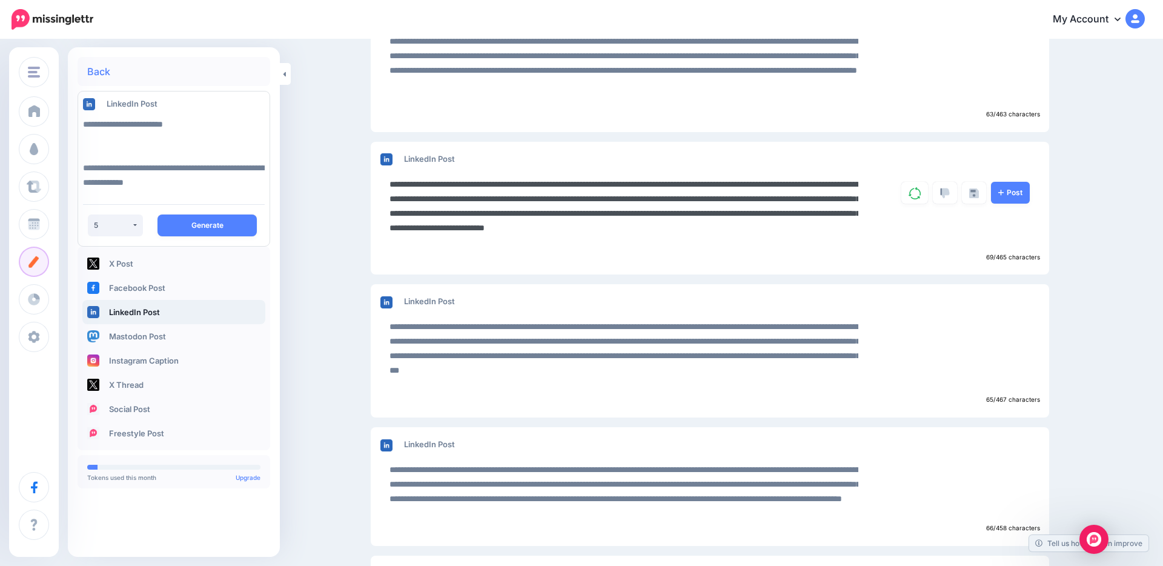
click at [608, 244] on textarea "**********" at bounding box center [624, 213] width 469 height 73
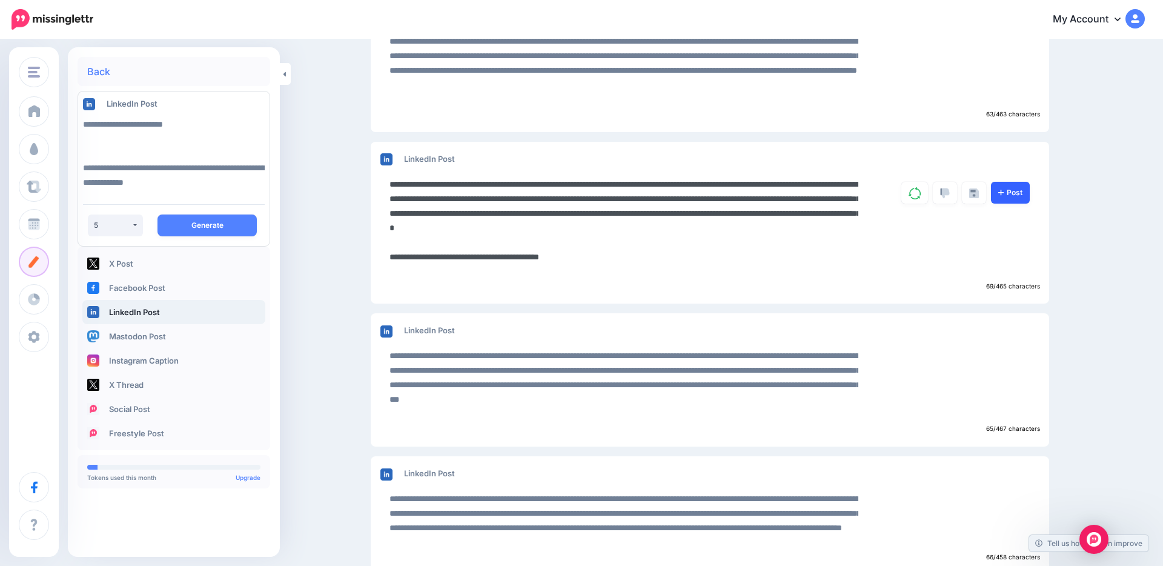
type textarea "**********"
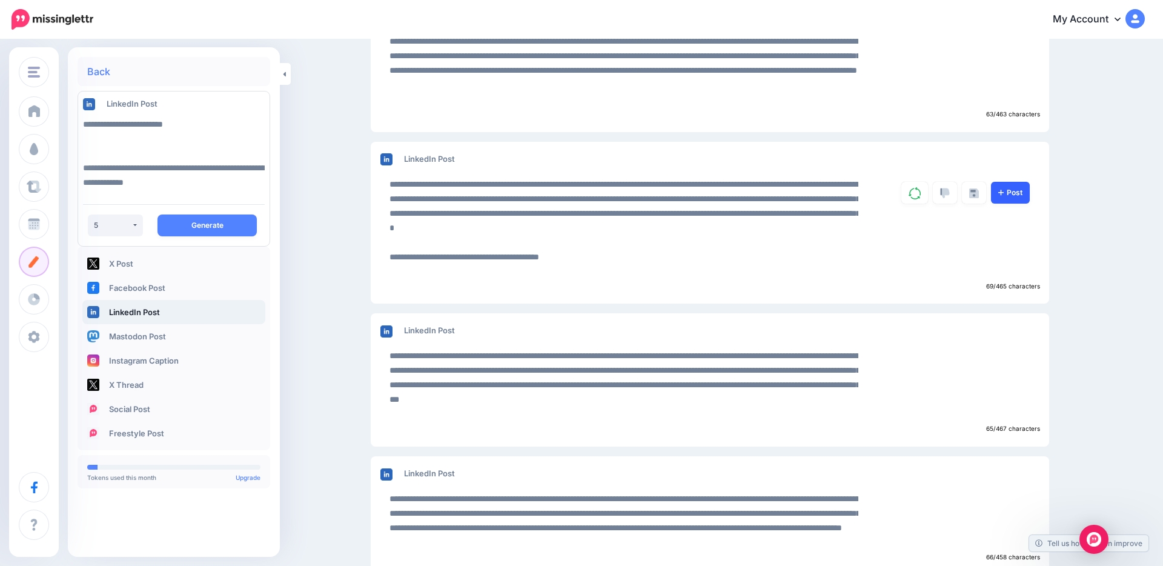
click at [1012, 196] on link "Post" at bounding box center [1010, 193] width 39 height 22
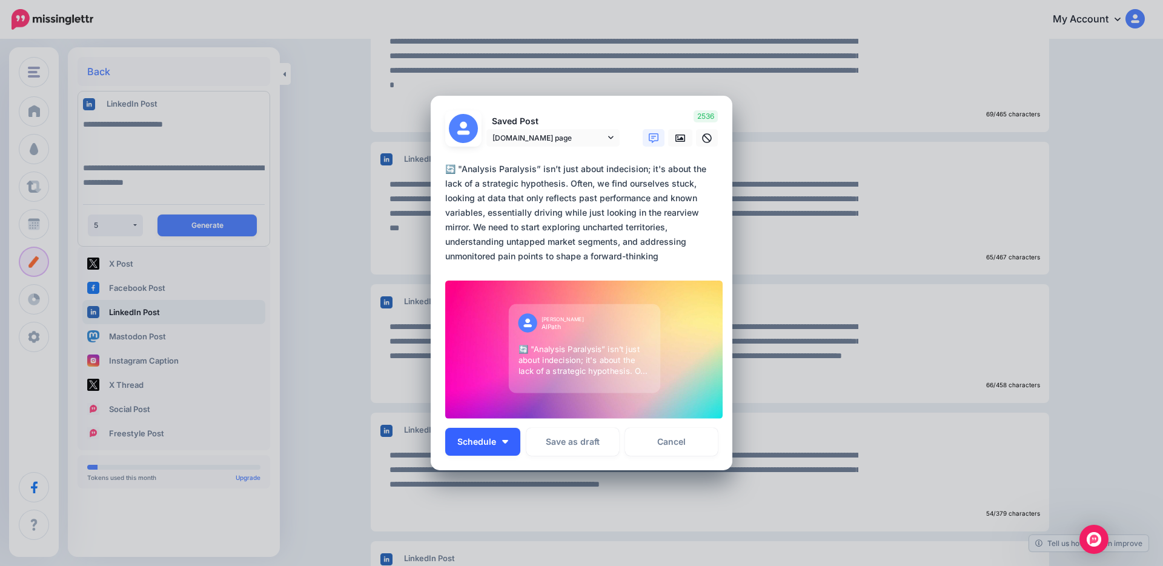
click at [508, 442] on button "Schedule" at bounding box center [482, 442] width 75 height 28
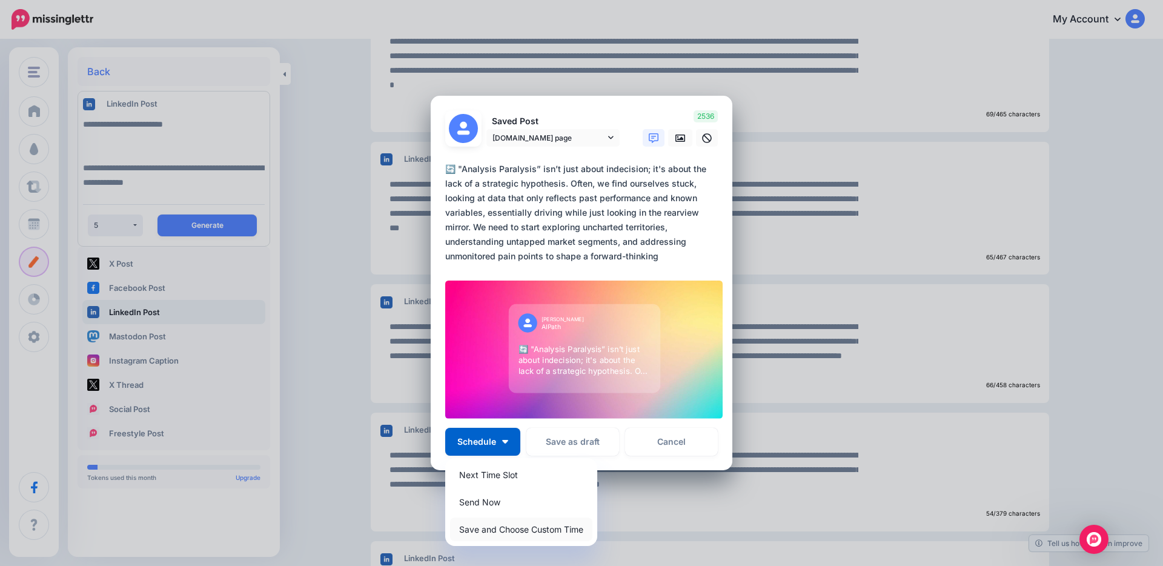
click at [513, 529] on link "Save and Choose Custom Time" at bounding box center [521, 529] width 142 height 24
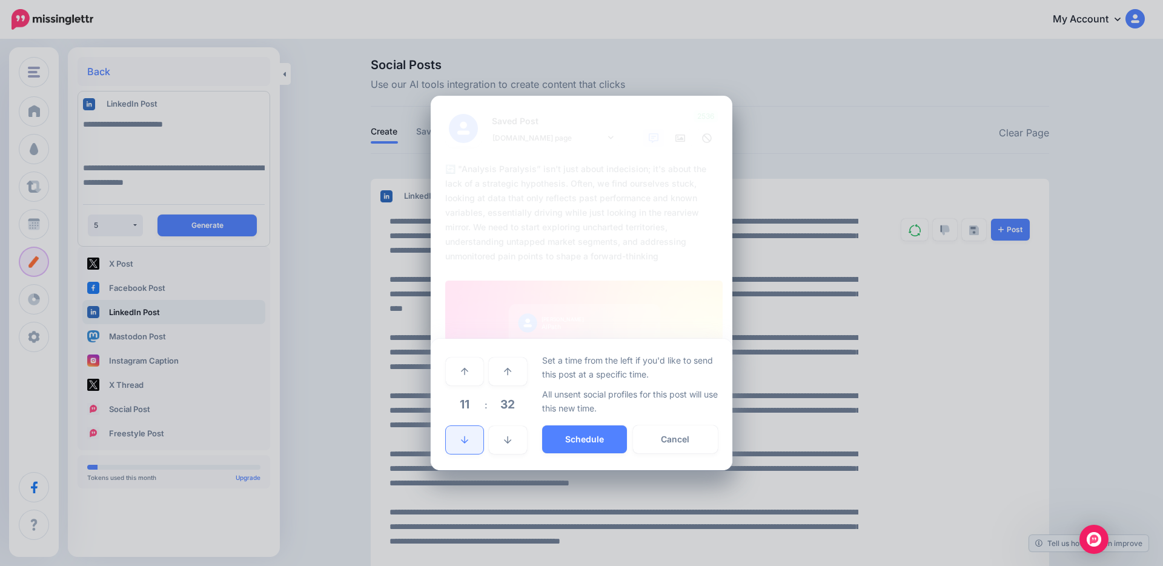
click at [462, 440] on icon at bounding box center [464, 440] width 7 height 8
click at [462, 374] on icon at bounding box center [464, 371] width 7 height 8
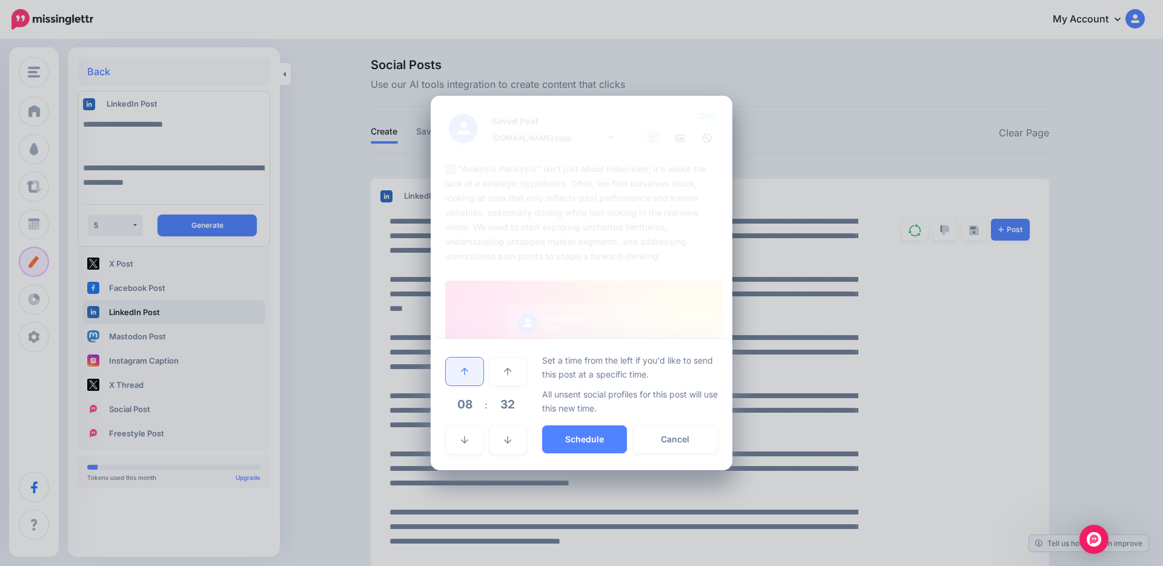
click at [462, 374] on icon at bounding box center [464, 371] width 7 height 8
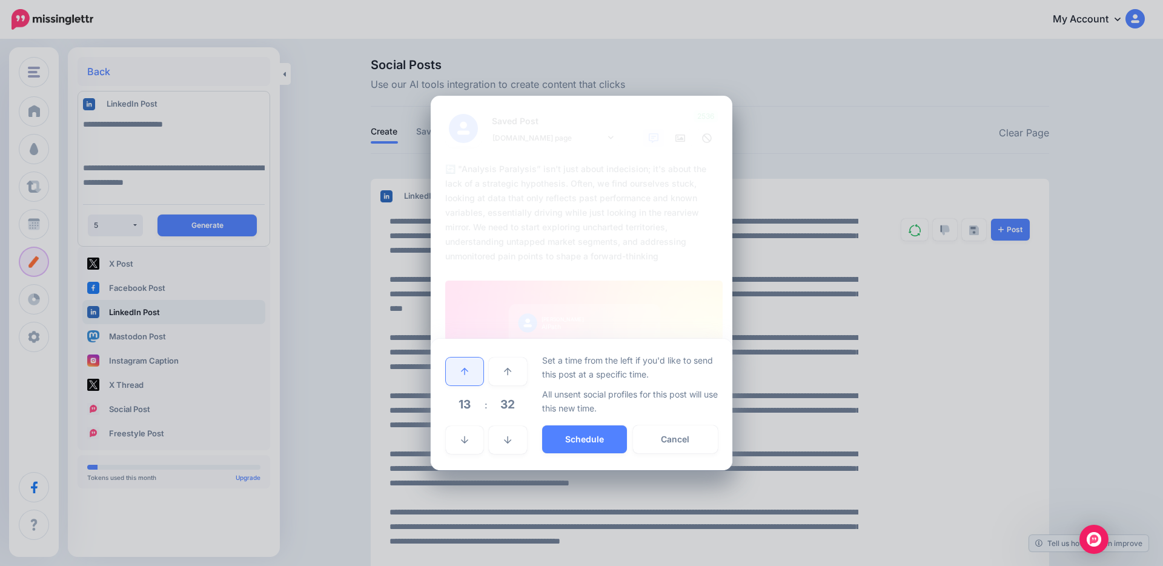
click at [462, 374] on icon at bounding box center [464, 371] width 7 height 8
click at [466, 436] on icon at bounding box center [464, 440] width 7 height 8
click at [466, 380] on link at bounding box center [465, 371] width 38 height 28
click at [465, 443] on link at bounding box center [465, 440] width 38 height 28
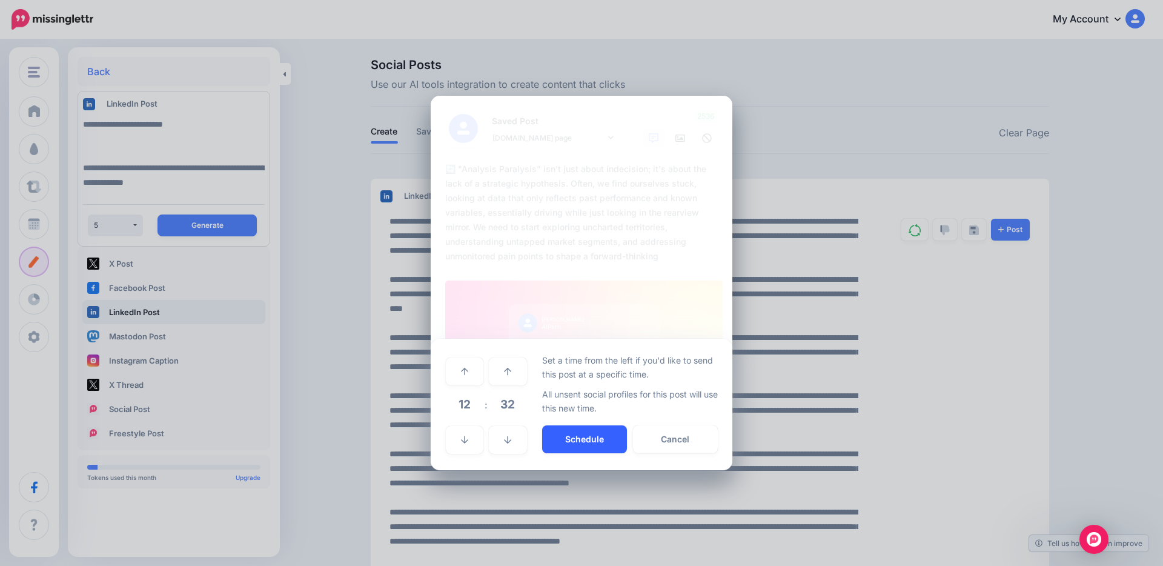
click at [593, 443] on button "Schedule" at bounding box center [584, 439] width 85 height 28
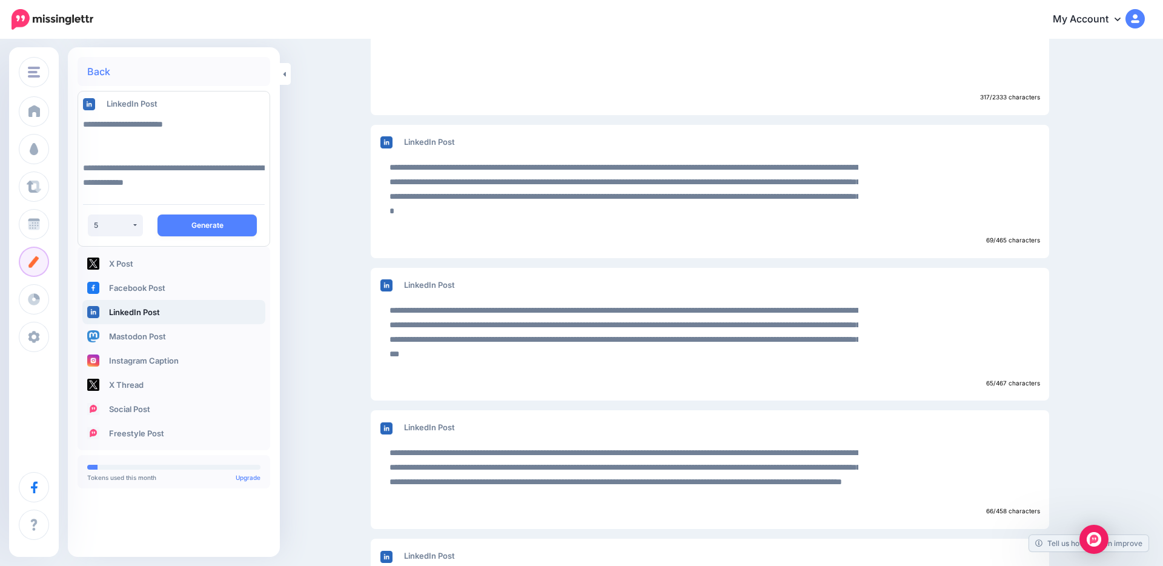
scroll to position [561, 0]
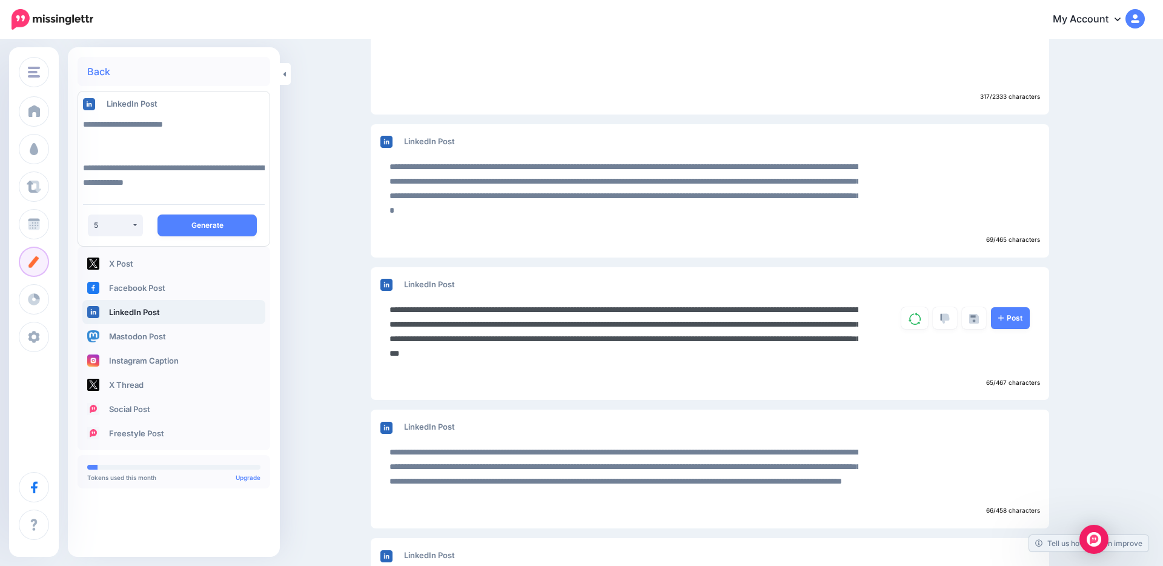
click at [402, 309] on textarea "**********" at bounding box center [624, 338] width 469 height 73
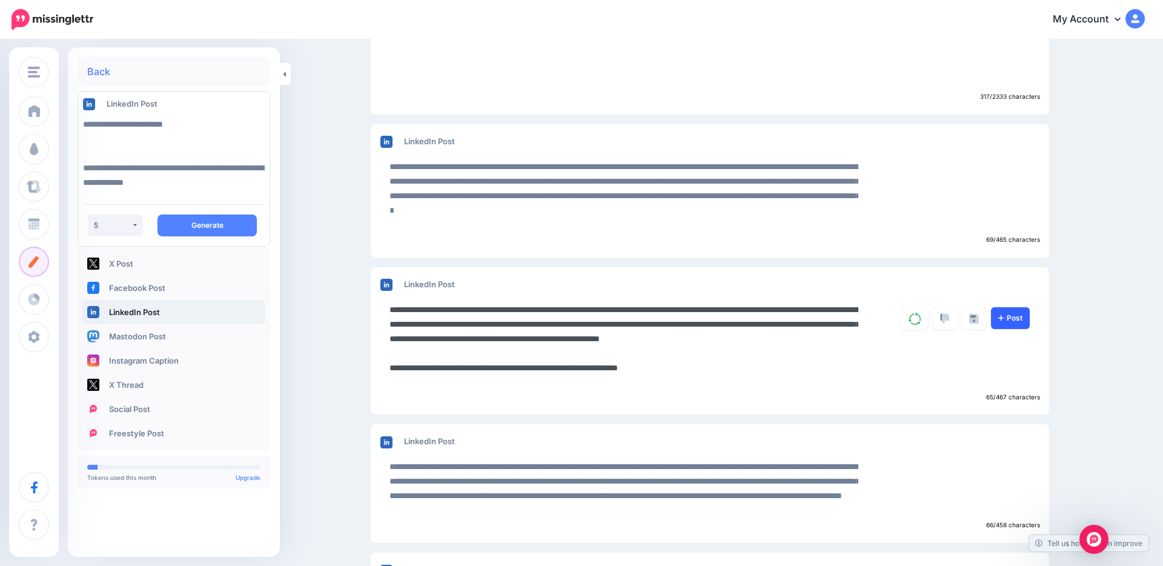
type textarea "**********"
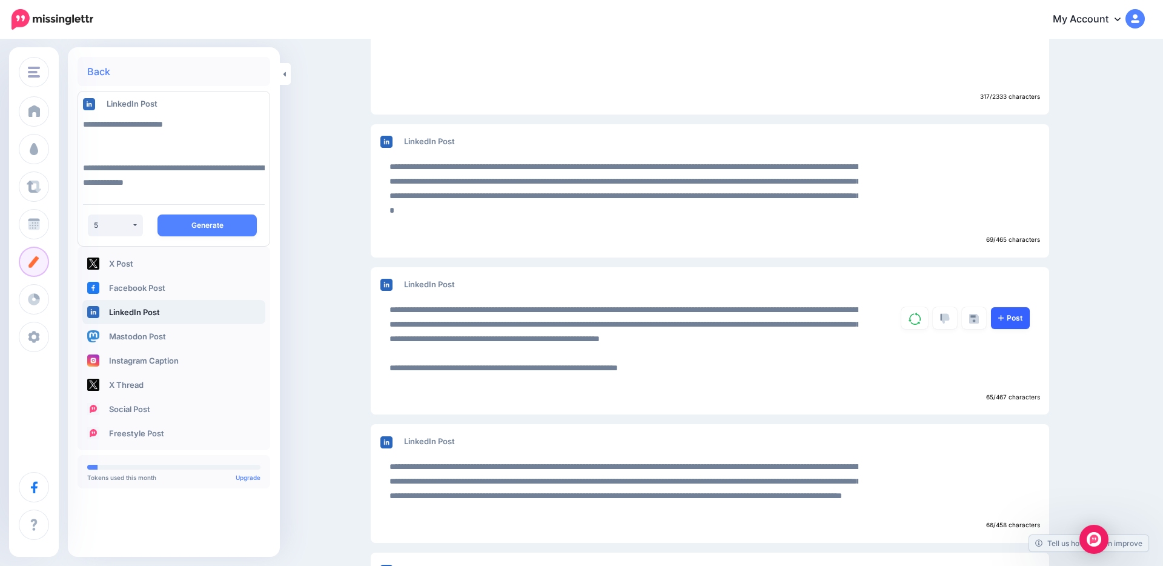
click at [1010, 322] on link "Post" at bounding box center [1010, 318] width 39 height 22
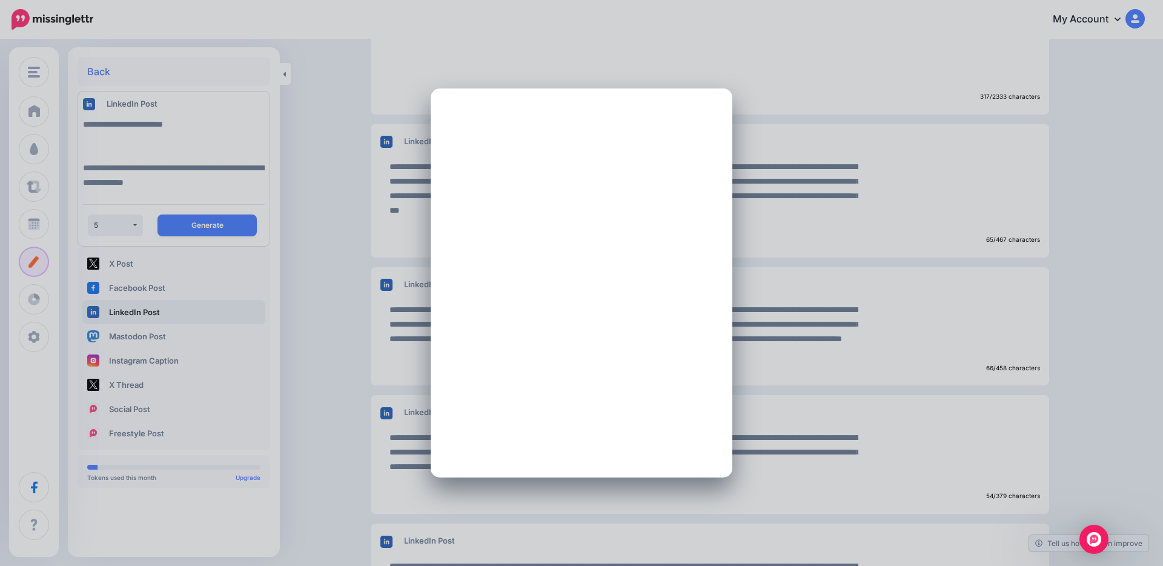
click at [492, 445] on span "Schedule" at bounding box center [476, 449] width 39 height 8
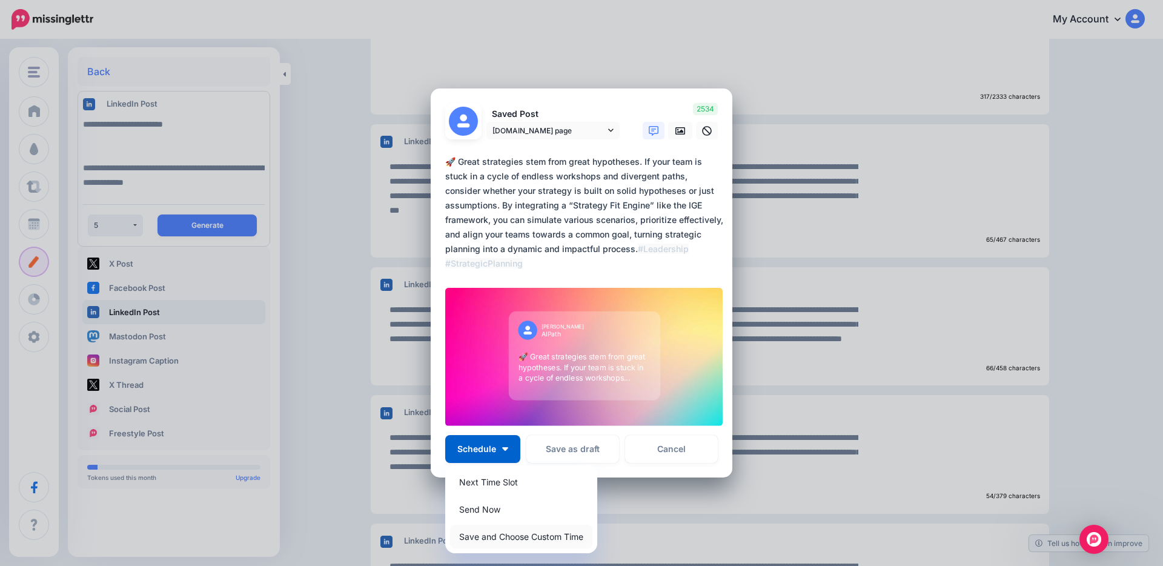
click at [531, 536] on link "Save and Choose Custom Time" at bounding box center [521, 537] width 142 height 24
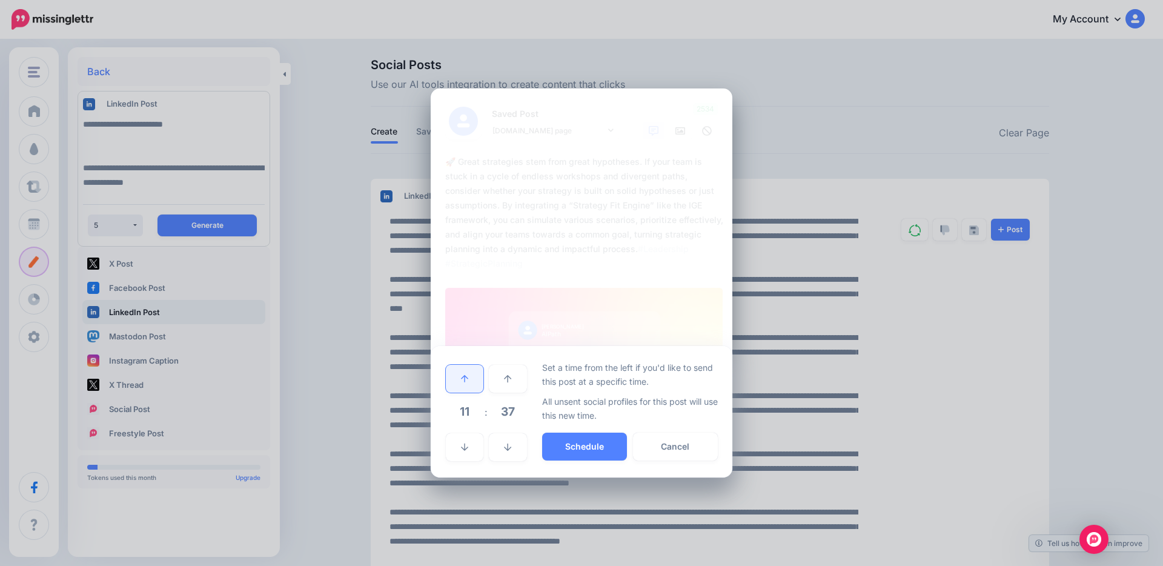
click at [462, 377] on icon at bounding box center [464, 378] width 7 height 7
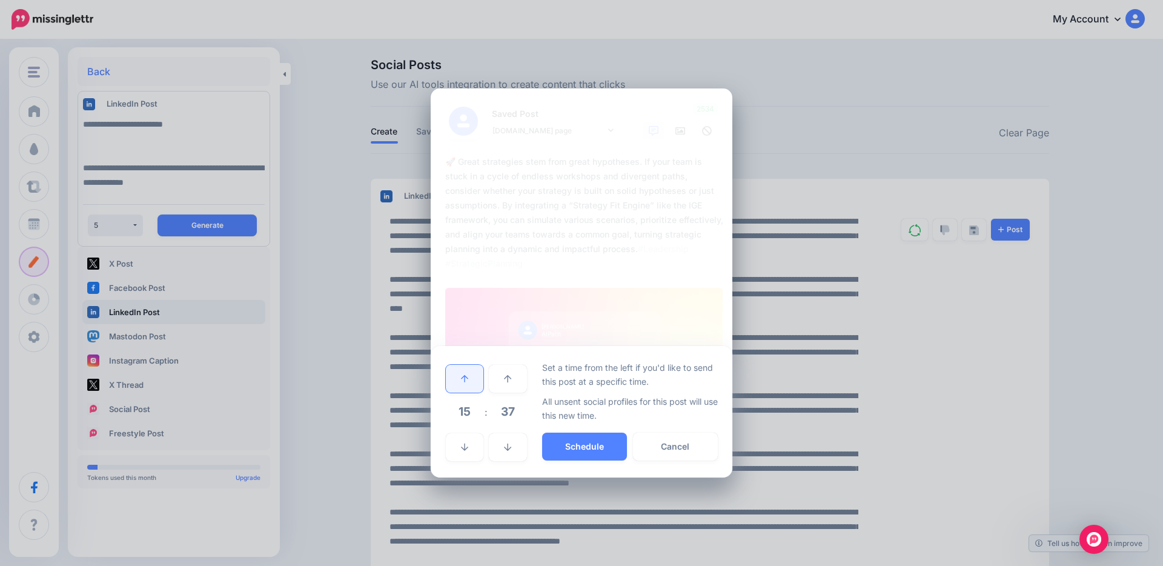
click at [462, 377] on icon at bounding box center [464, 378] width 7 height 7
click at [463, 444] on icon at bounding box center [464, 447] width 7 height 8
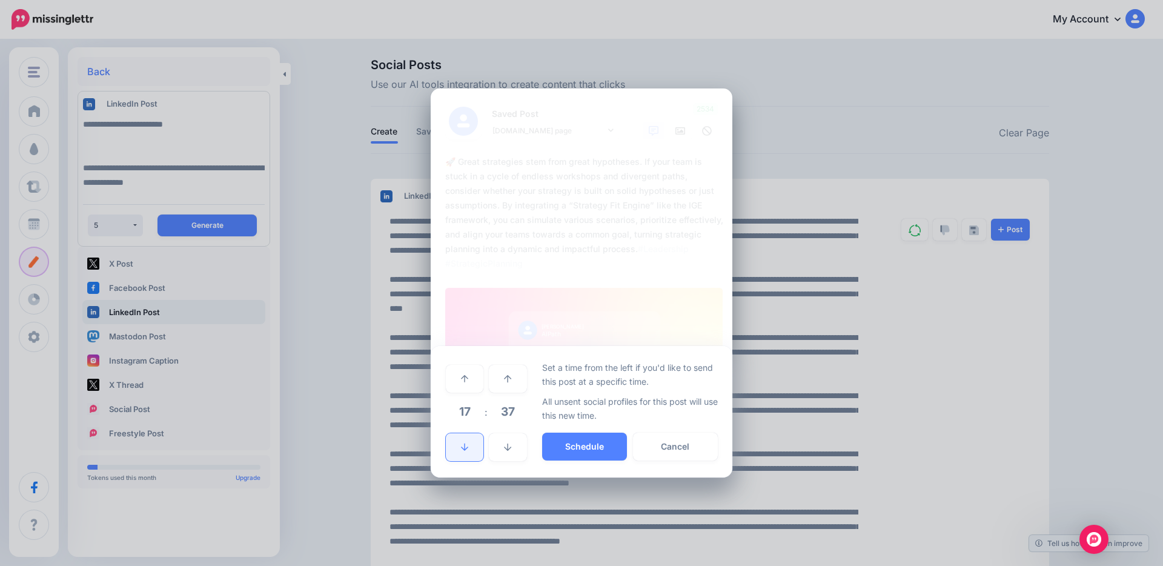
click at [463, 444] on icon at bounding box center [464, 447] width 7 height 8
click at [513, 445] on link at bounding box center [508, 447] width 38 height 28
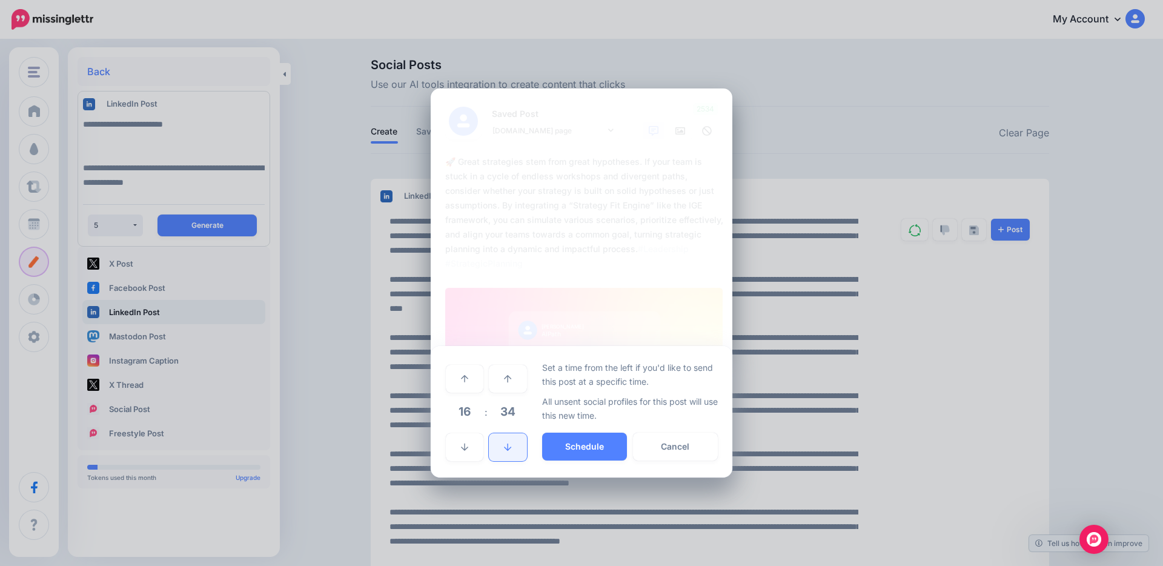
click at [513, 445] on link at bounding box center [508, 447] width 38 height 28
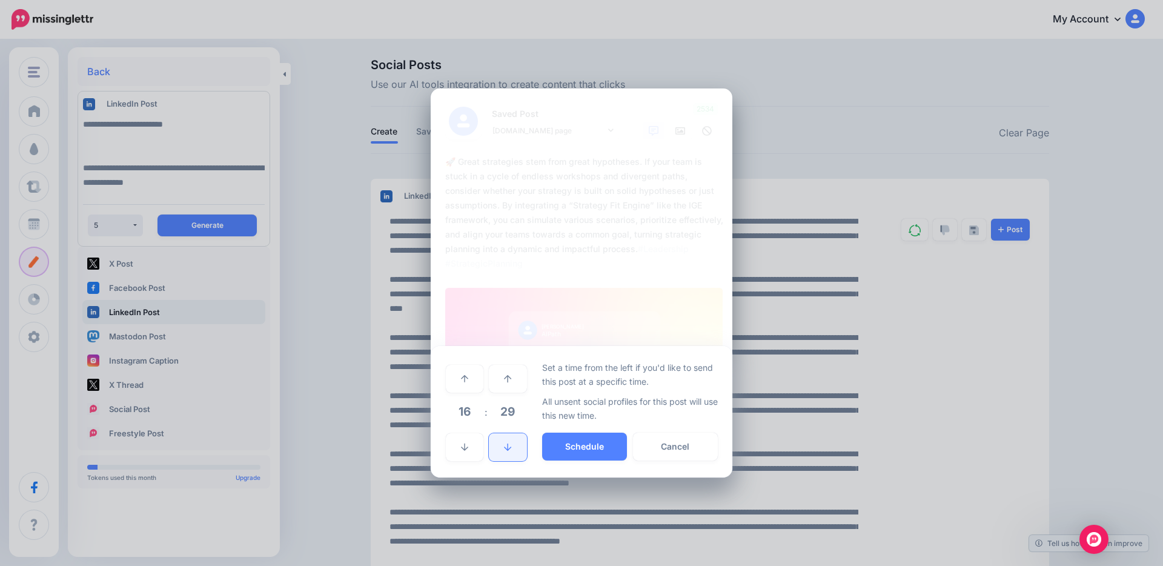
click at [513, 445] on link at bounding box center [508, 447] width 38 height 28
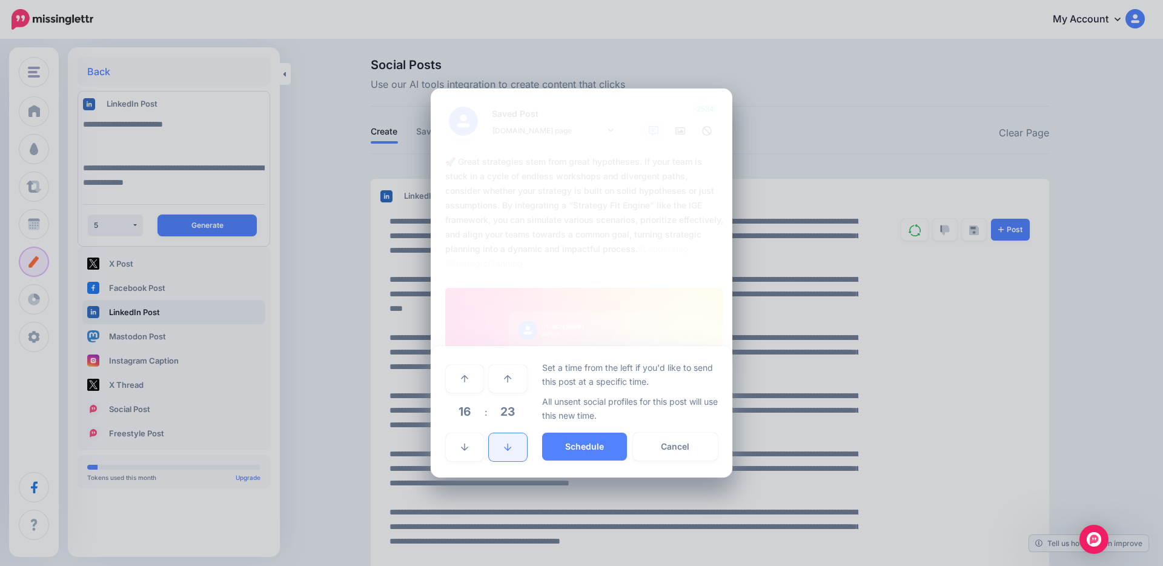
click at [513, 445] on link at bounding box center [508, 447] width 38 height 28
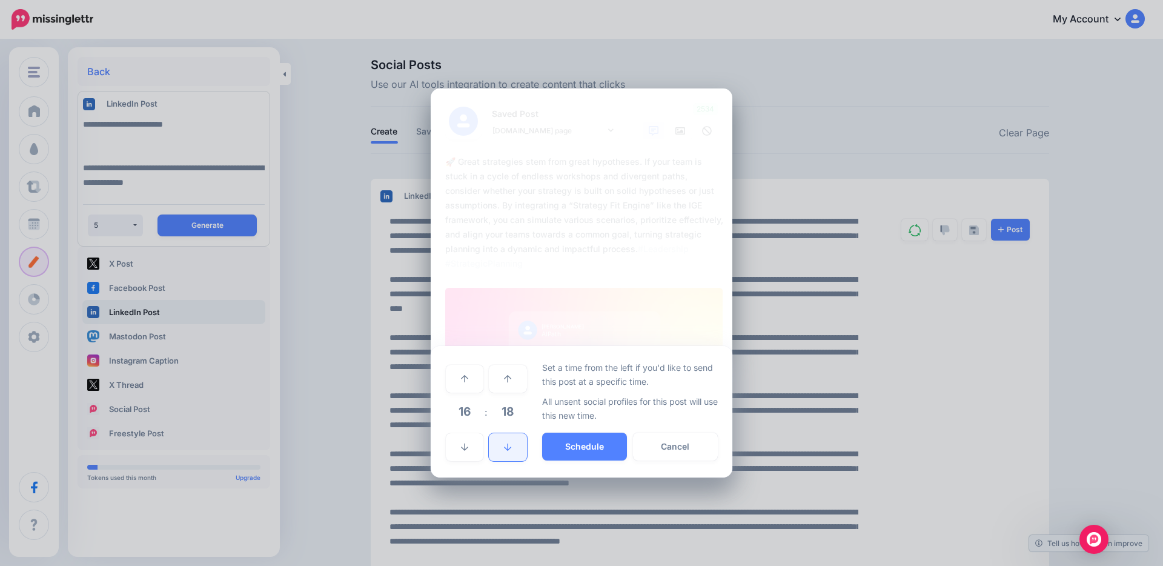
click at [513, 445] on link at bounding box center [508, 447] width 38 height 28
click at [563, 450] on button "Schedule" at bounding box center [584, 447] width 85 height 28
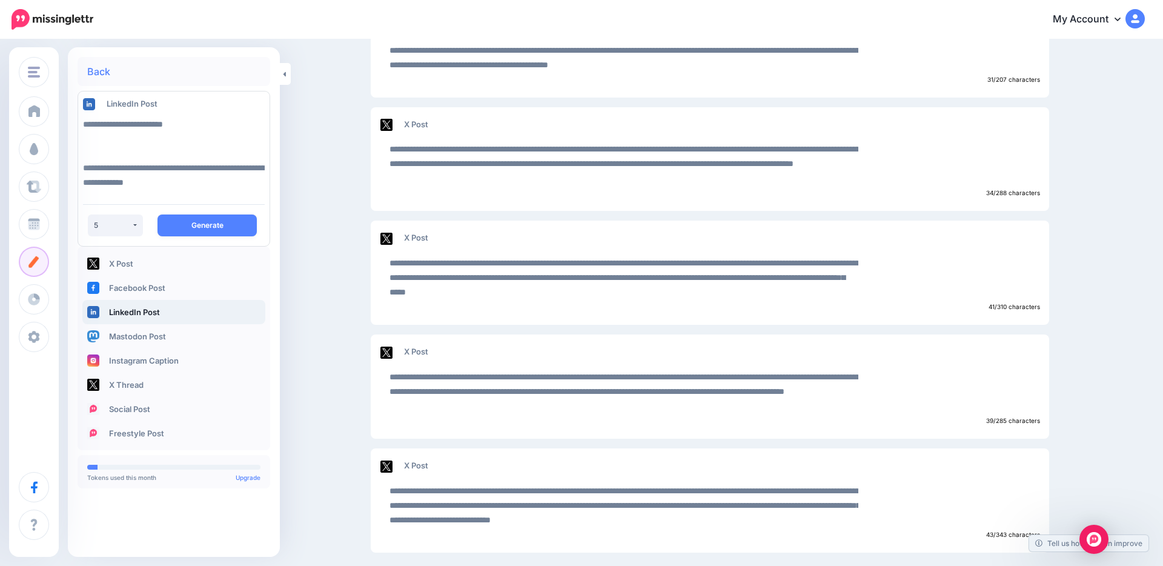
scroll to position [1983, 0]
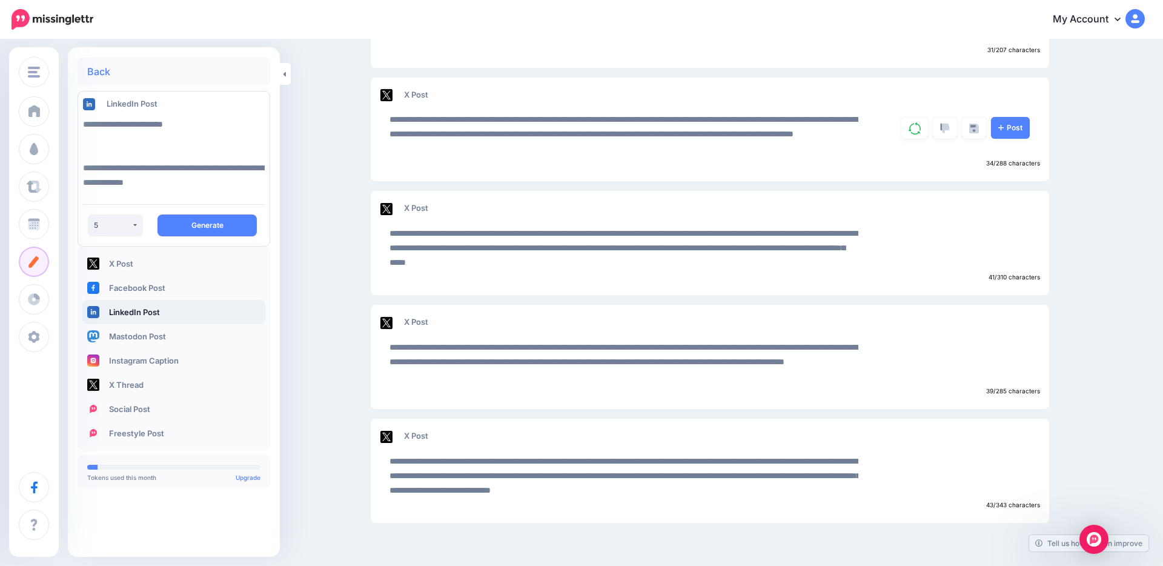
click at [1109, 18] on link "My Account" at bounding box center [1093, 20] width 104 height 30
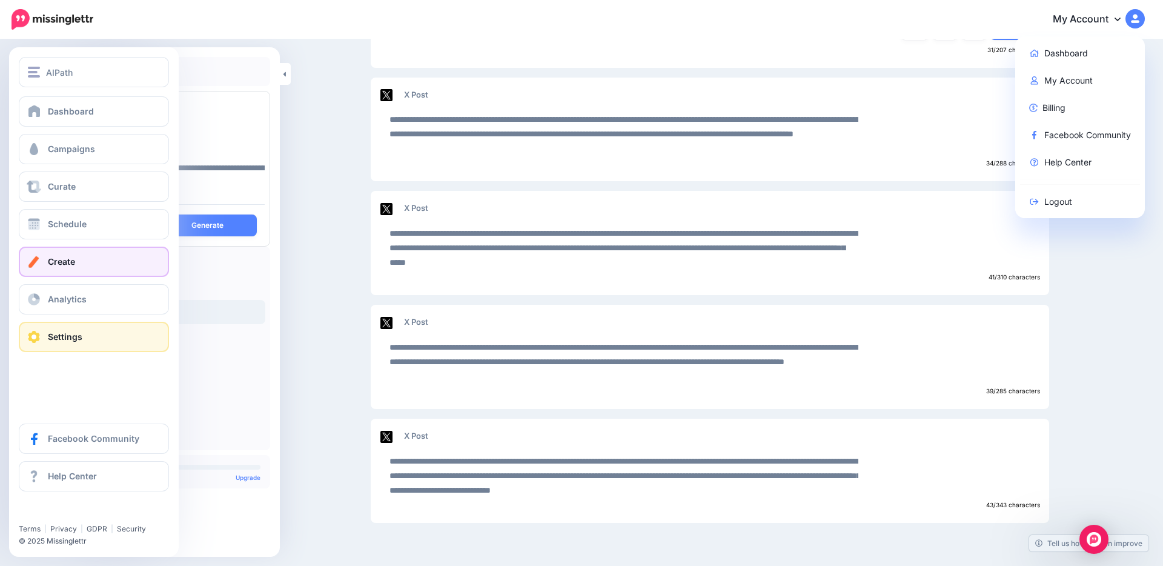
click at [36, 334] on span at bounding box center [34, 337] width 16 height 12
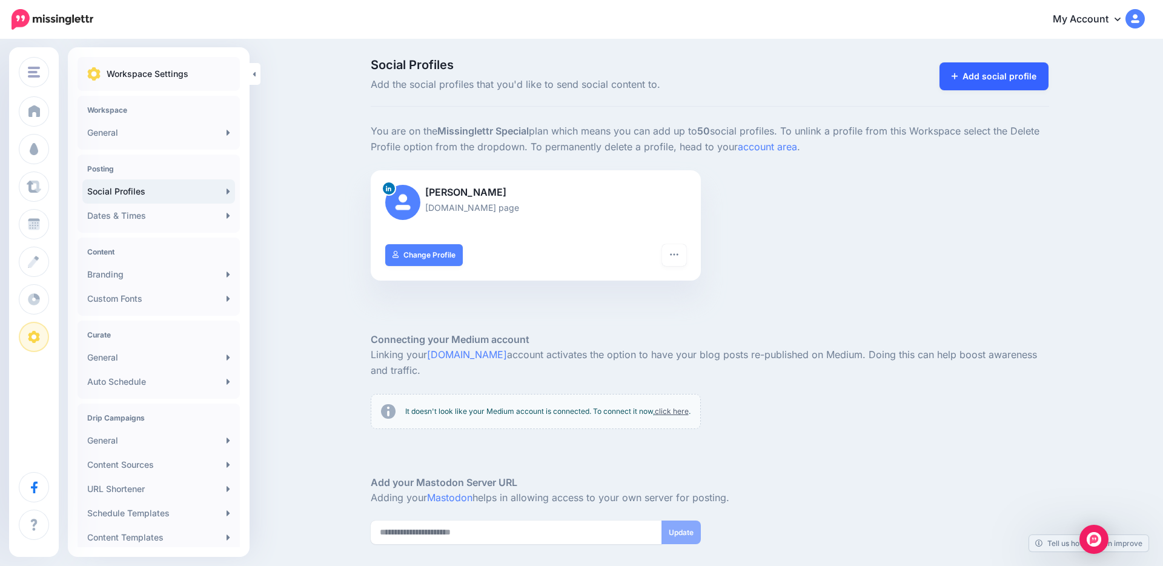
click at [995, 73] on link "Add social profile" at bounding box center [995, 76] width 110 height 28
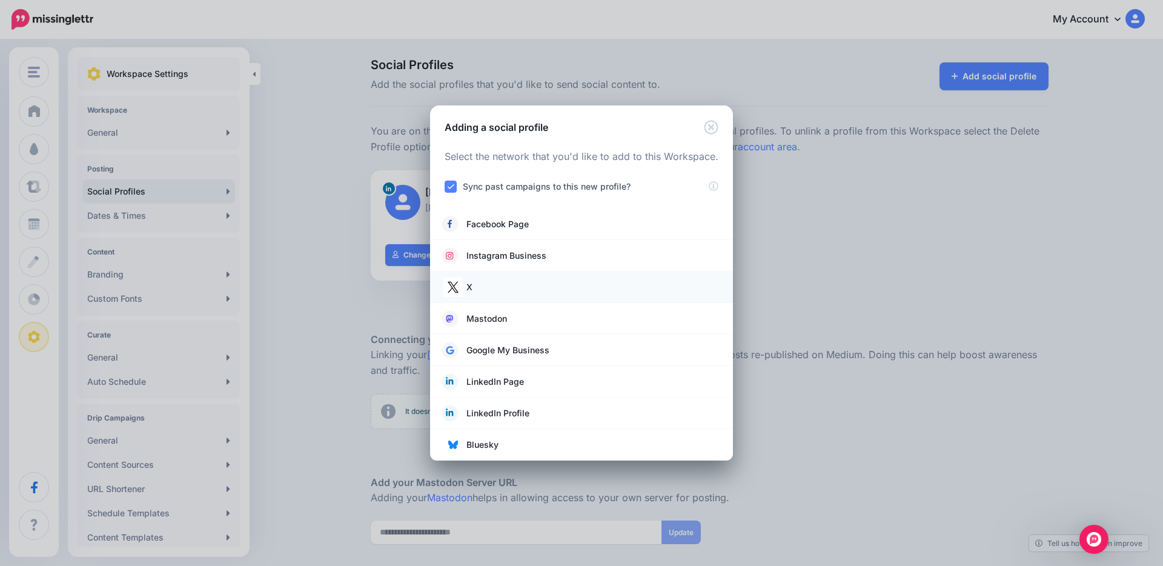
click at [467, 285] on span "X" at bounding box center [469, 287] width 6 height 15
